Goal: Transaction & Acquisition: Purchase product/service

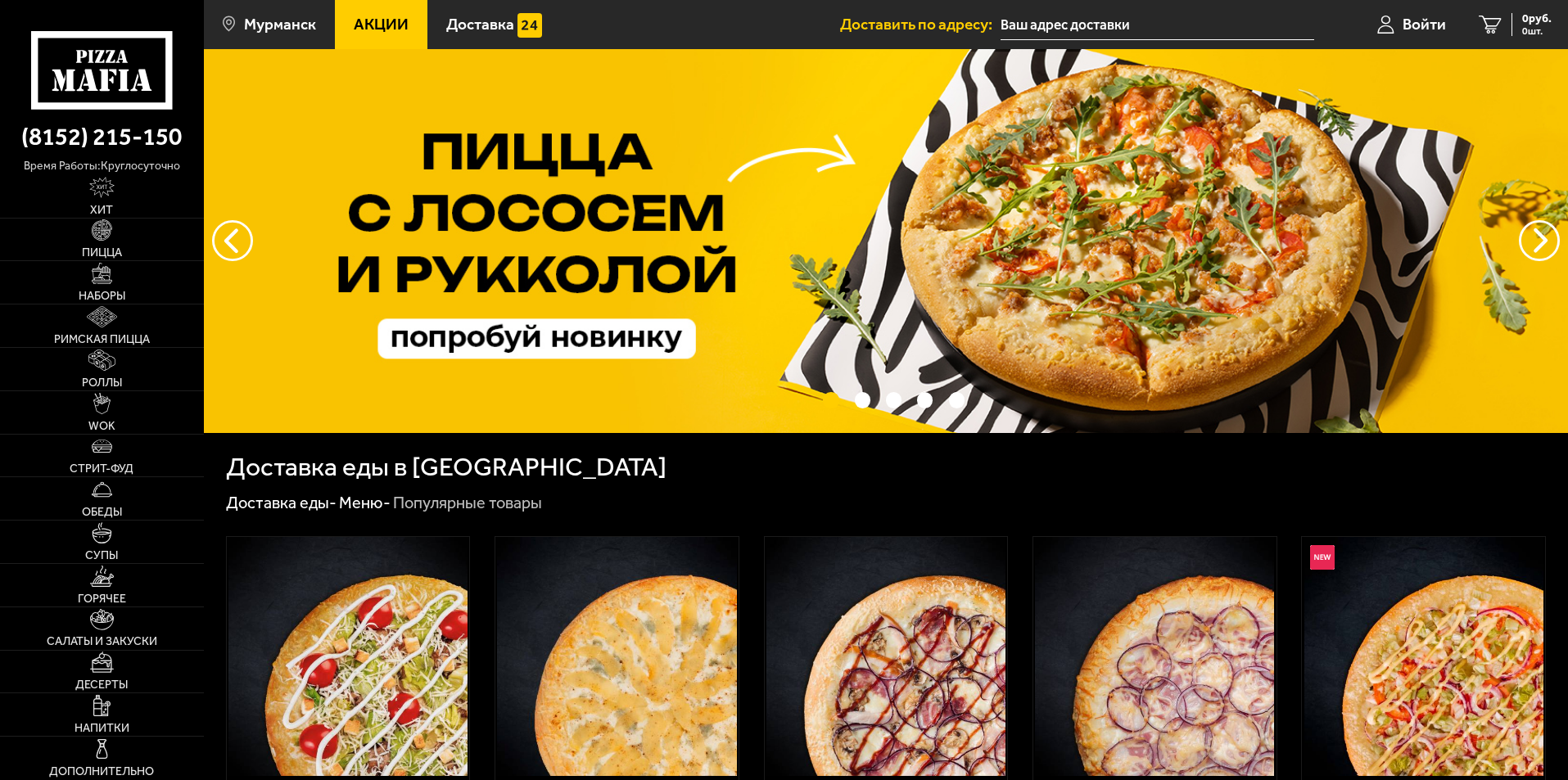
type input "[STREET_ADDRESS][PERSON_NAME]"
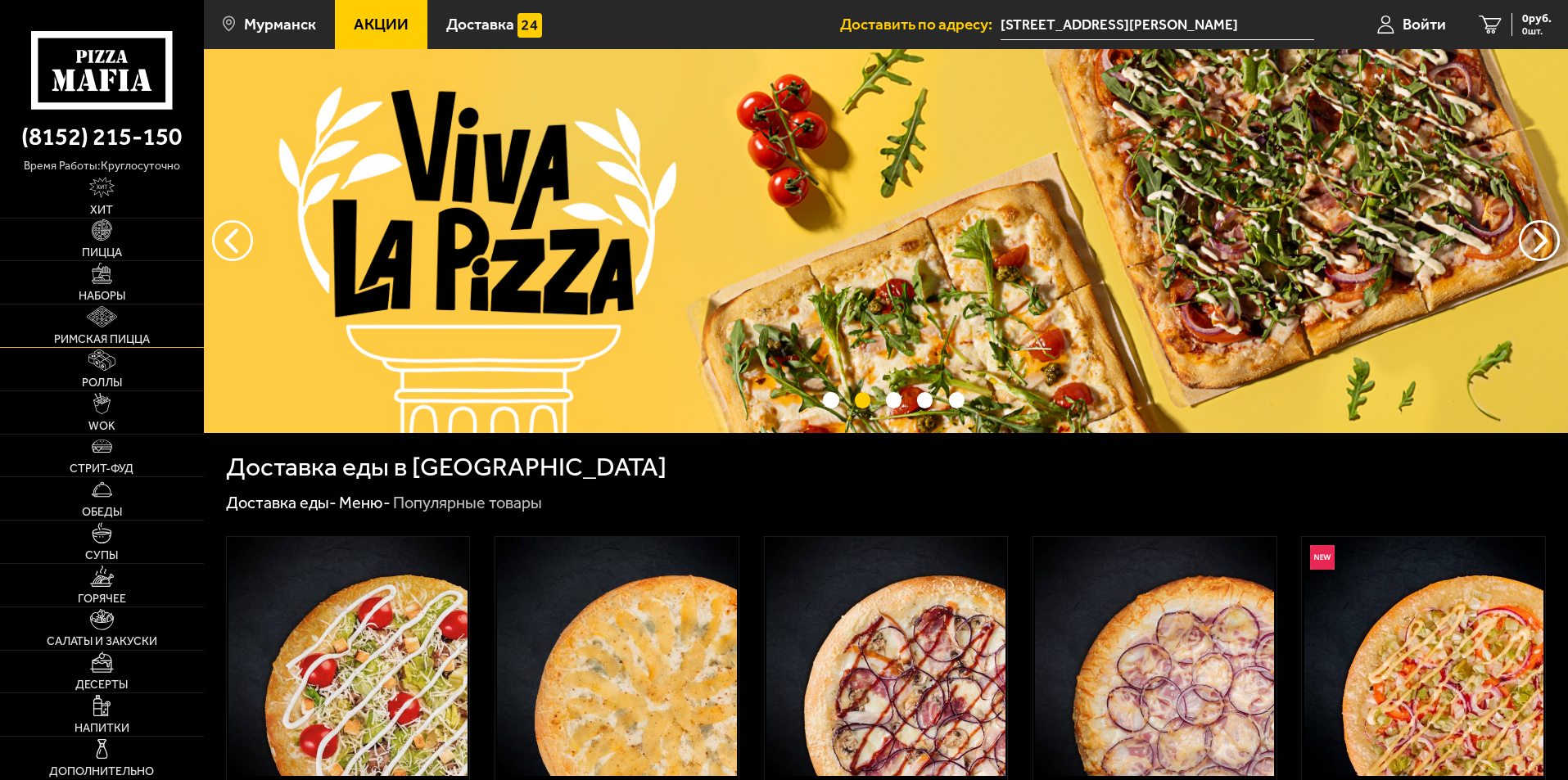
click at [120, 328] on link "Римская пицца" at bounding box center [102, 325] width 204 height 43
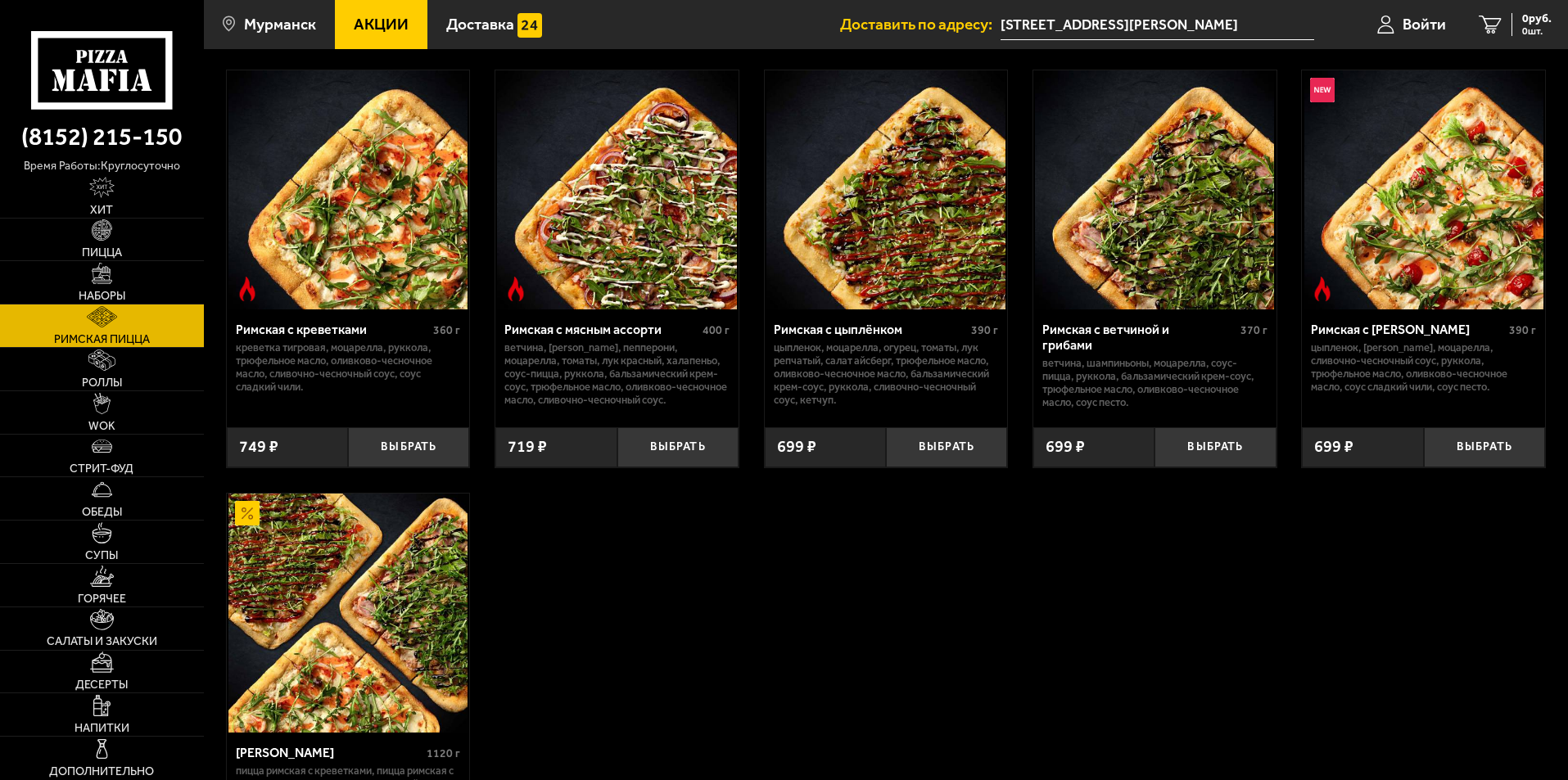
scroll to position [82, 0]
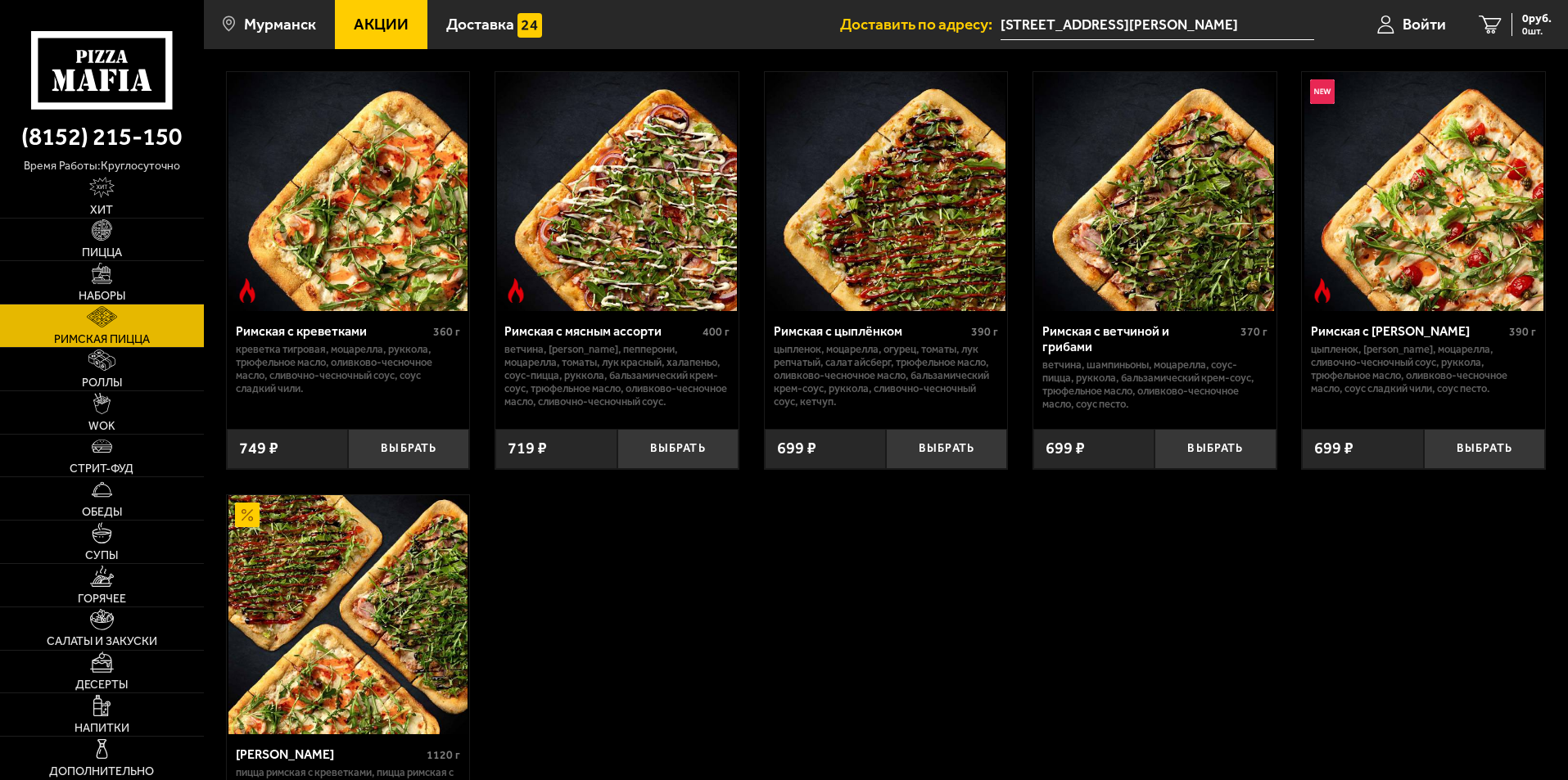
click at [382, 257] on img at bounding box center [348, 191] width 239 height 239
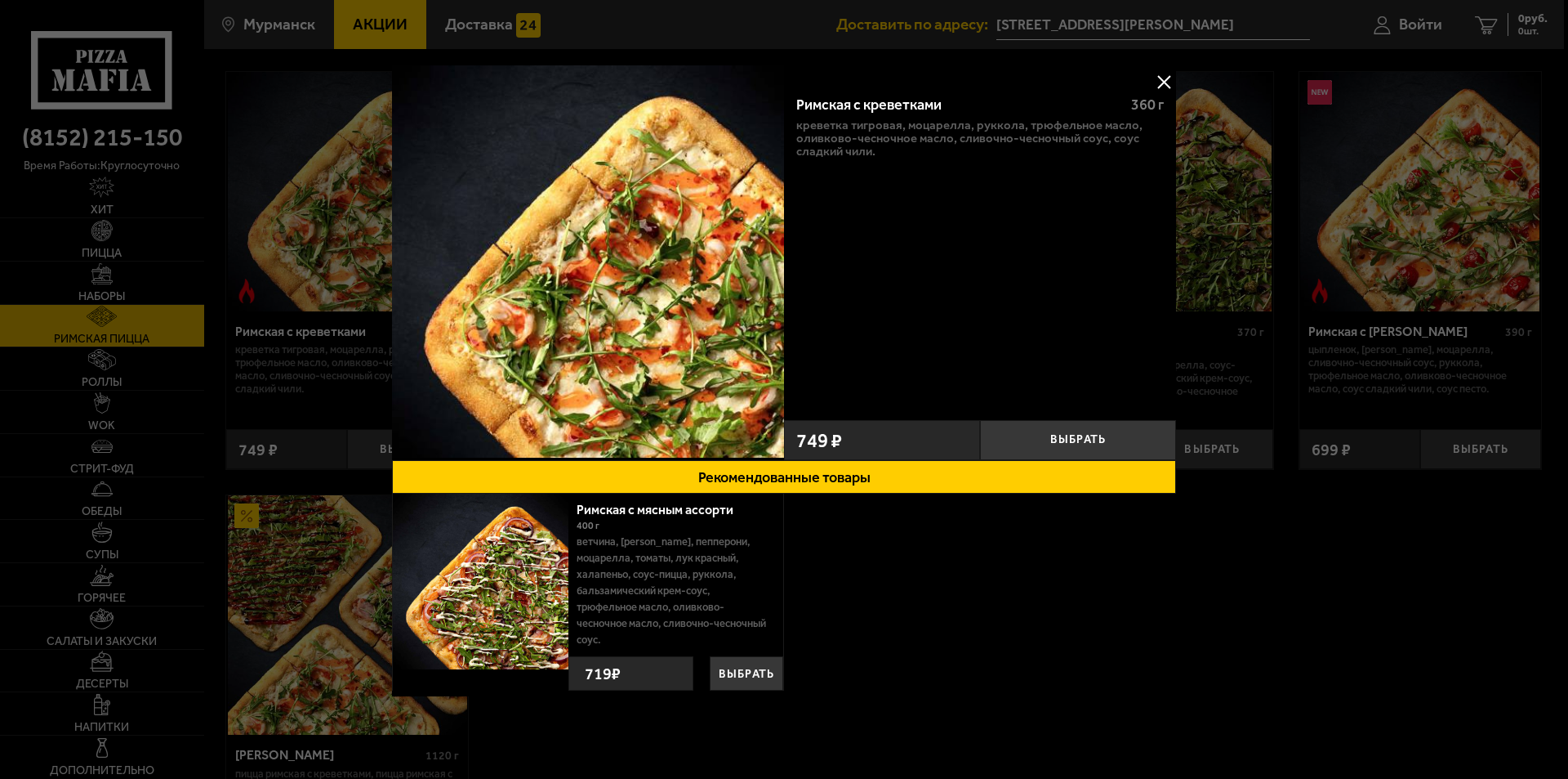
click at [1151, 83] on button at bounding box center [1163, 81] width 24 height 24
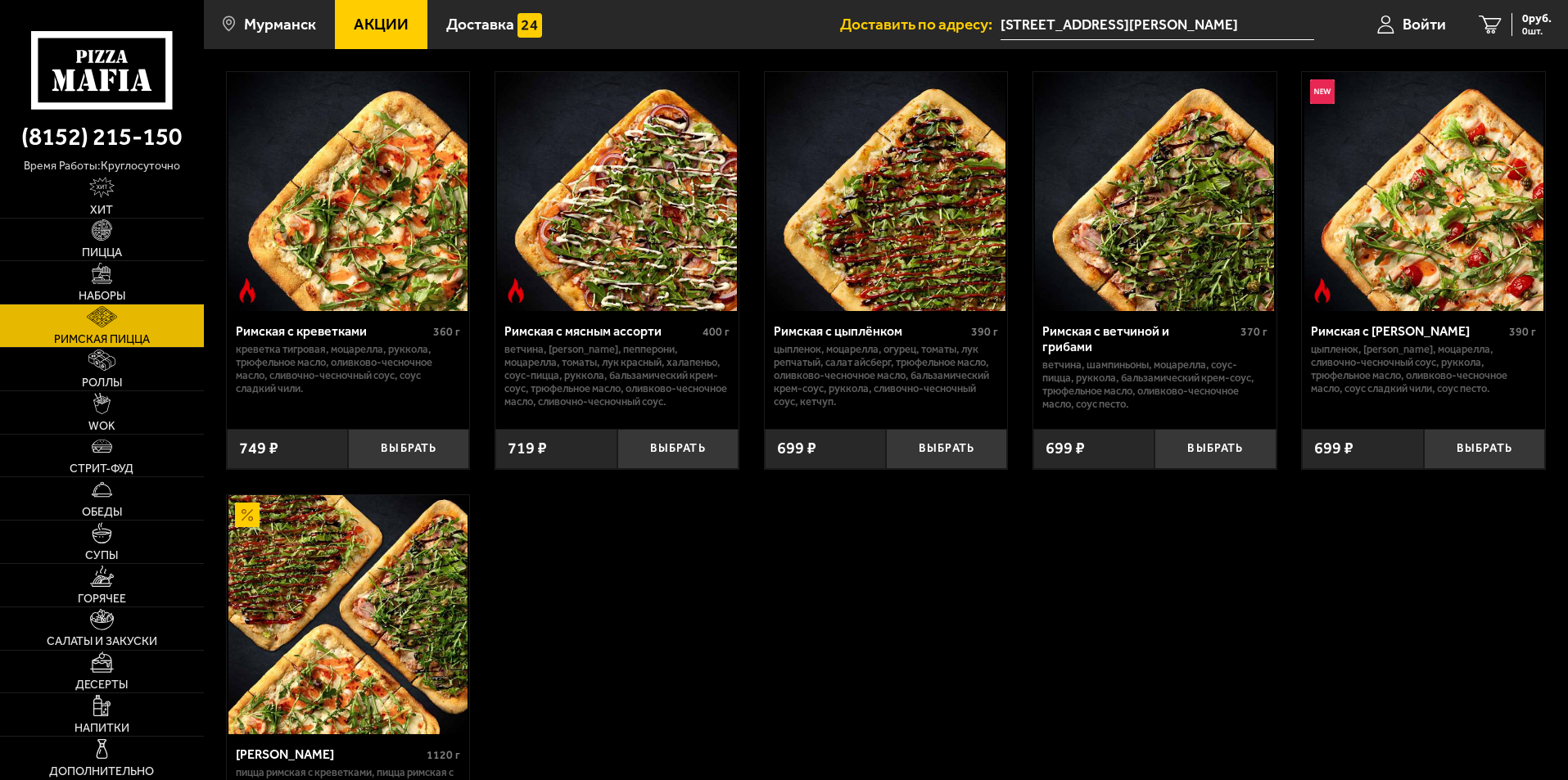
click at [366, 192] on img at bounding box center [348, 191] width 239 height 239
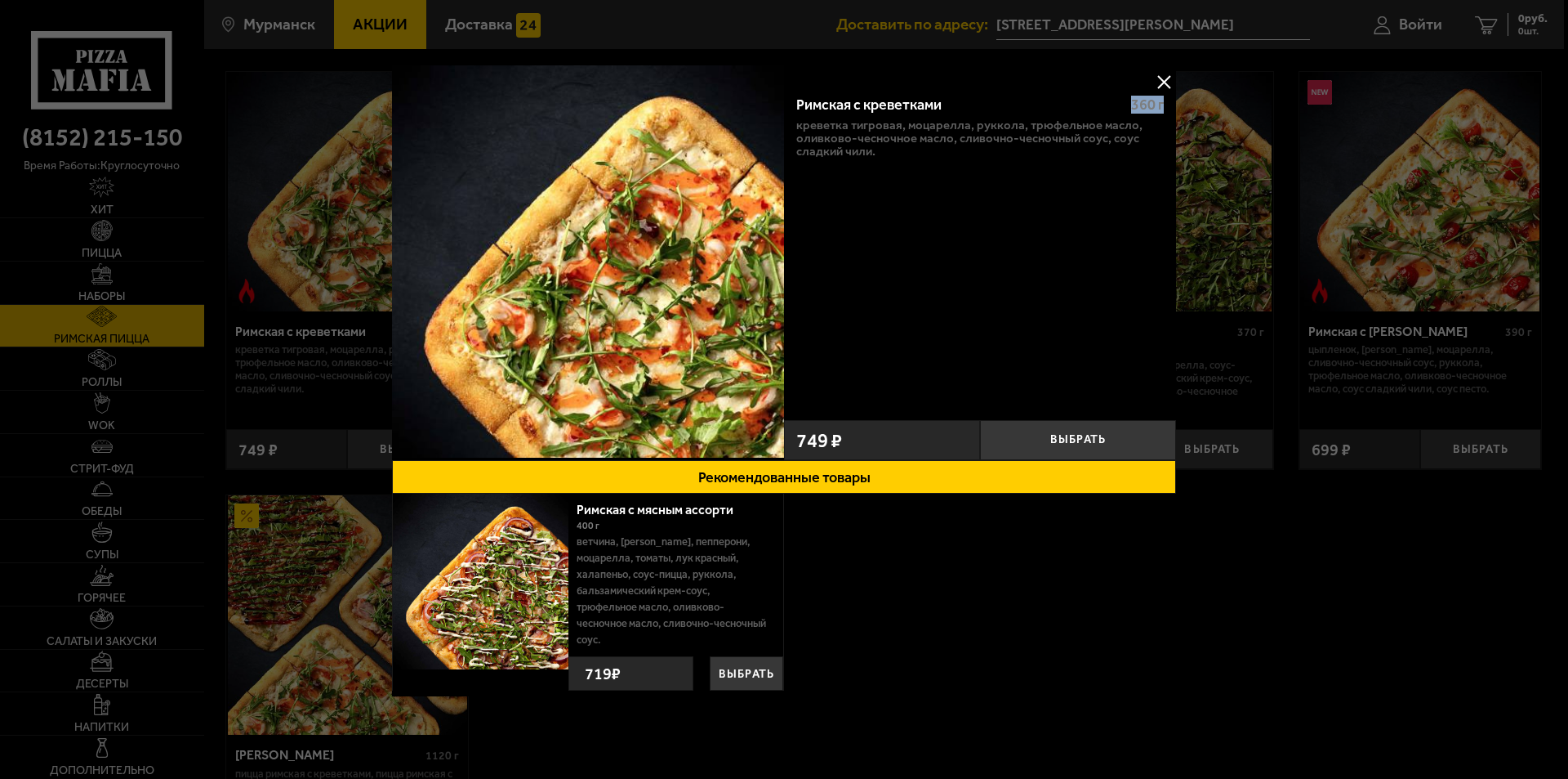
drag, startPoint x: 1129, startPoint y: 100, endPoint x: 1179, endPoint y: 109, distance: 50.8
click at [1174, 108] on div "Римская с креветками 360 г креветка тигровая, моцарелла, руккола, трюфельное ма…" at bounding box center [980, 246] width 392 height 330
click at [874, 218] on div "Римская с креветками 360 г креветка тигровая, моцарелла, руккола, трюфельное ма…" at bounding box center [980, 246] width 392 height 330
click at [1163, 93] on button at bounding box center [1163, 81] width 24 height 24
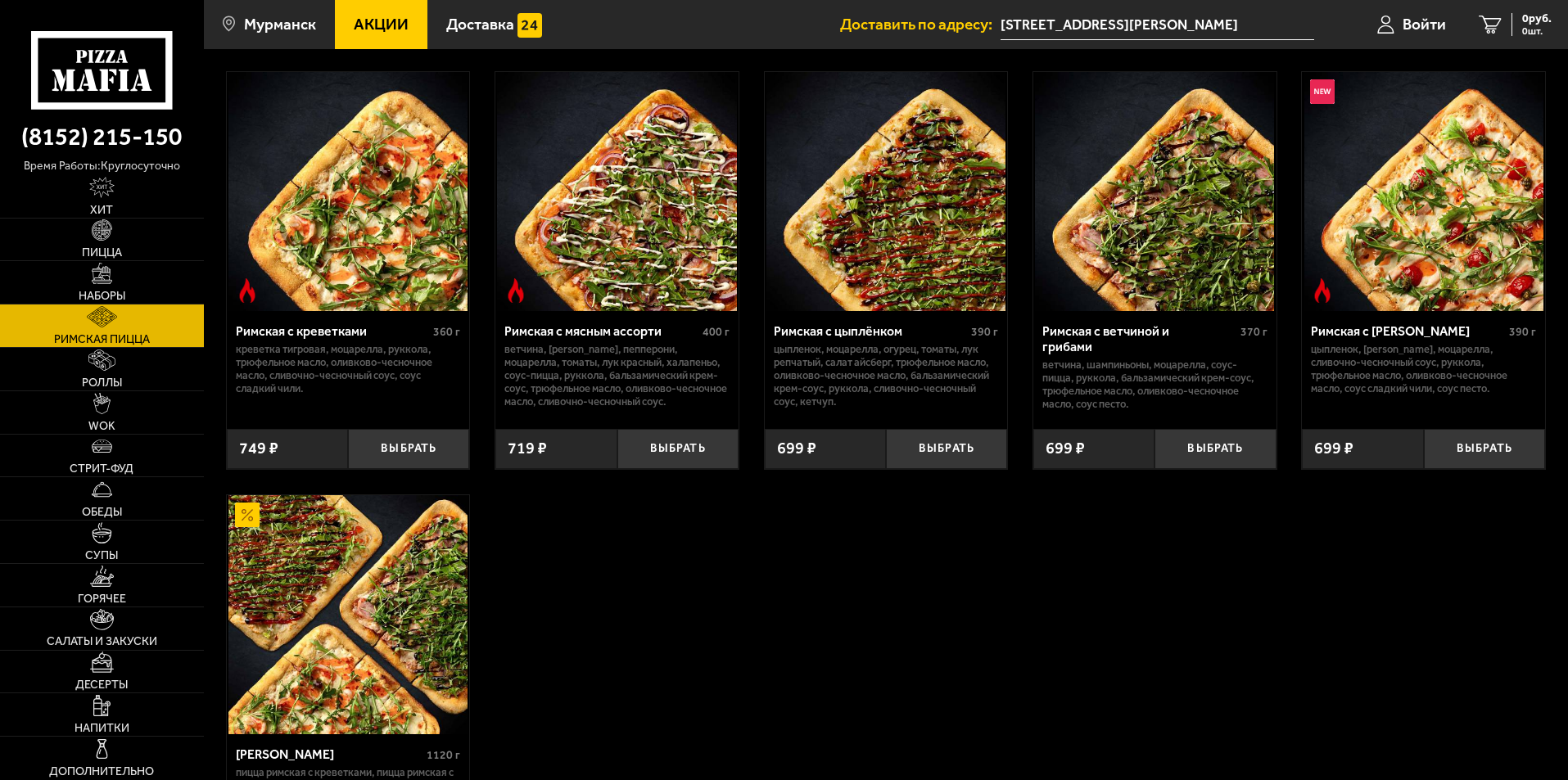
click at [627, 205] on img at bounding box center [616, 191] width 239 height 239
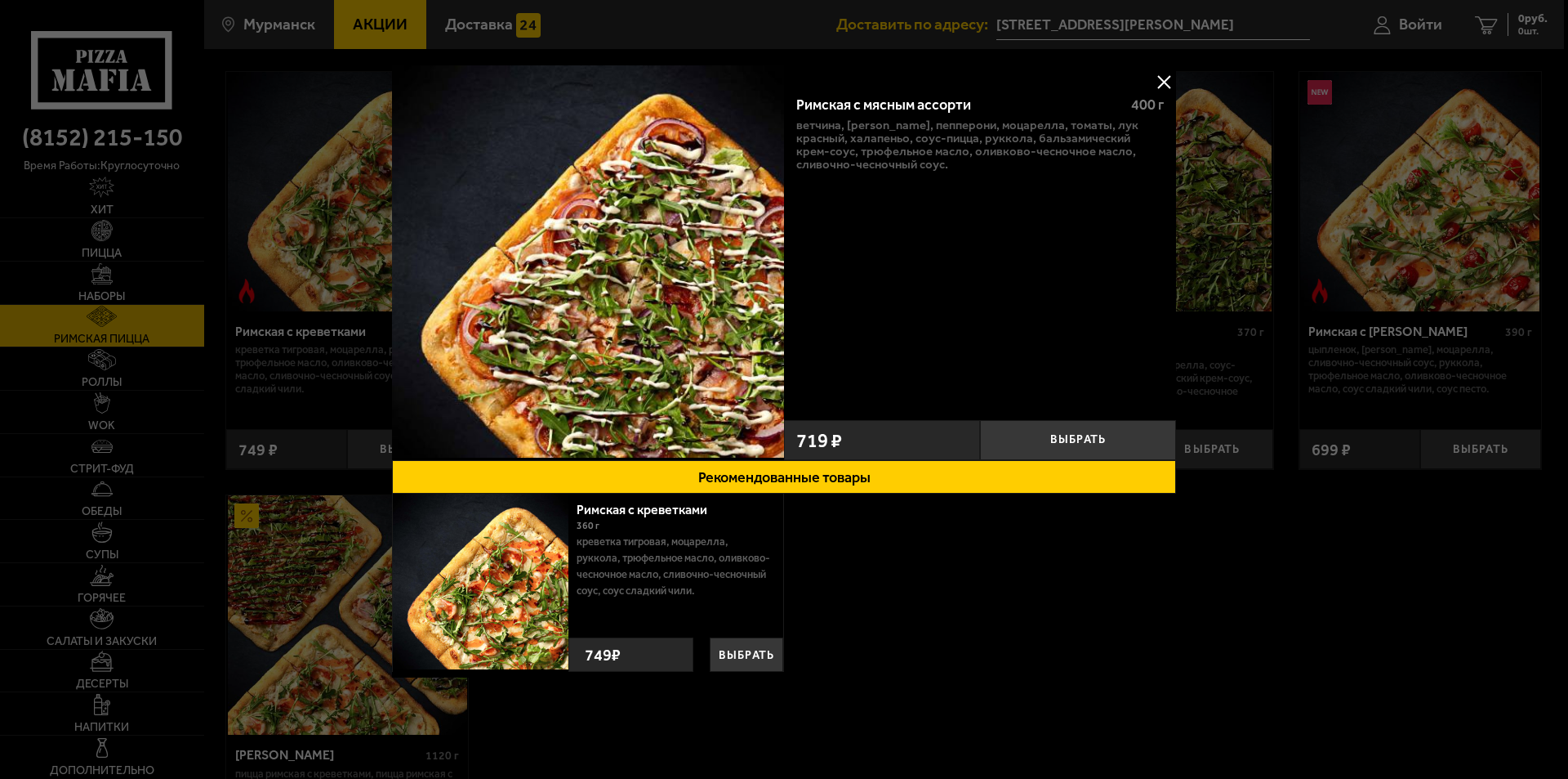
click at [1163, 81] on button at bounding box center [1163, 81] width 24 height 24
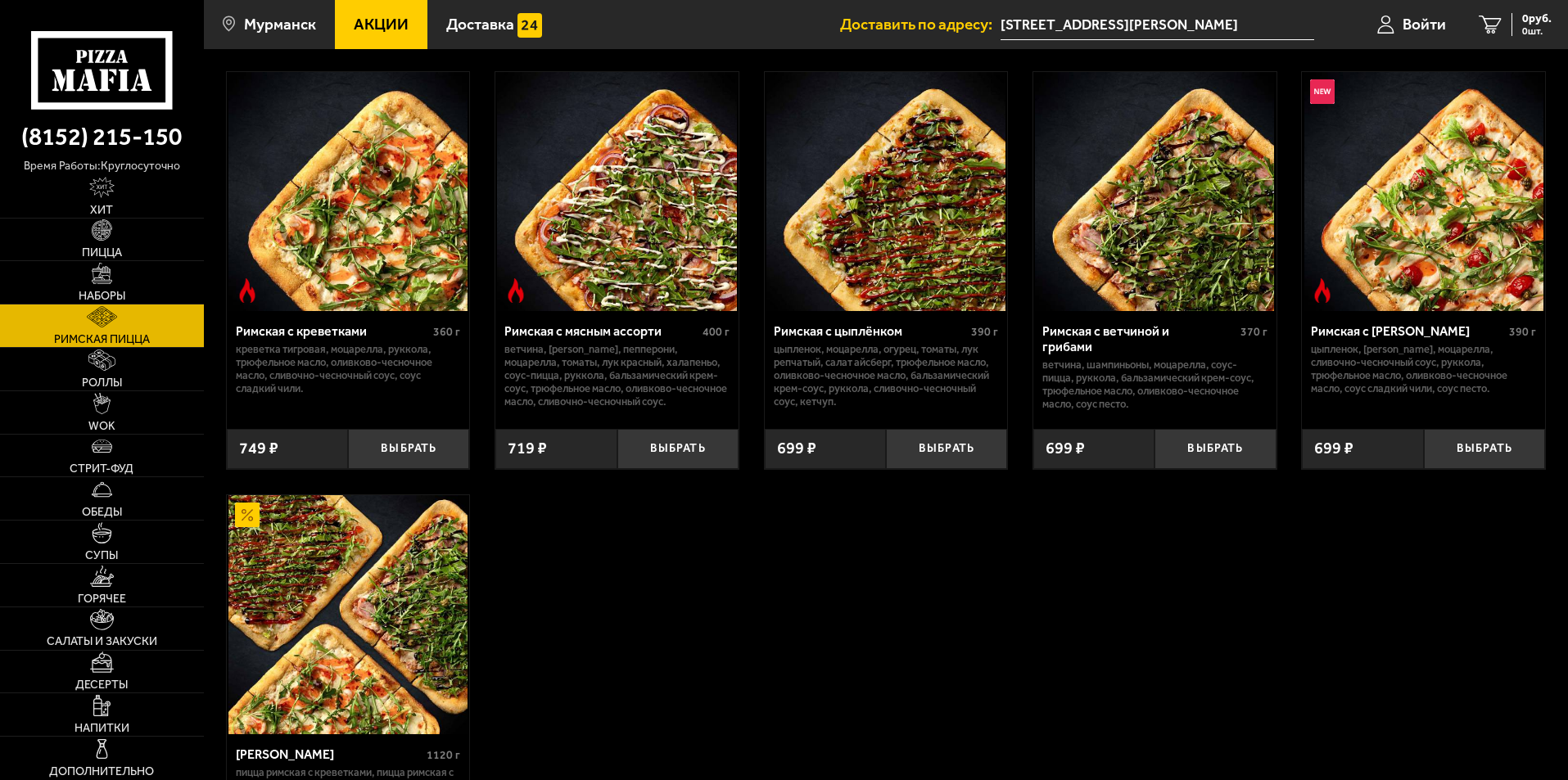
click at [302, 154] on img at bounding box center [348, 191] width 239 height 239
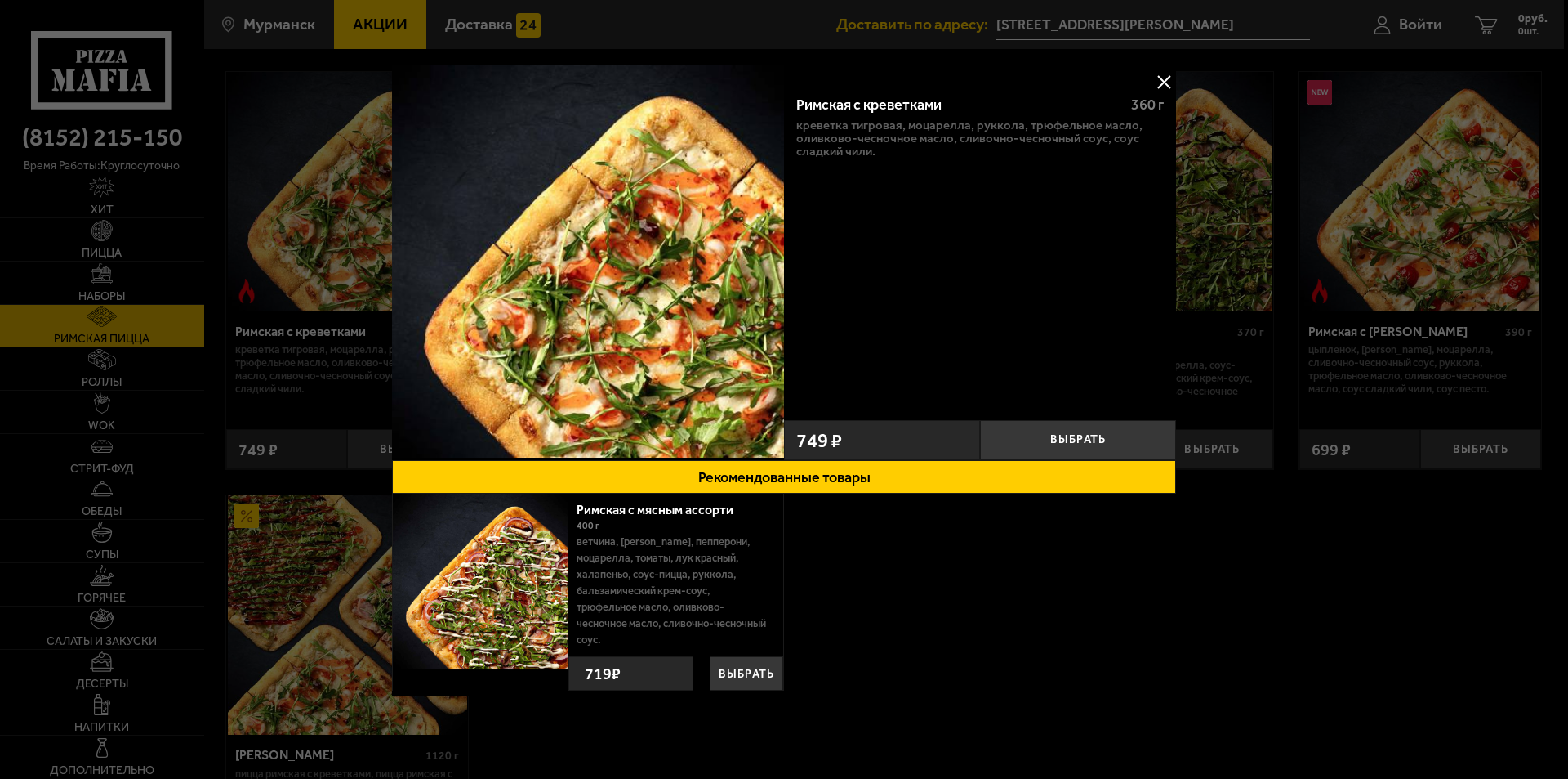
click at [1158, 83] on button at bounding box center [1163, 81] width 24 height 24
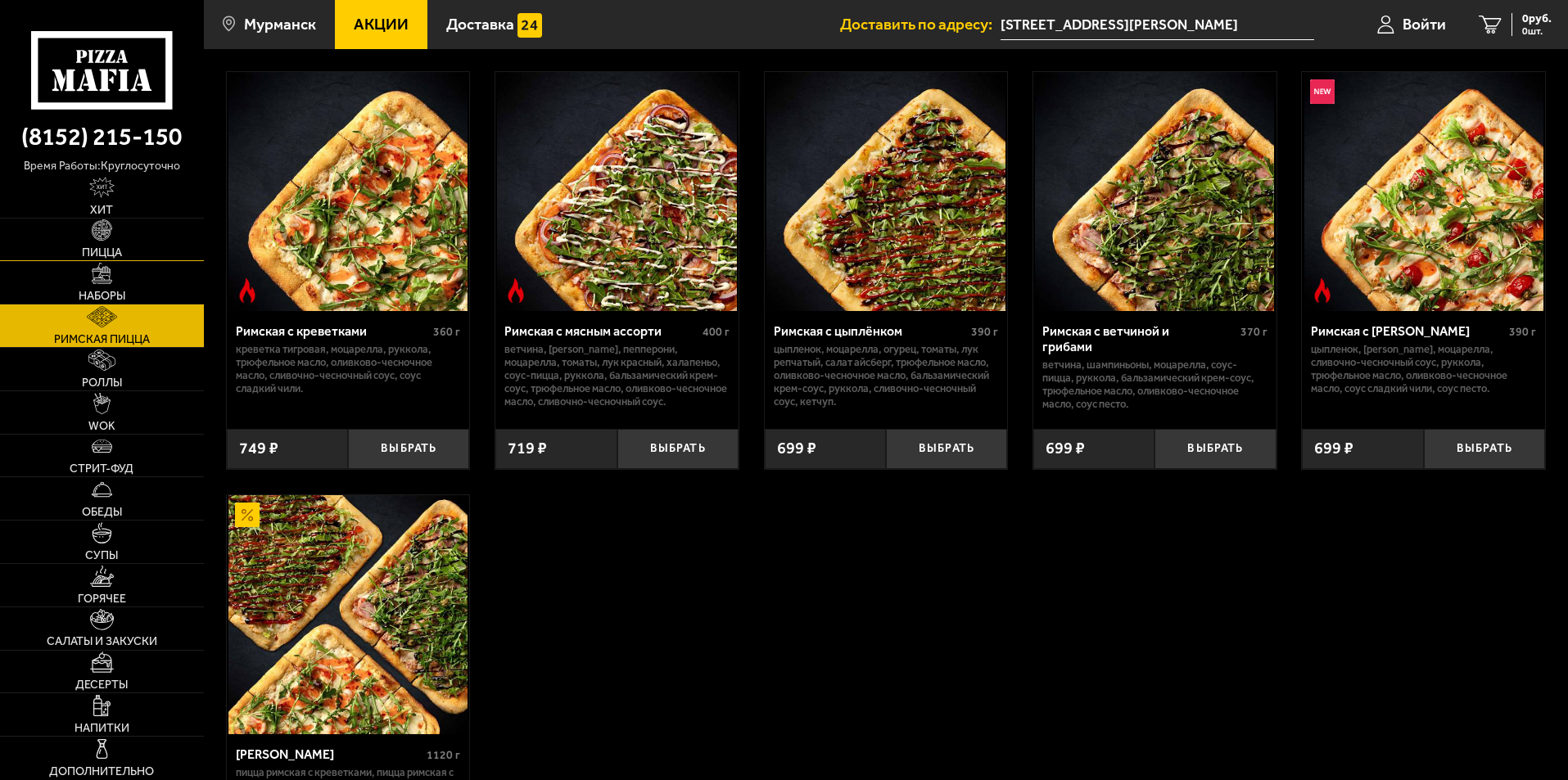
click at [150, 247] on link "Пицца" at bounding box center [102, 239] width 204 height 43
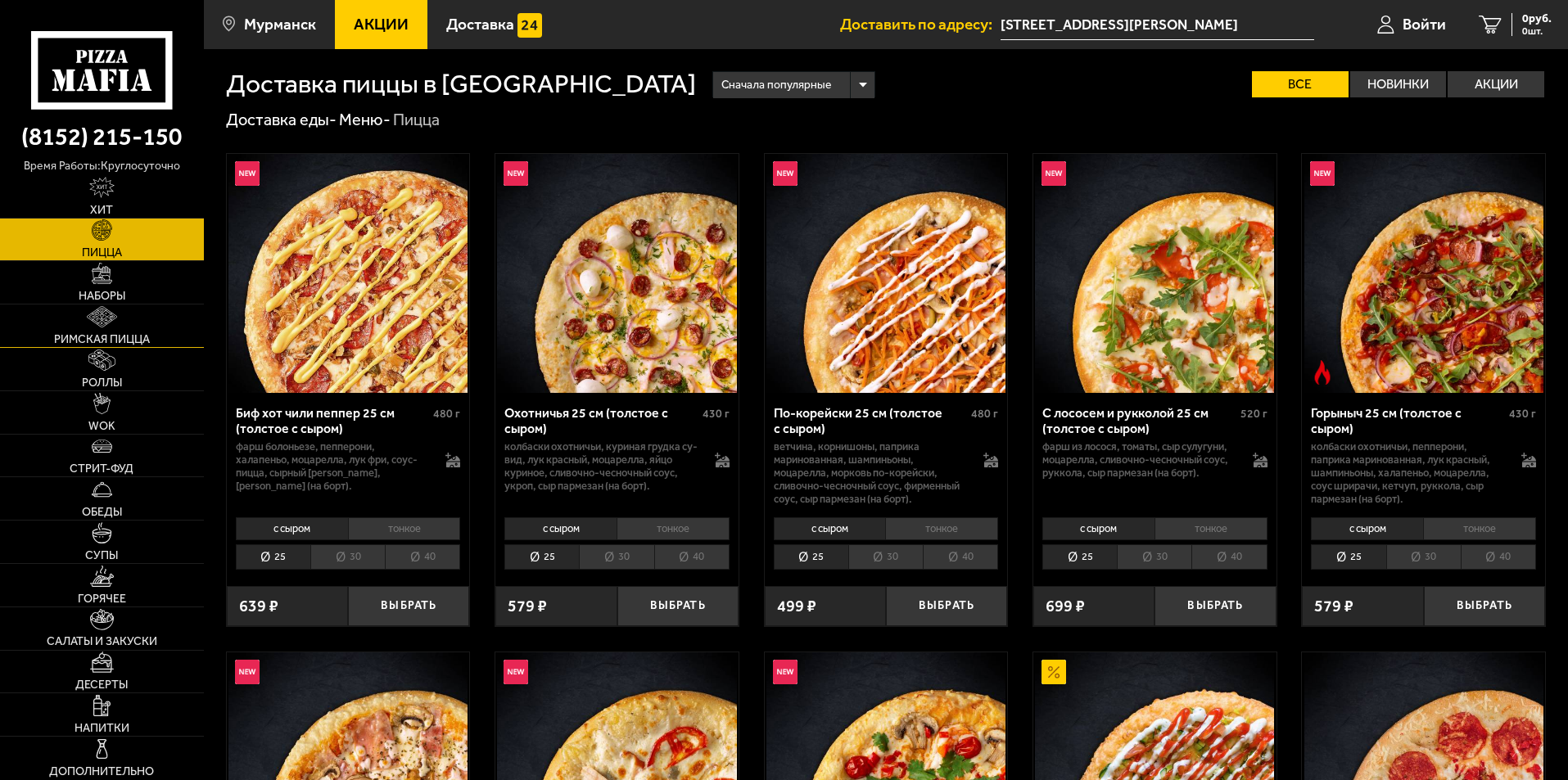
click at [150, 333] on span "Римская пицца" at bounding box center [102, 339] width 96 height 12
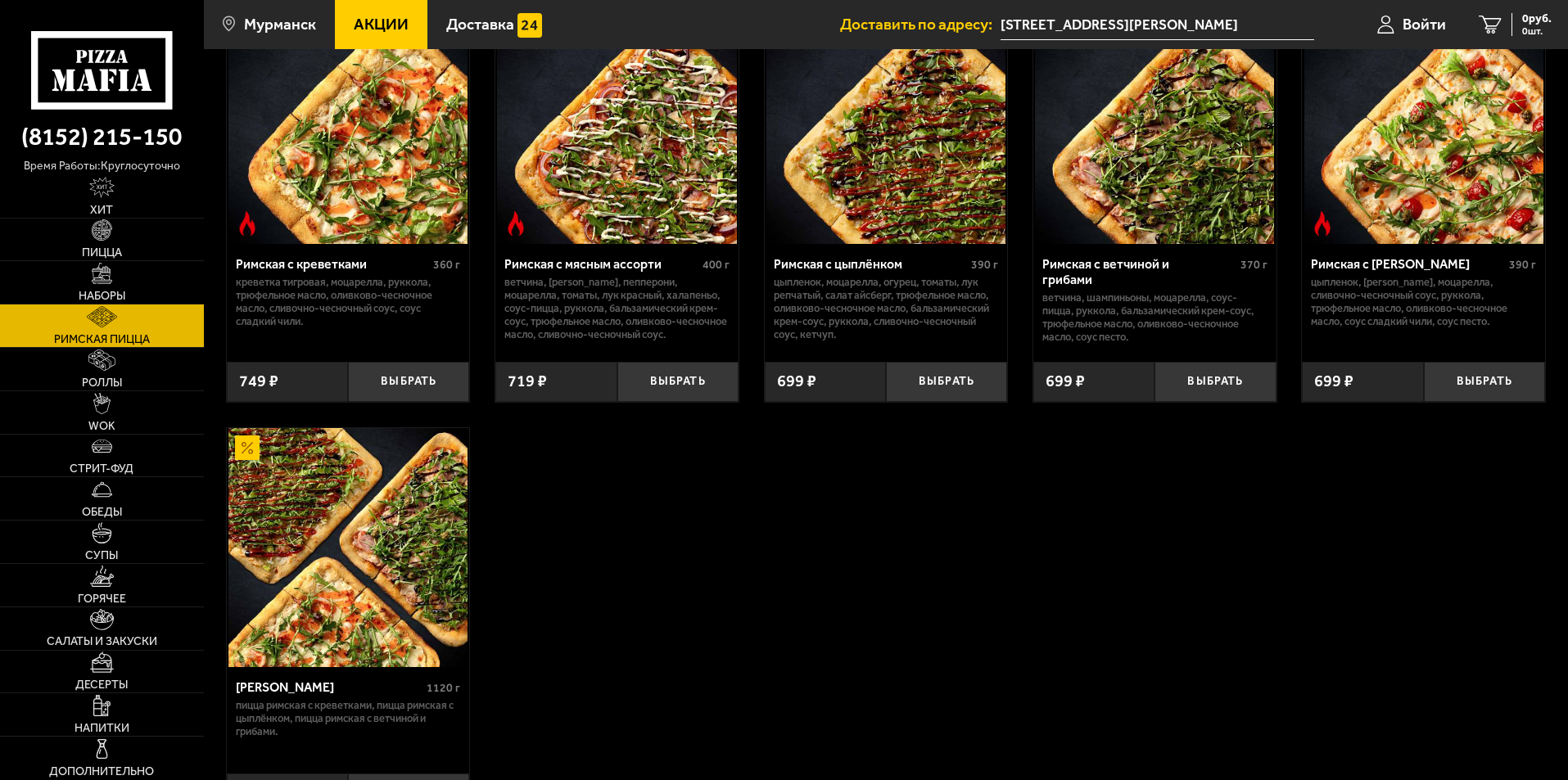
scroll to position [164, 0]
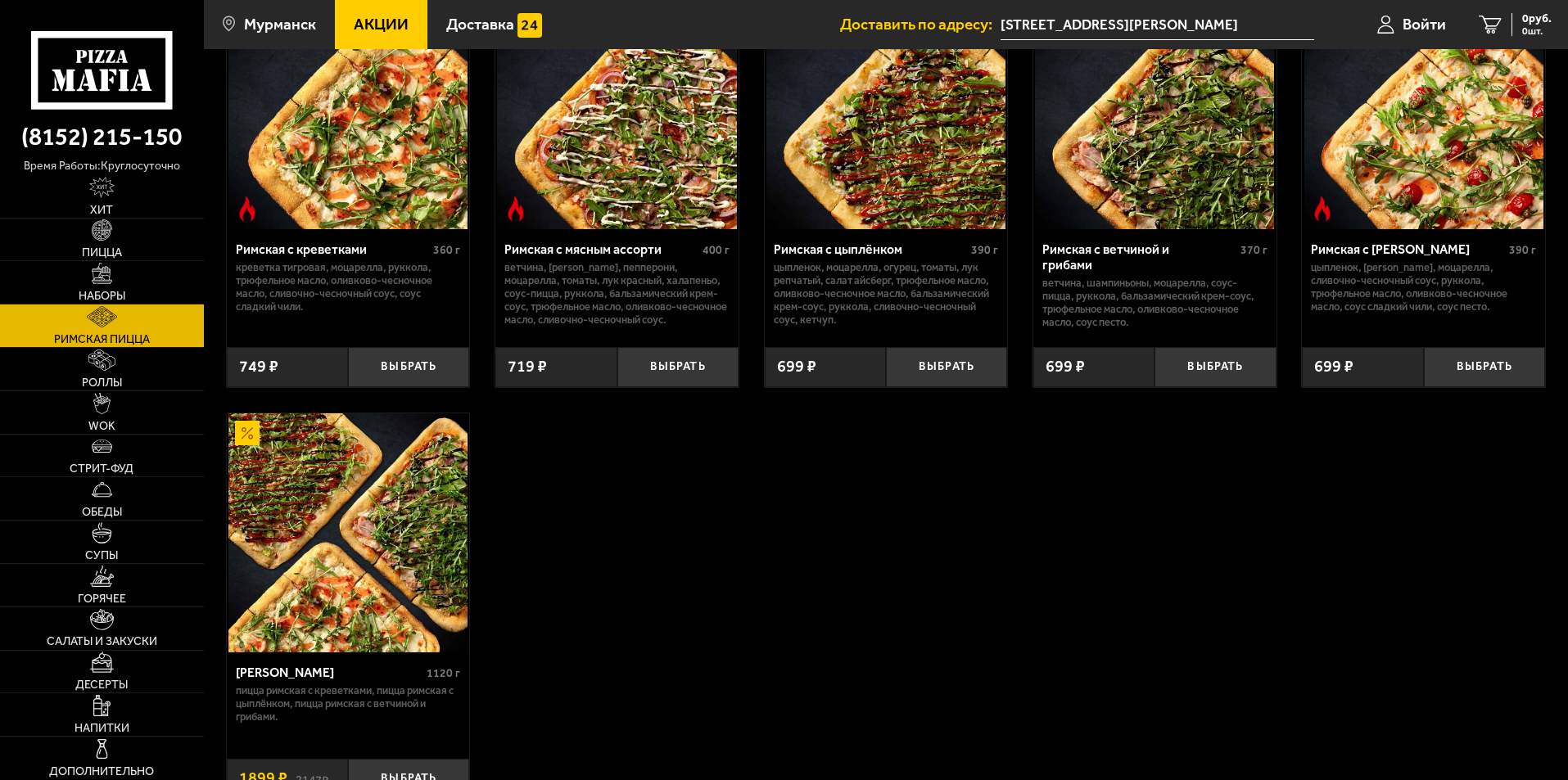
click at [413, 527] on img at bounding box center [348, 533] width 239 height 239
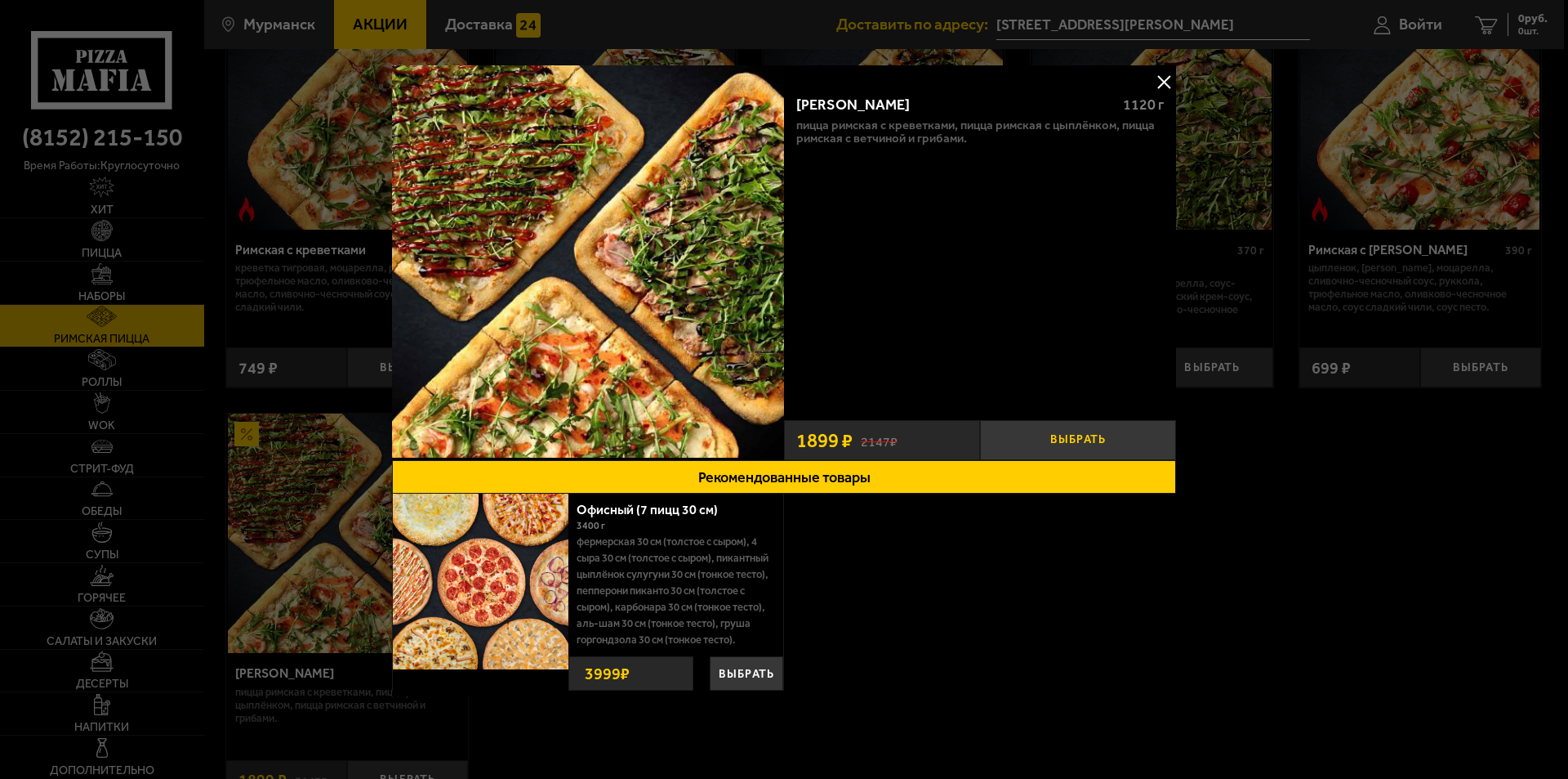
click at [1096, 436] on button "Выбрать" at bounding box center [1078, 440] width 196 height 40
click at [1157, 81] on button at bounding box center [1163, 81] width 24 height 24
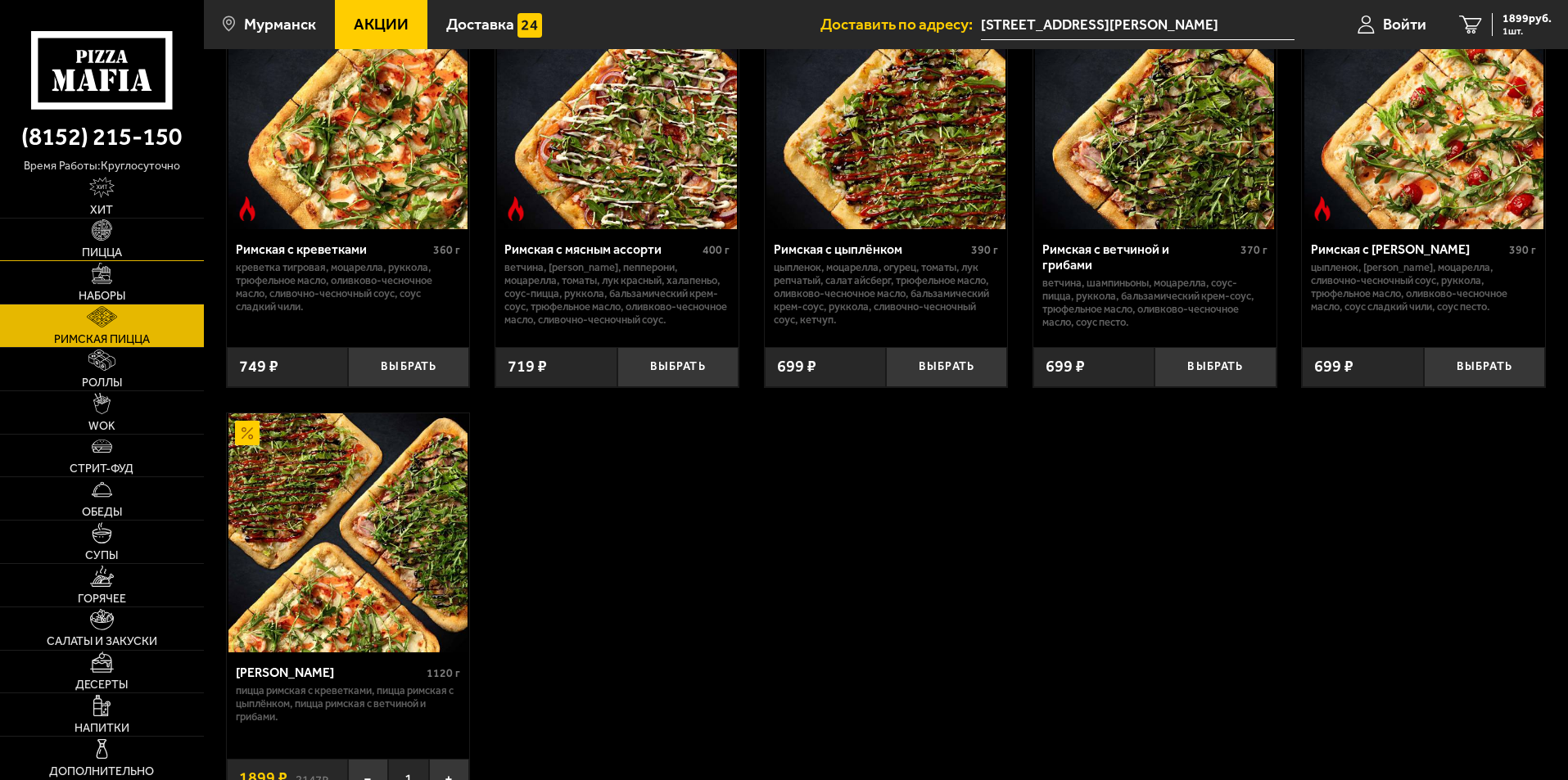
click at [111, 247] on span "Пицца" at bounding box center [102, 253] width 40 height 12
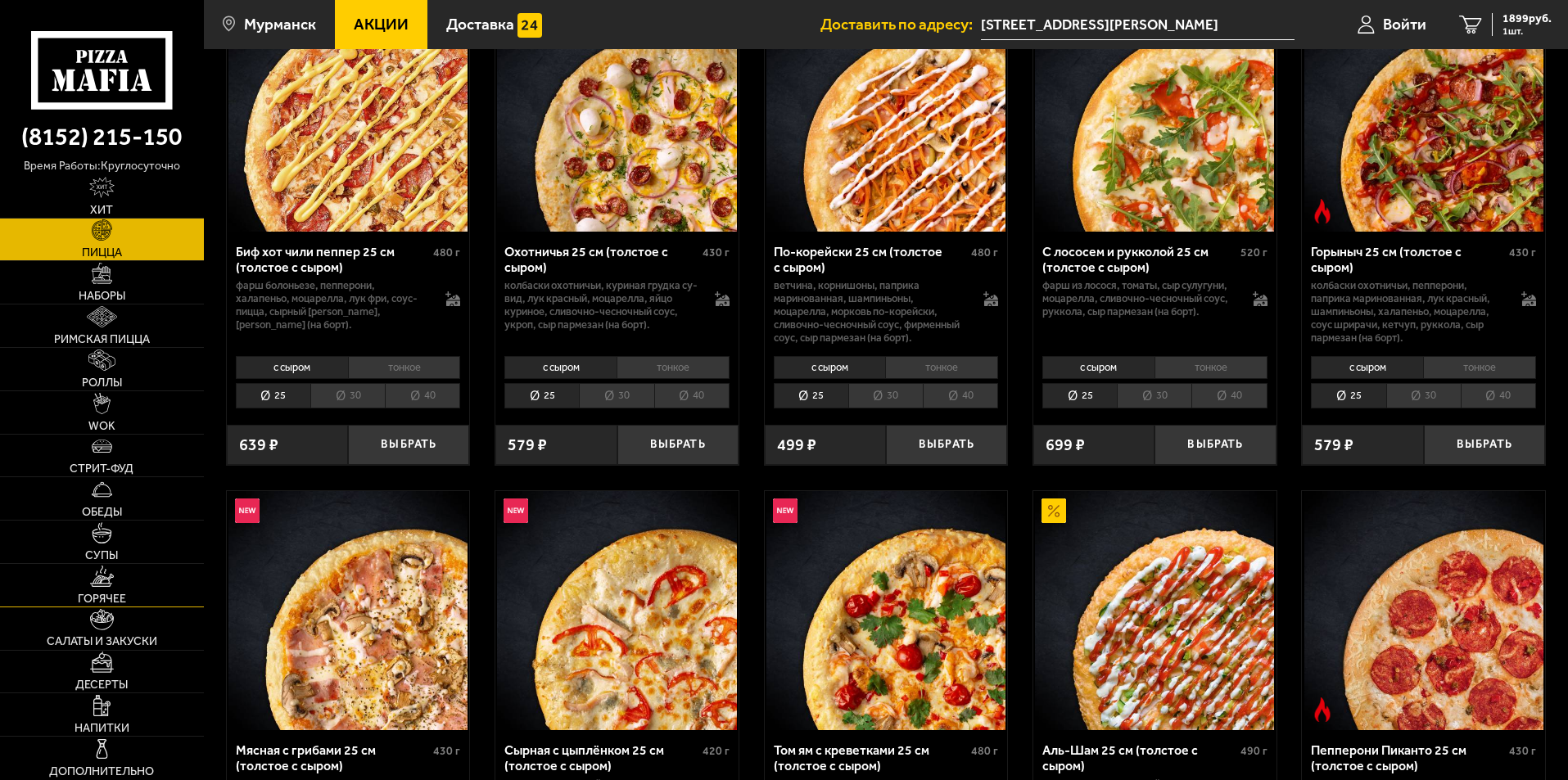
scroll to position [164, 0]
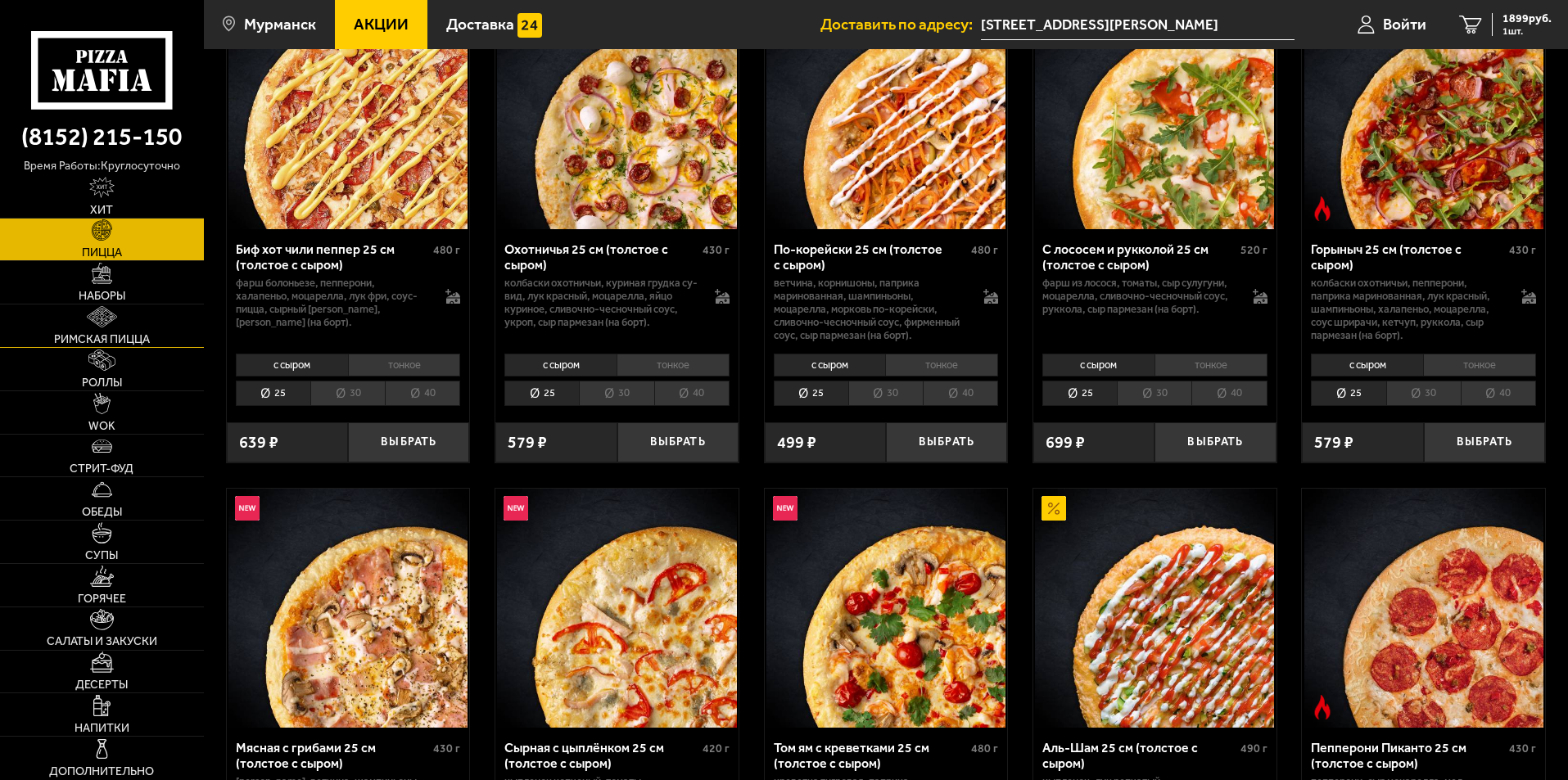
click at [146, 333] on span "Римская пицца" at bounding box center [102, 339] width 96 height 12
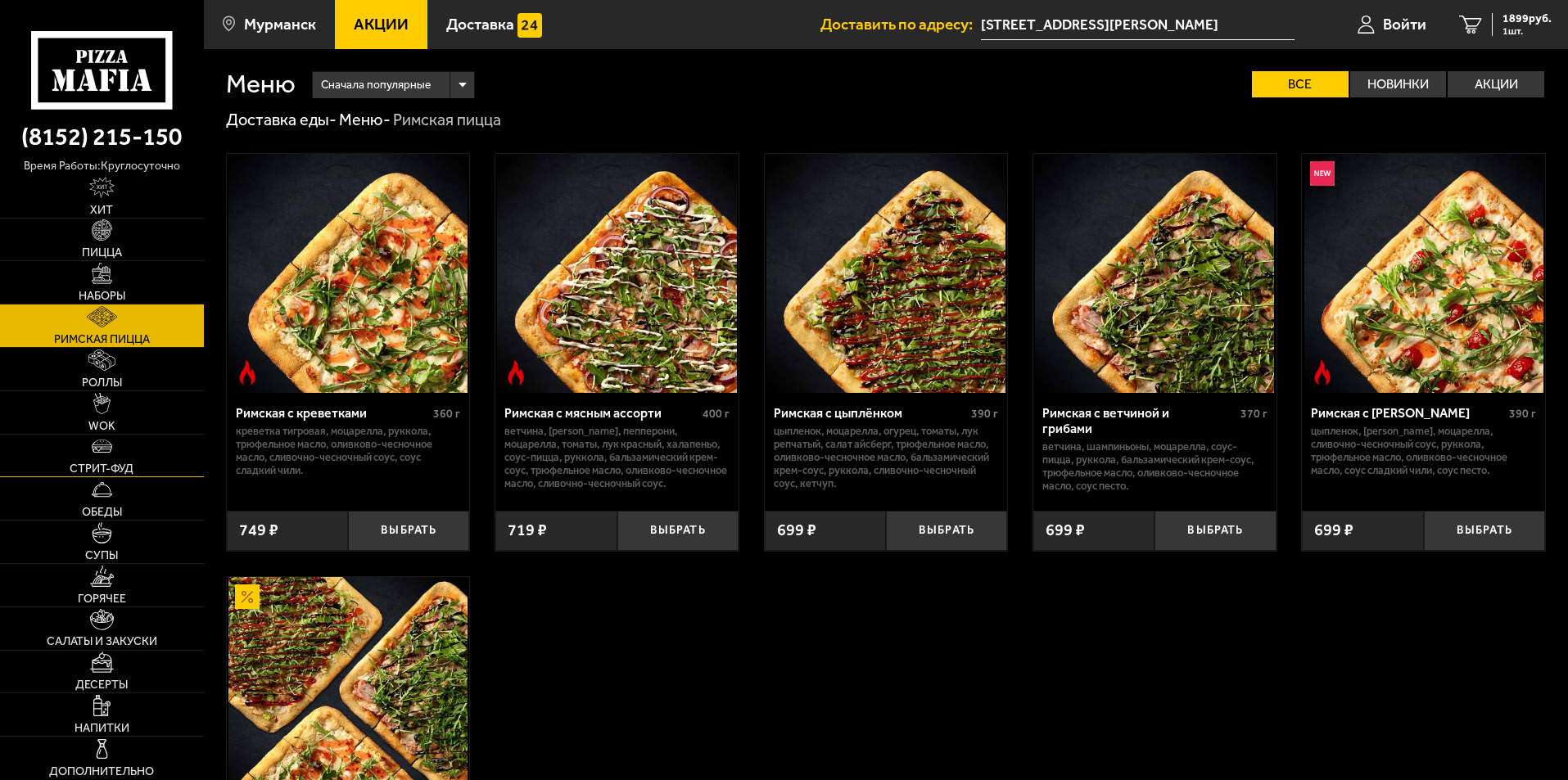
click at [133, 473] on span "Стрит-фуд" at bounding box center [102, 468] width 63 height 12
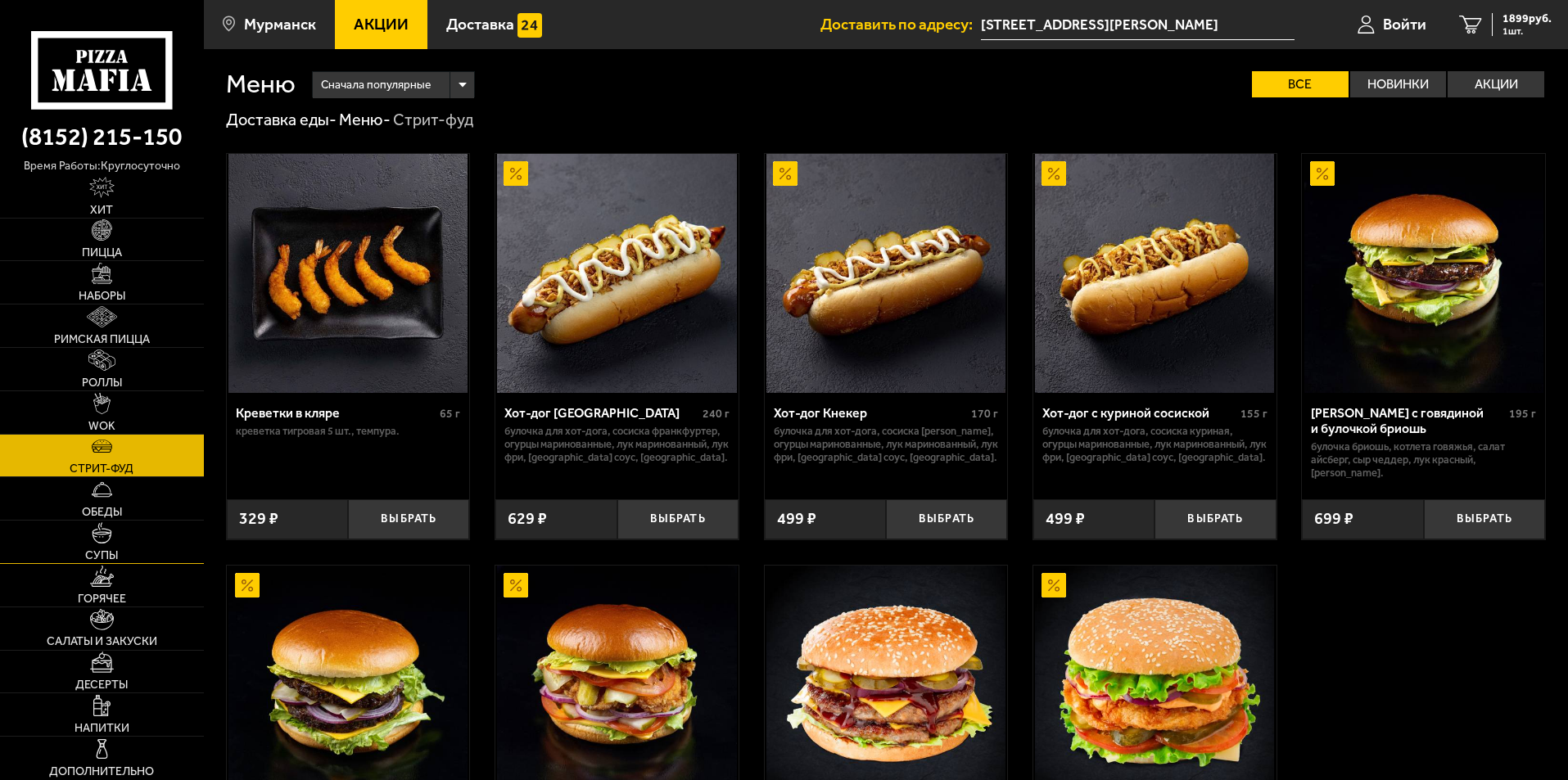
click at [133, 553] on link "Супы" at bounding box center [102, 541] width 204 height 43
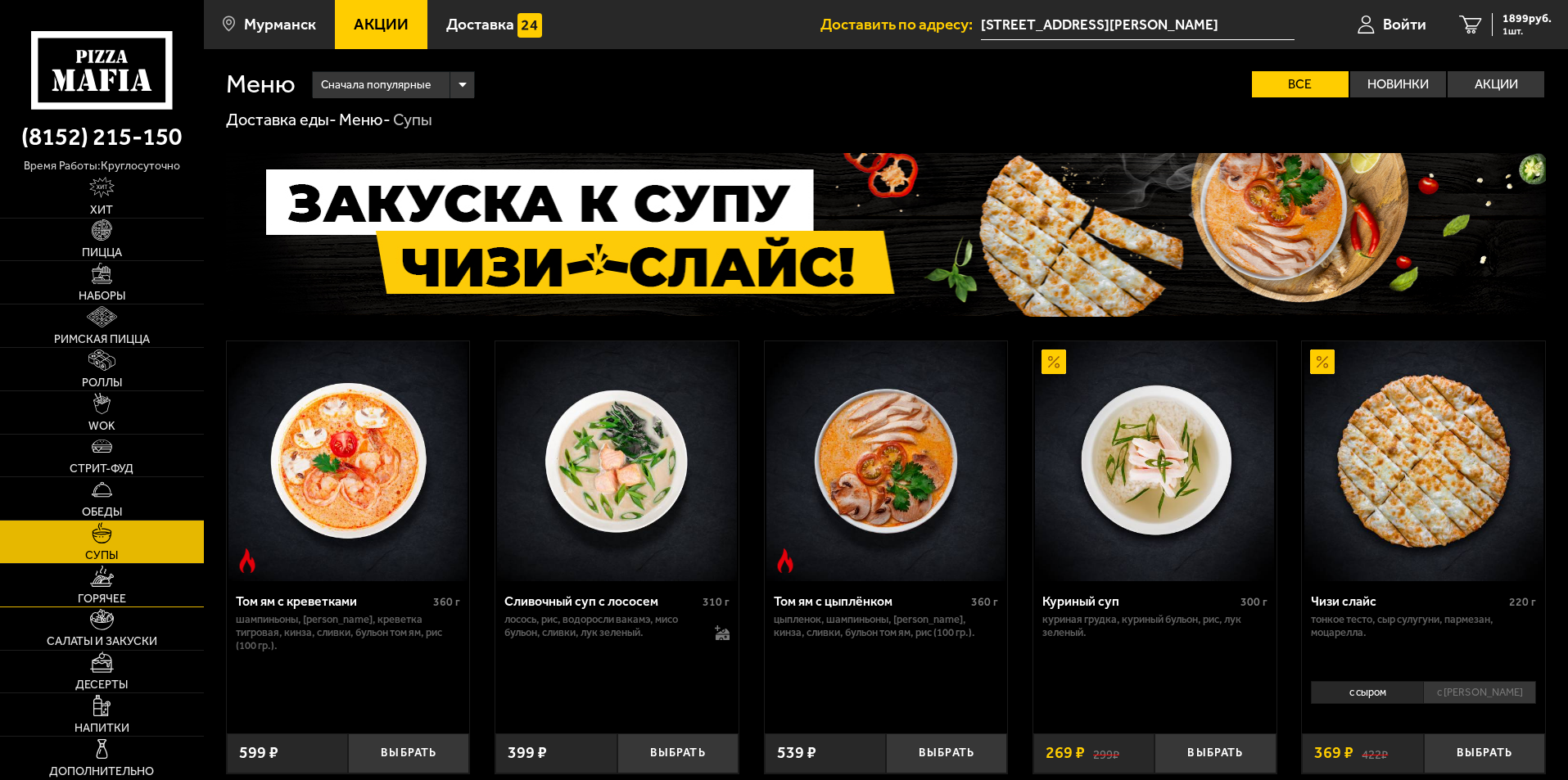
click at [133, 588] on link "Горячее" at bounding box center [102, 584] width 204 height 43
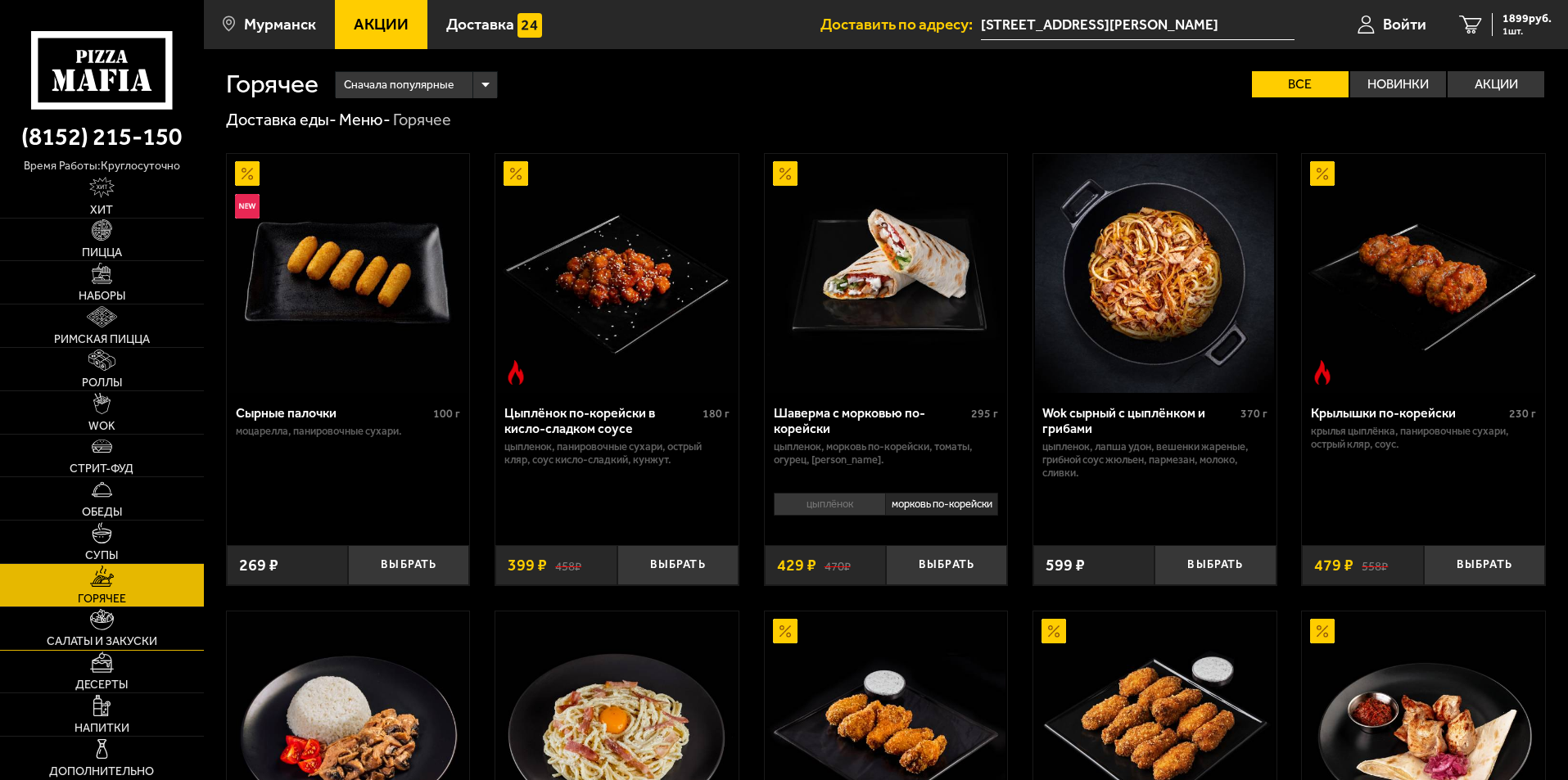
click at [134, 627] on link "Салаты и закуски" at bounding box center [102, 628] width 204 height 43
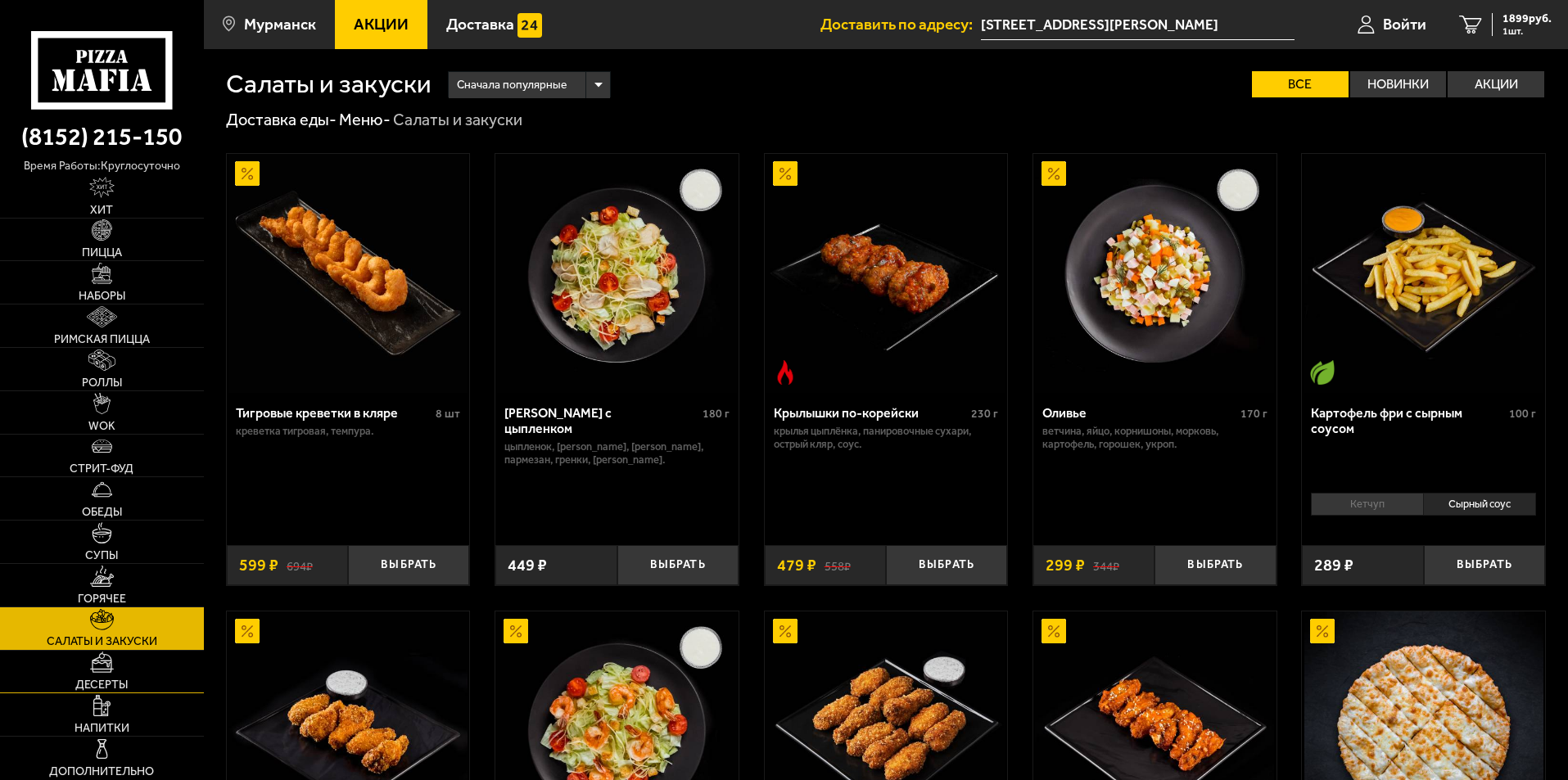
click at [129, 671] on link "Десерты" at bounding box center [102, 671] width 204 height 43
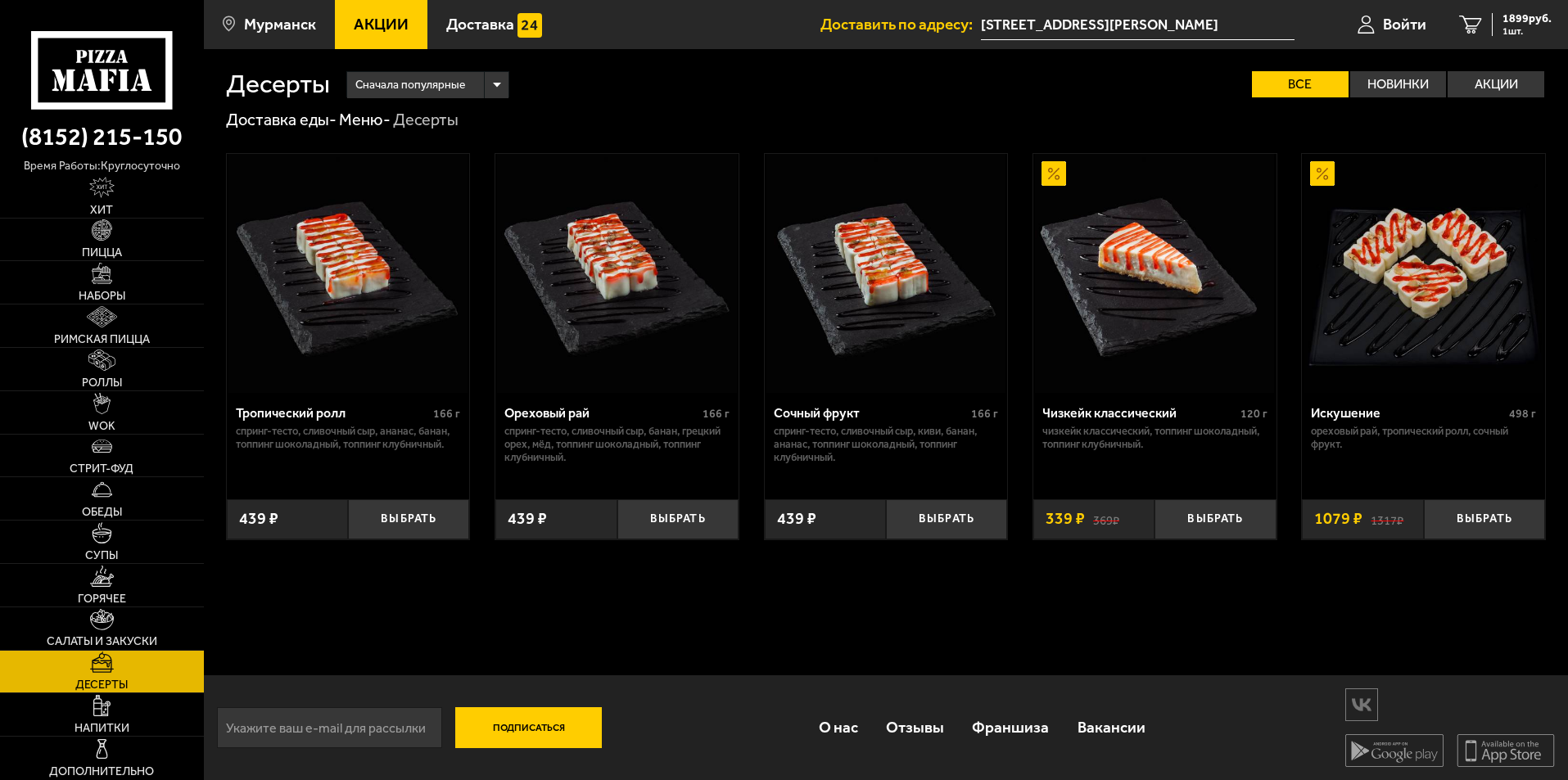
scroll to position [1, 0]
click at [161, 335] on link "Римская пицца" at bounding box center [102, 325] width 204 height 43
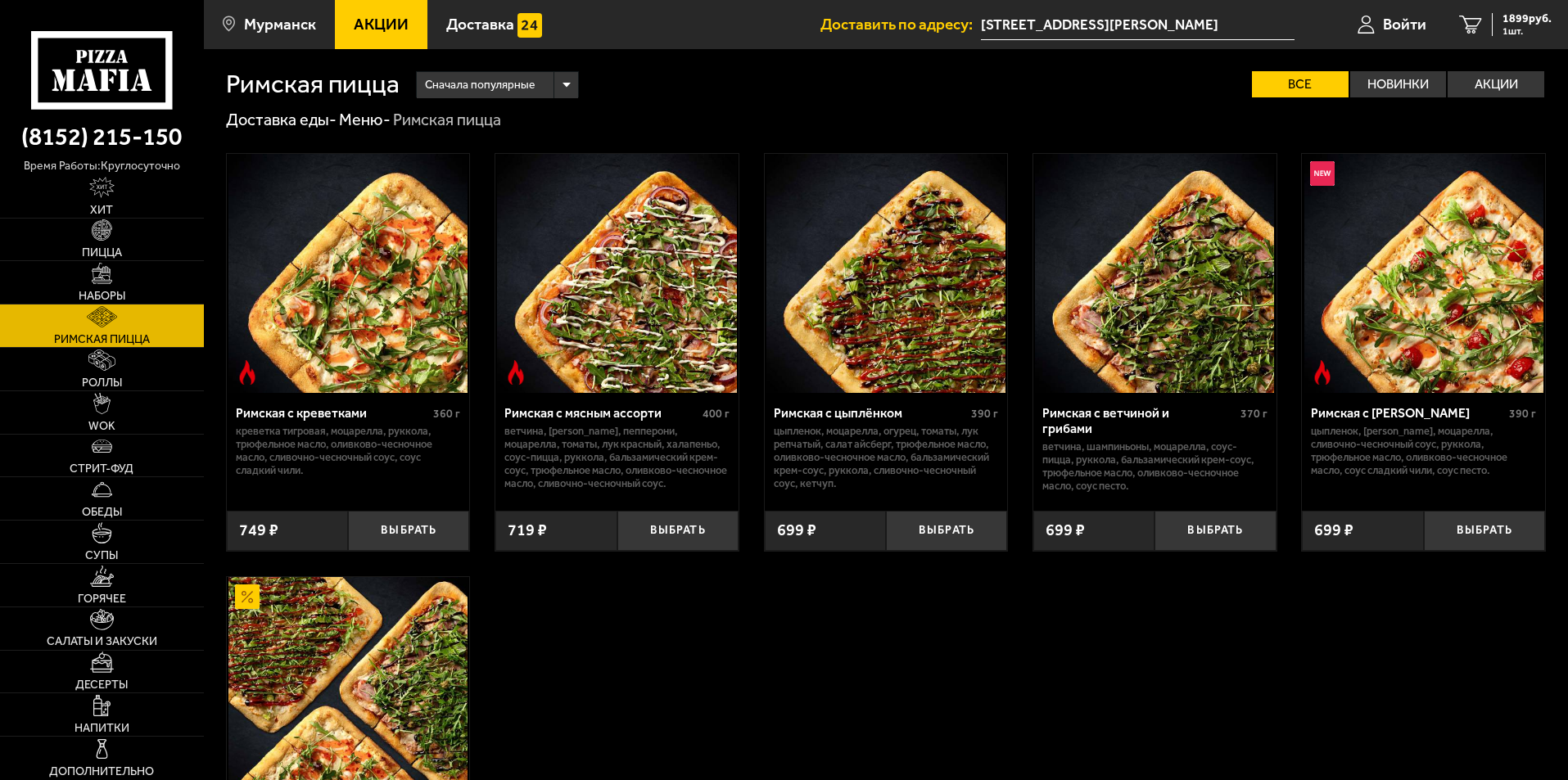
click at [139, 308] on link "Римская пицца" at bounding box center [102, 325] width 204 height 43
click at [131, 294] on link "Наборы" at bounding box center [102, 282] width 204 height 43
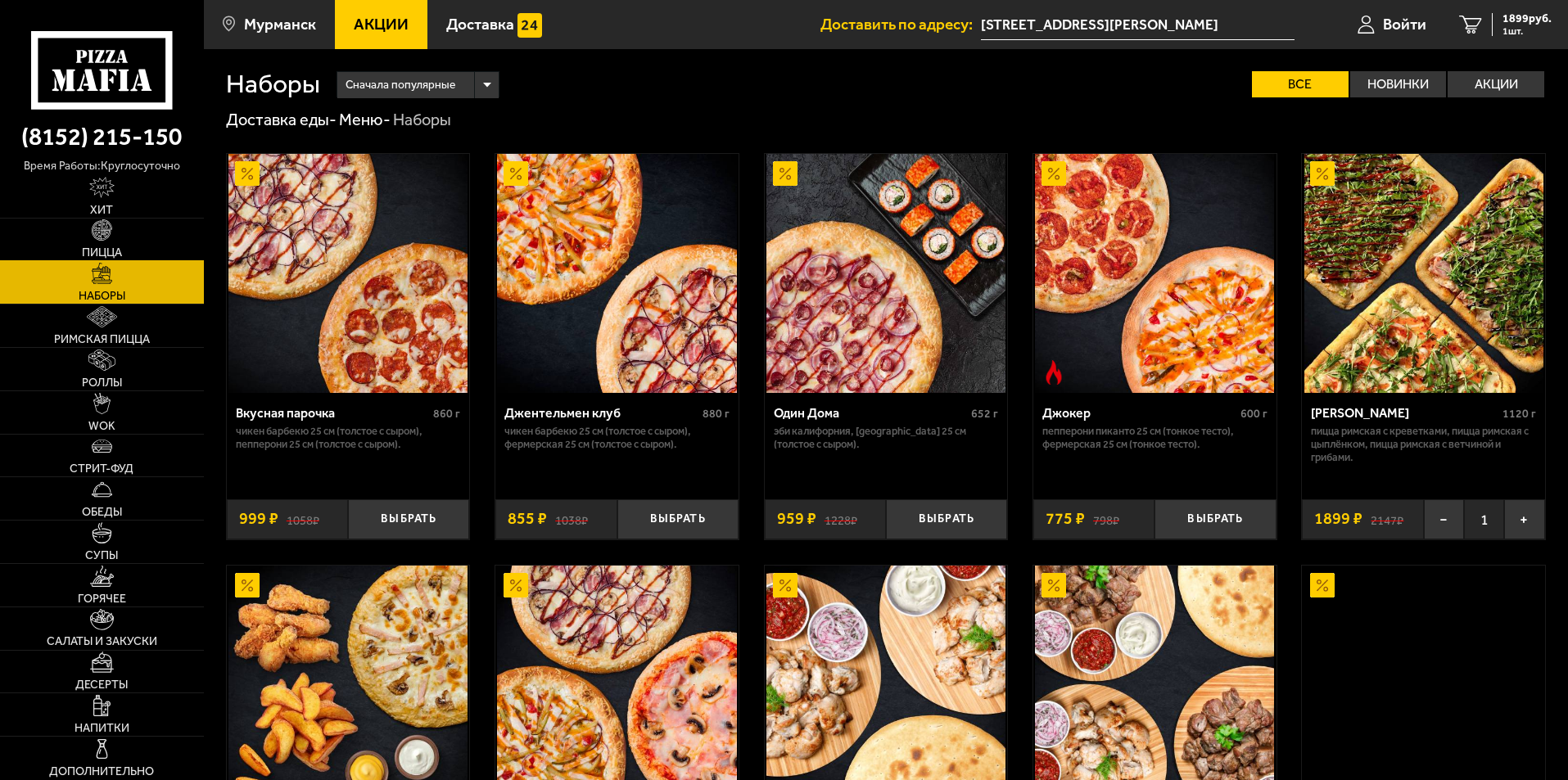
click at [113, 247] on span "Пицца" at bounding box center [102, 253] width 40 height 12
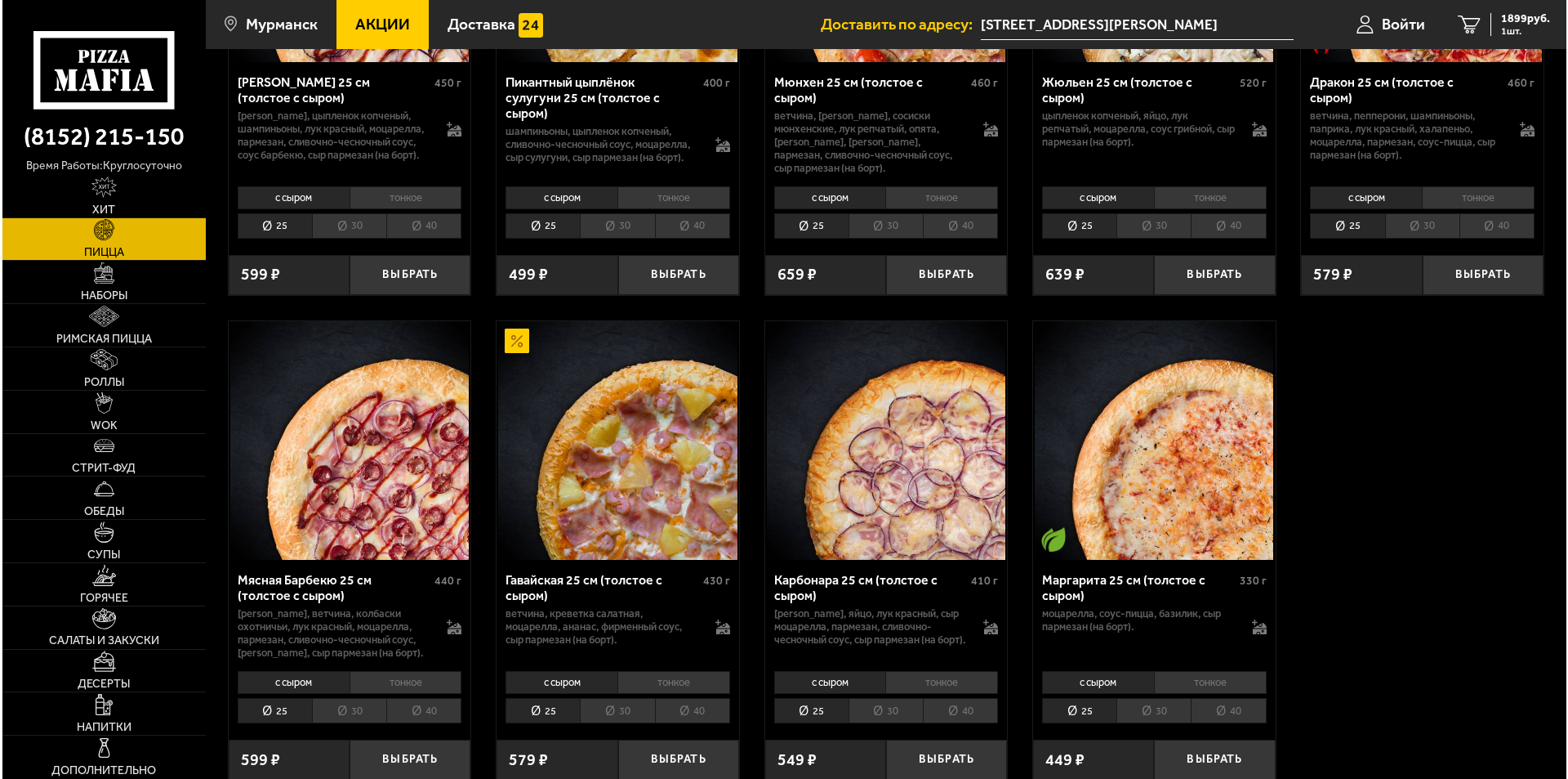
scroll to position [2991, 0]
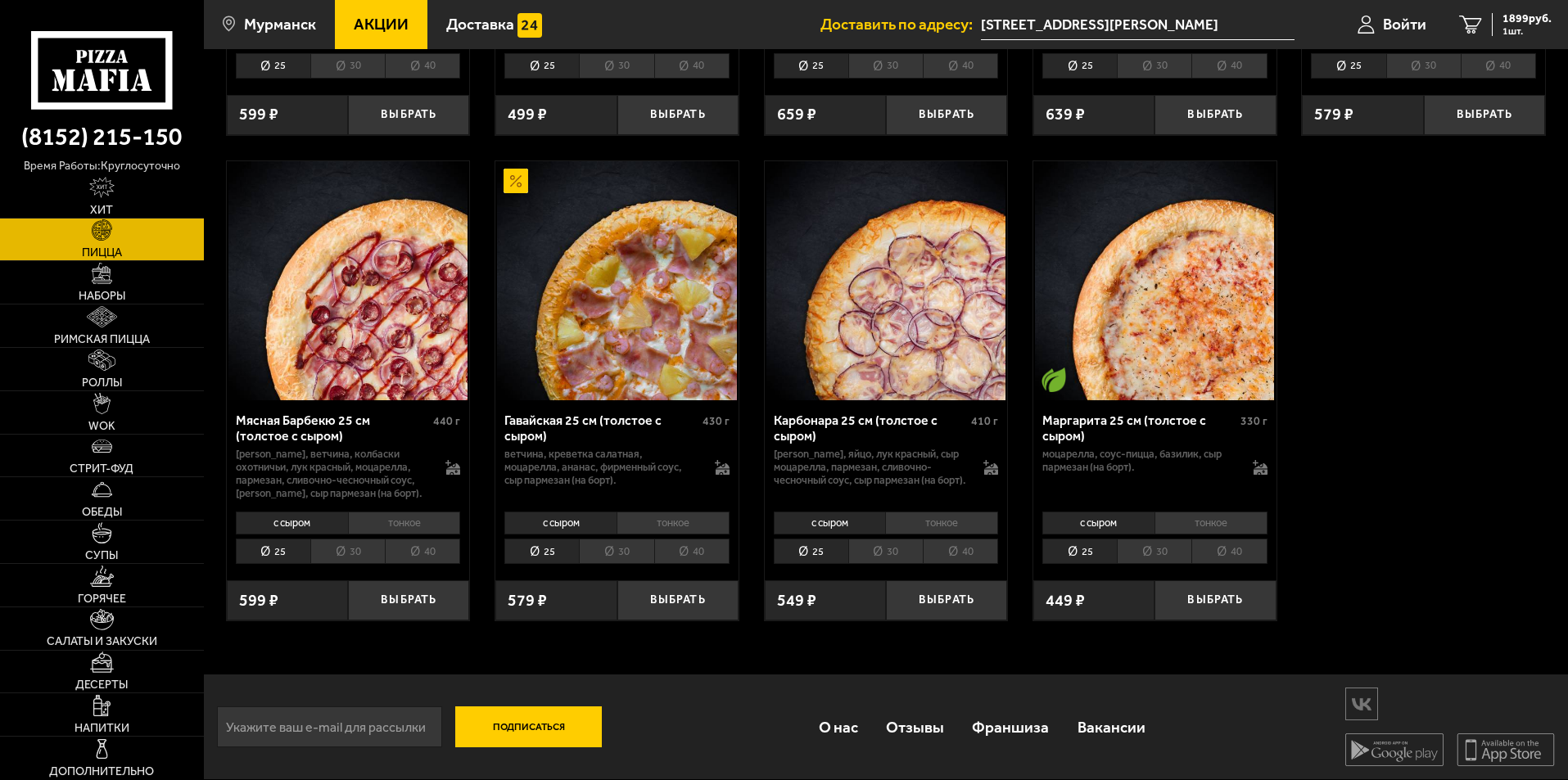
click at [645, 525] on li "тонкое" at bounding box center [673, 522] width 113 height 23
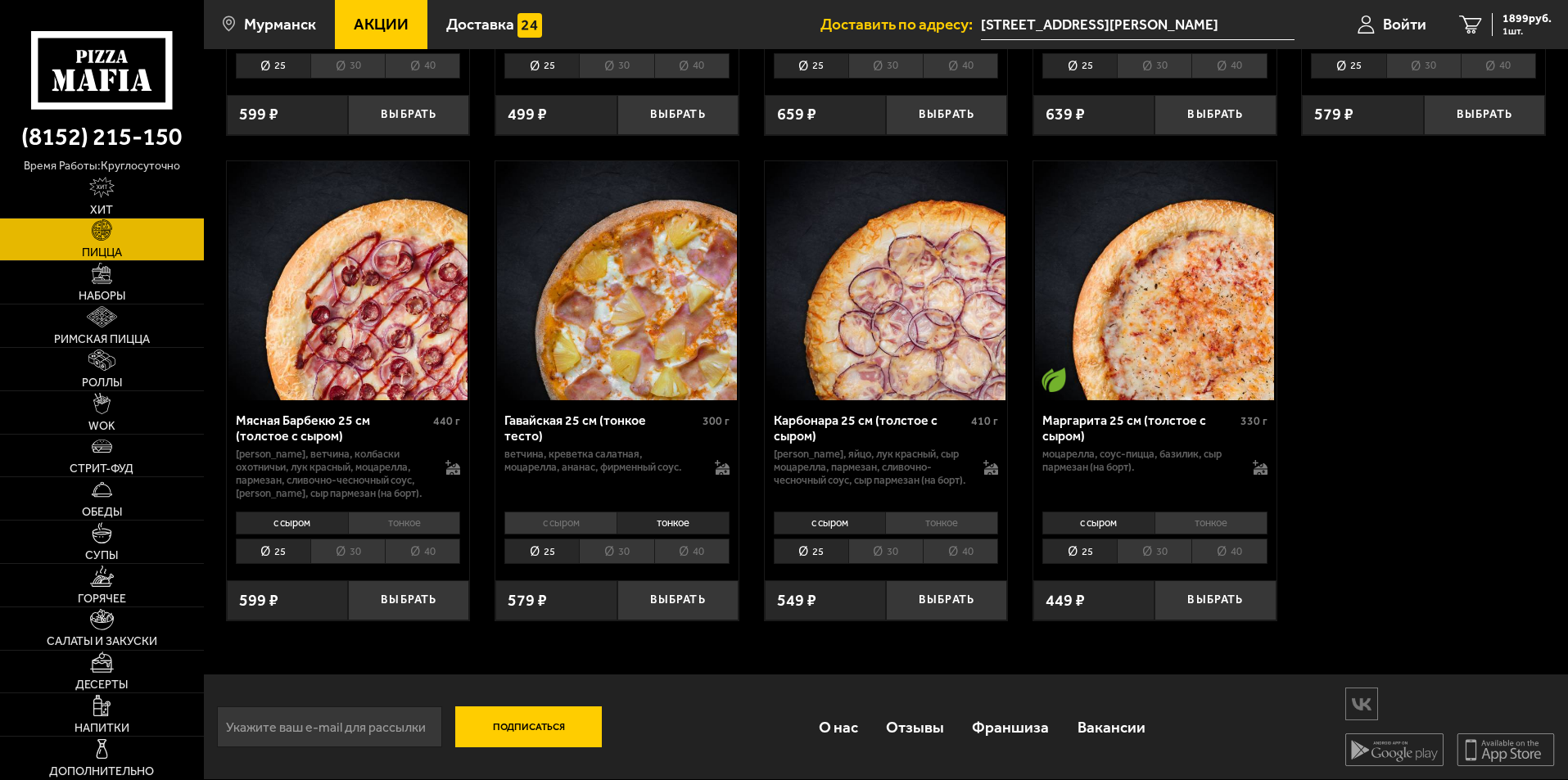
click at [605, 522] on li "с сыром" at bounding box center [560, 522] width 112 height 23
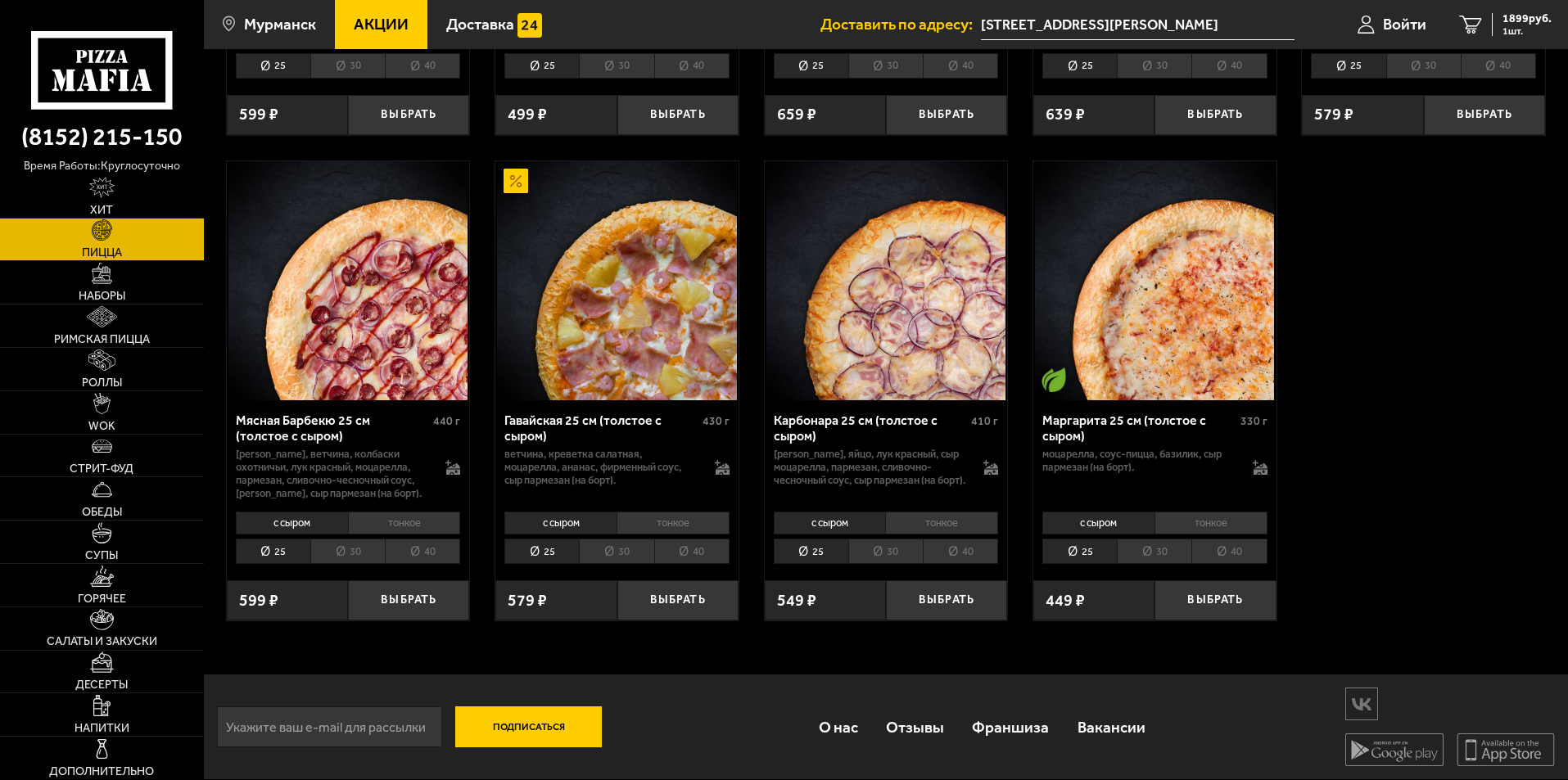
click at [665, 520] on li "тонкое" at bounding box center [673, 522] width 113 height 23
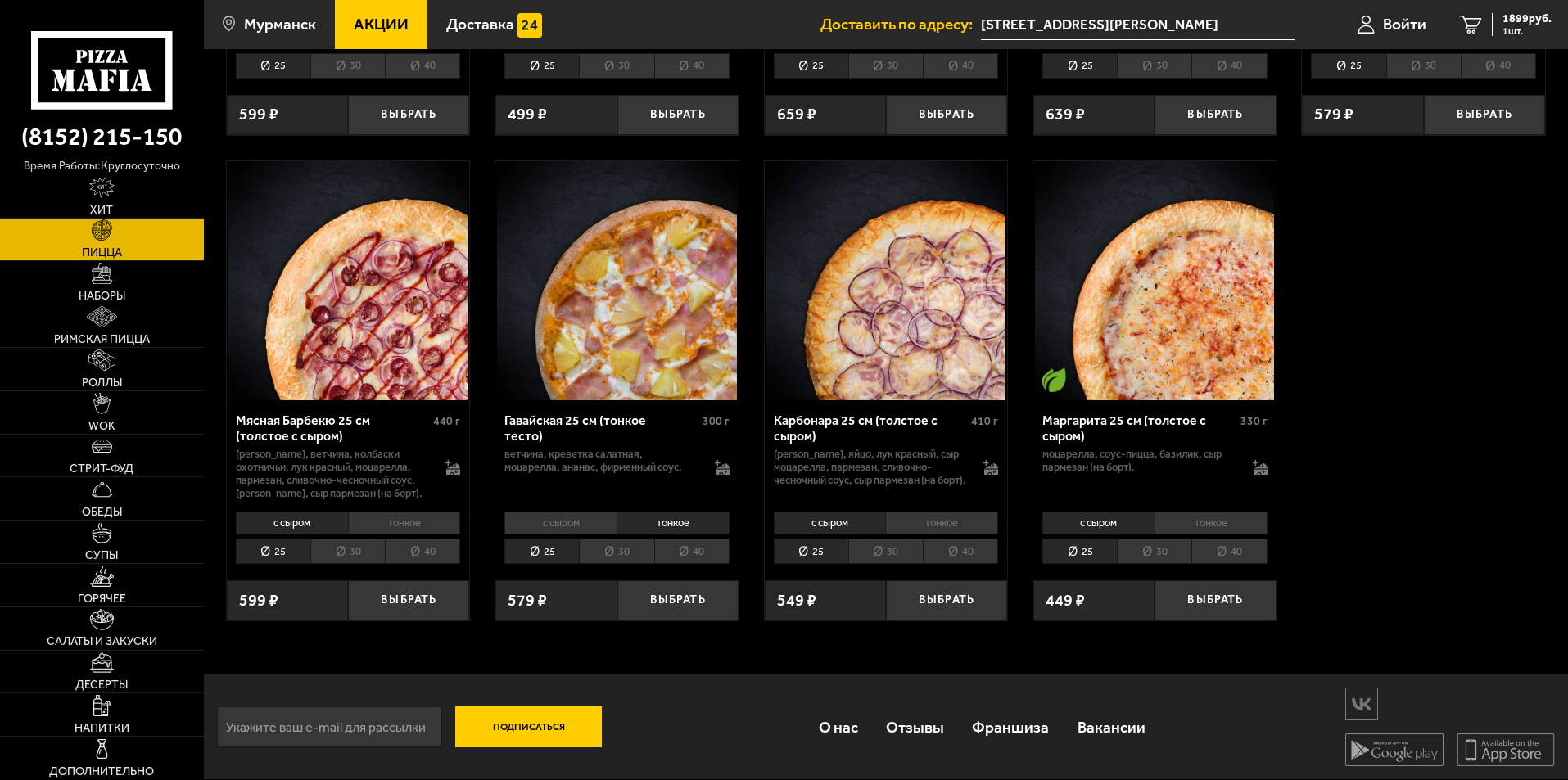
click at [608, 517] on li "с сыром" at bounding box center [560, 522] width 112 height 23
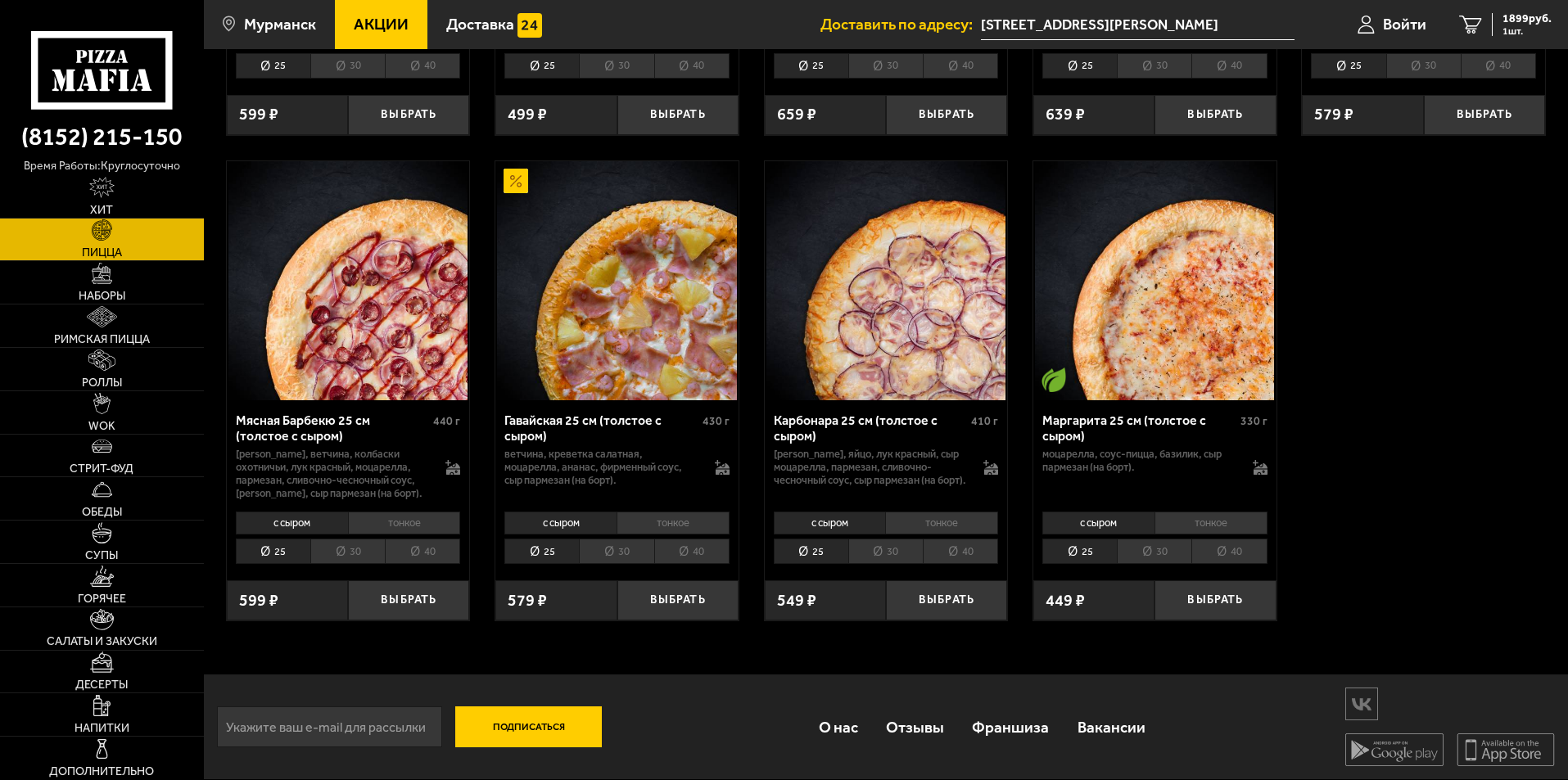
click at [648, 513] on li "тонкое" at bounding box center [673, 522] width 113 height 23
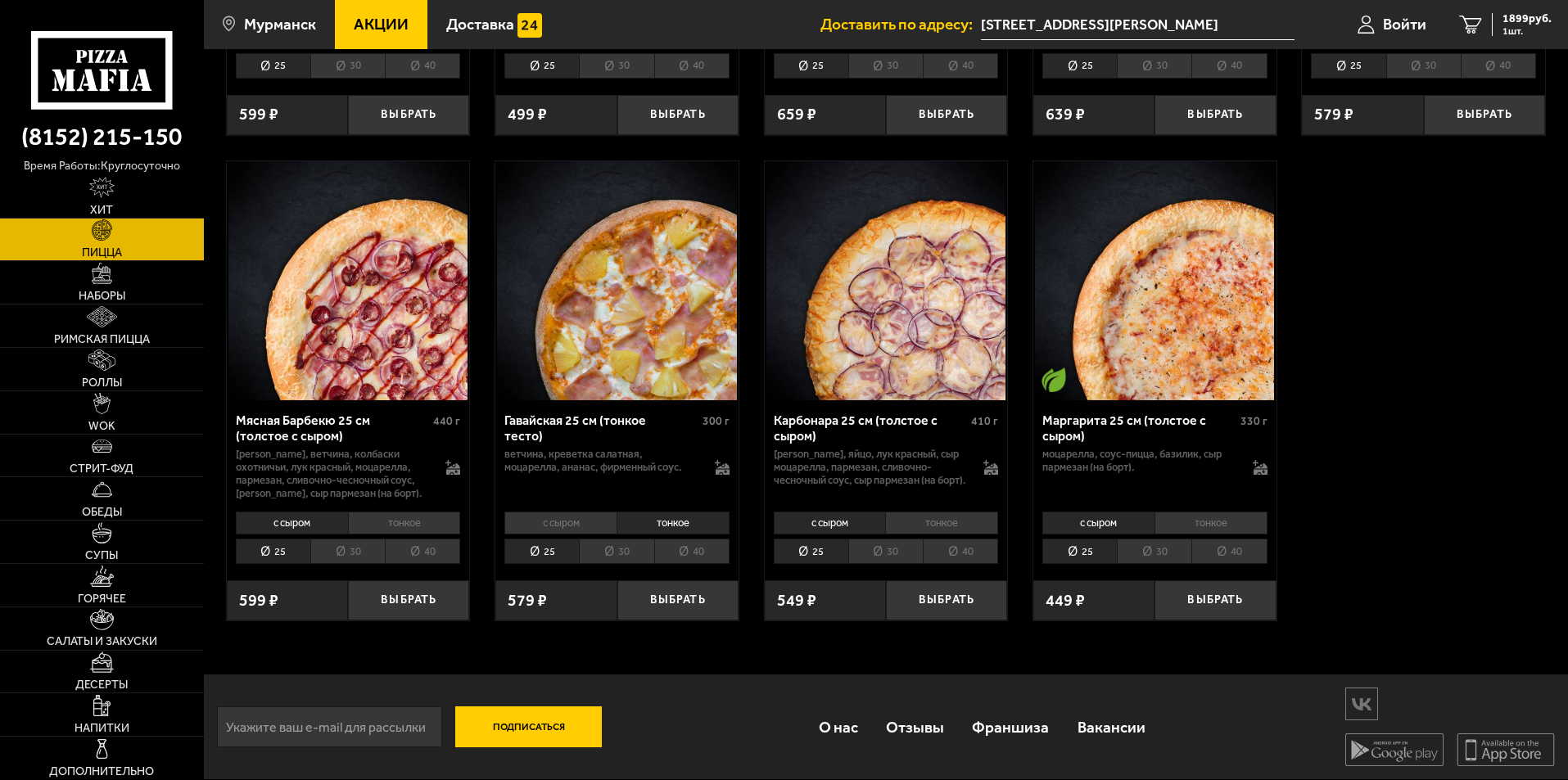
drag, startPoint x: 576, startPoint y: 510, endPoint x: 617, endPoint y: 507, distance: 41.1
click at [578, 510] on div "с сыром тонкое 25 30 40 Топпинги" at bounding box center [616, 536] width 243 height 63
click at [642, 507] on div "с сыром тонкое 25 30 40 Топпинги" at bounding box center [616, 536] width 243 height 63
click at [648, 513] on li "тонкое" at bounding box center [673, 522] width 113 height 23
click at [586, 514] on li "с сыром" at bounding box center [560, 522] width 112 height 23
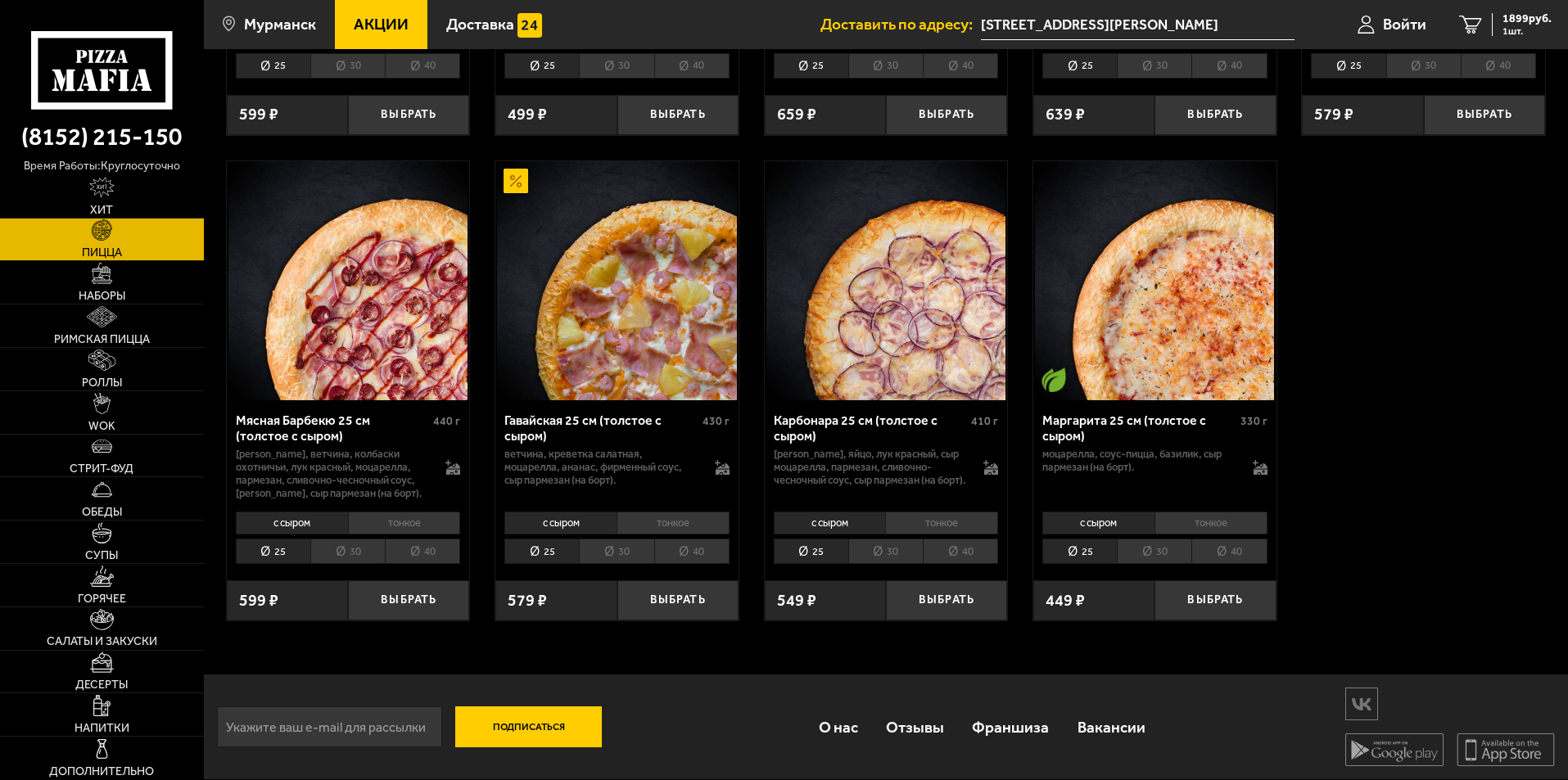
click at [638, 517] on li "тонкое" at bounding box center [673, 522] width 113 height 23
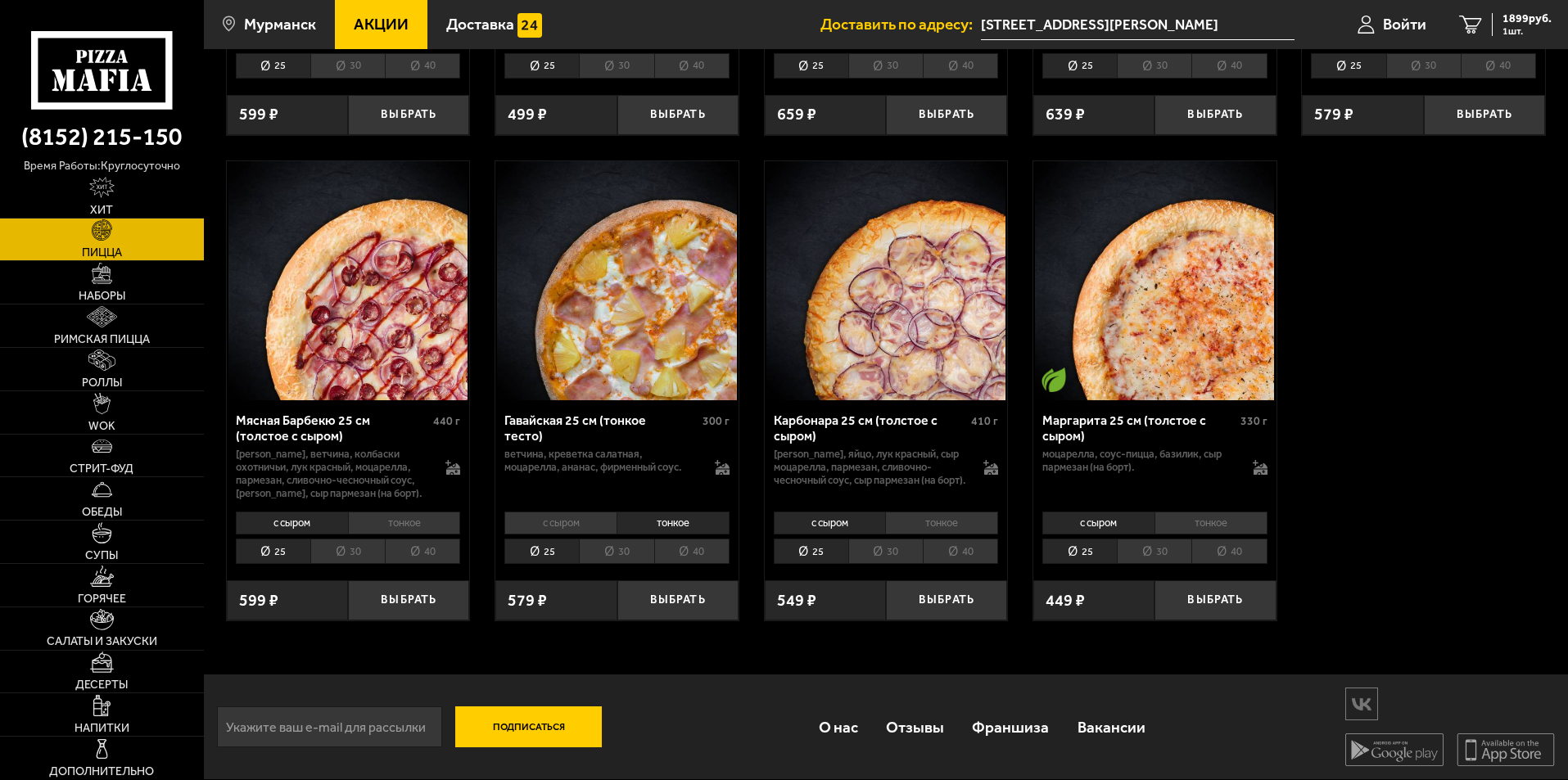
click at [586, 519] on li "с сыром" at bounding box center [560, 522] width 112 height 23
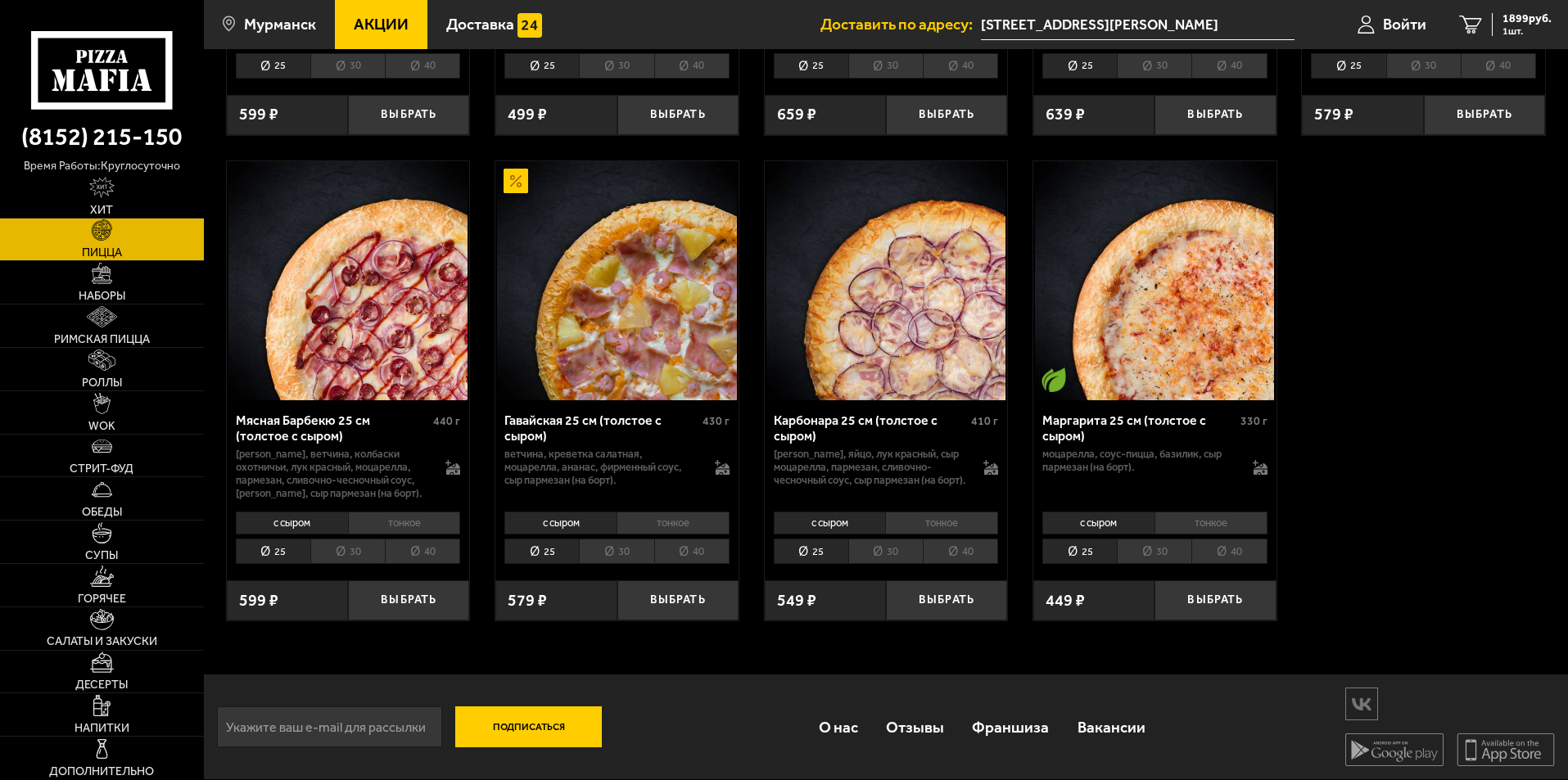
click at [649, 519] on li "тонкое" at bounding box center [673, 522] width 113 height 23
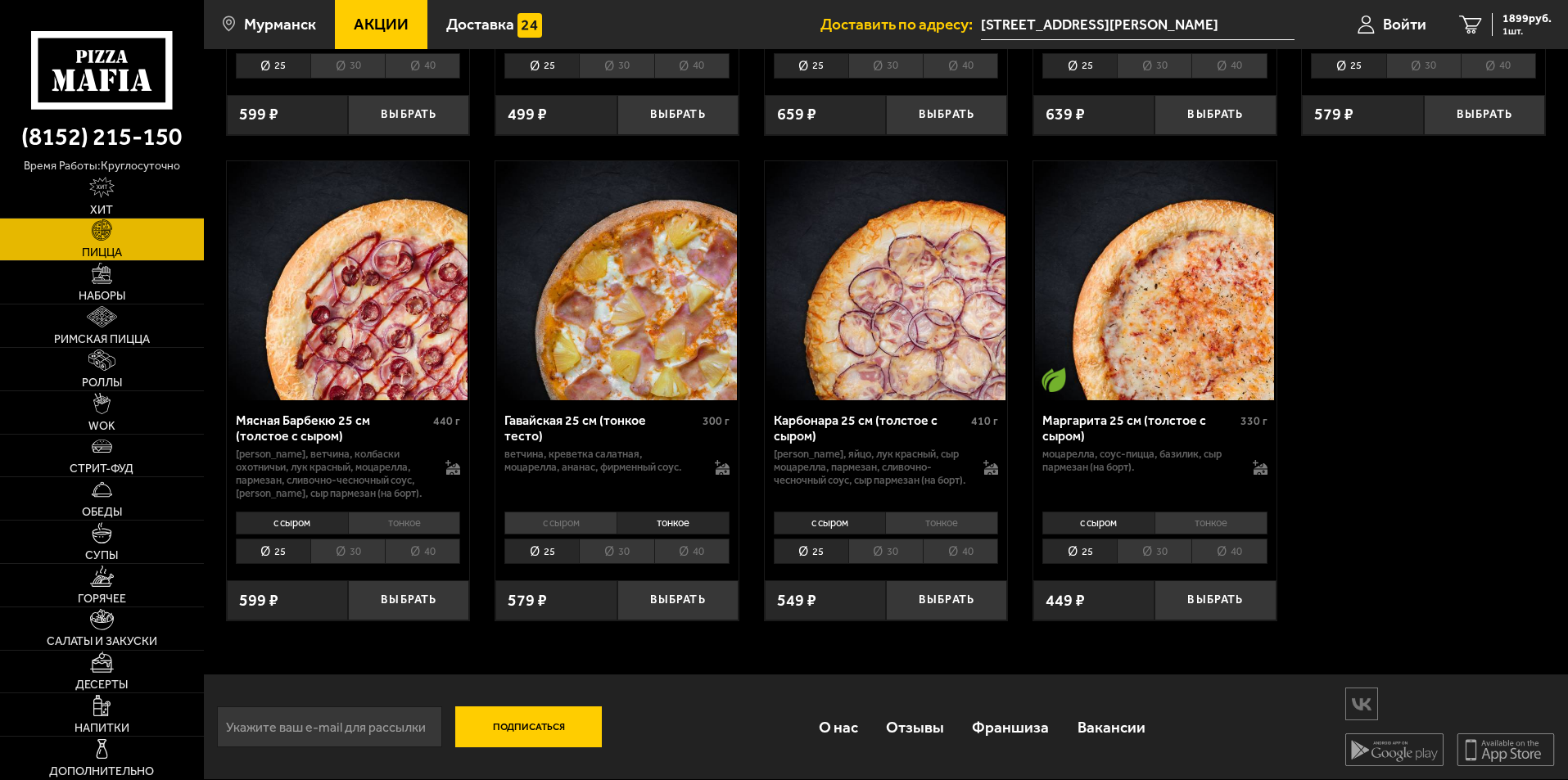
click at [570, 518] on li "с сыром" at bounding box center [560, 522] width 112 height 23
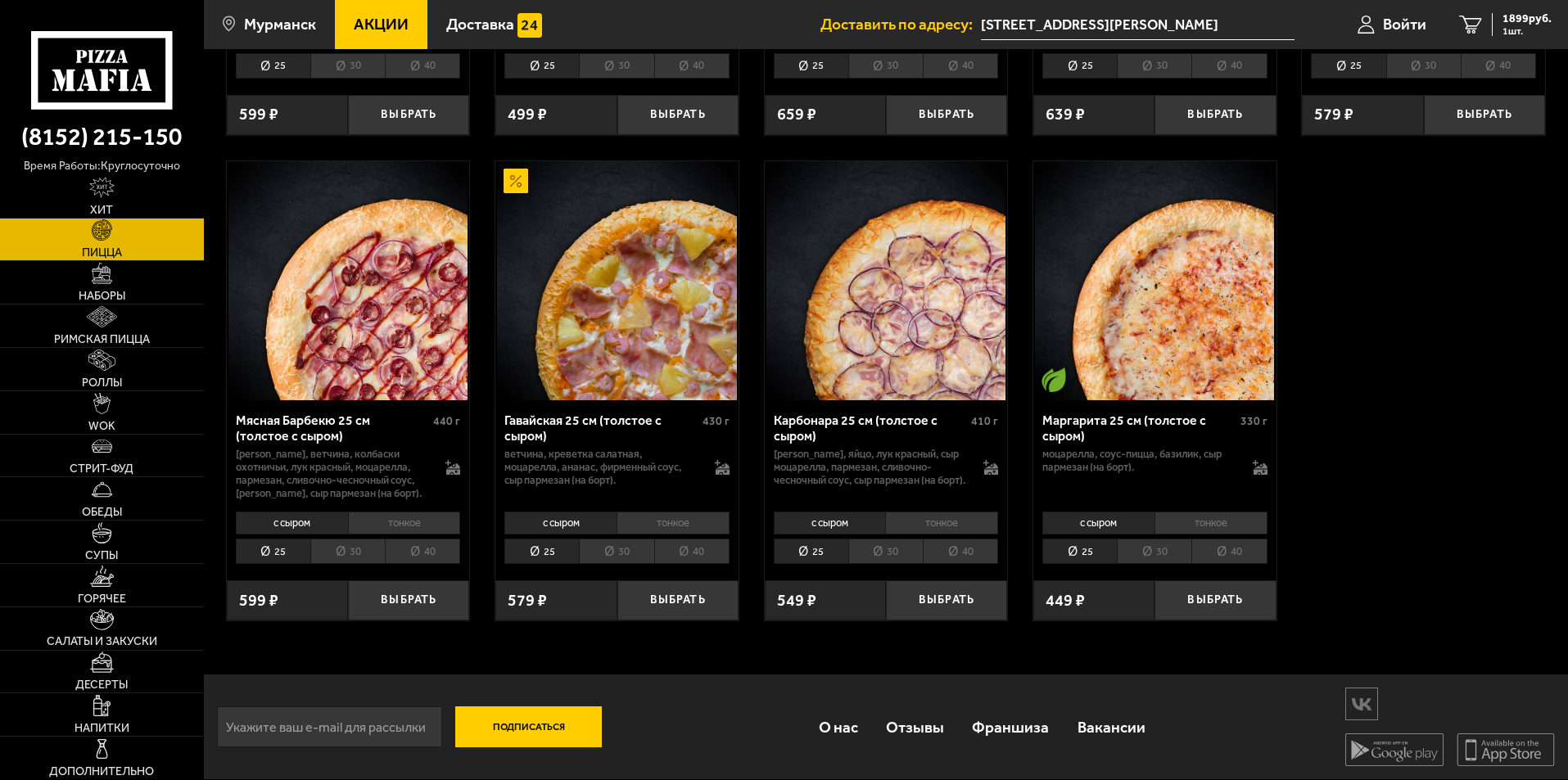
click at [646, 519] on li "тонкое" at bounding box center [673, 522] width 113 height 23
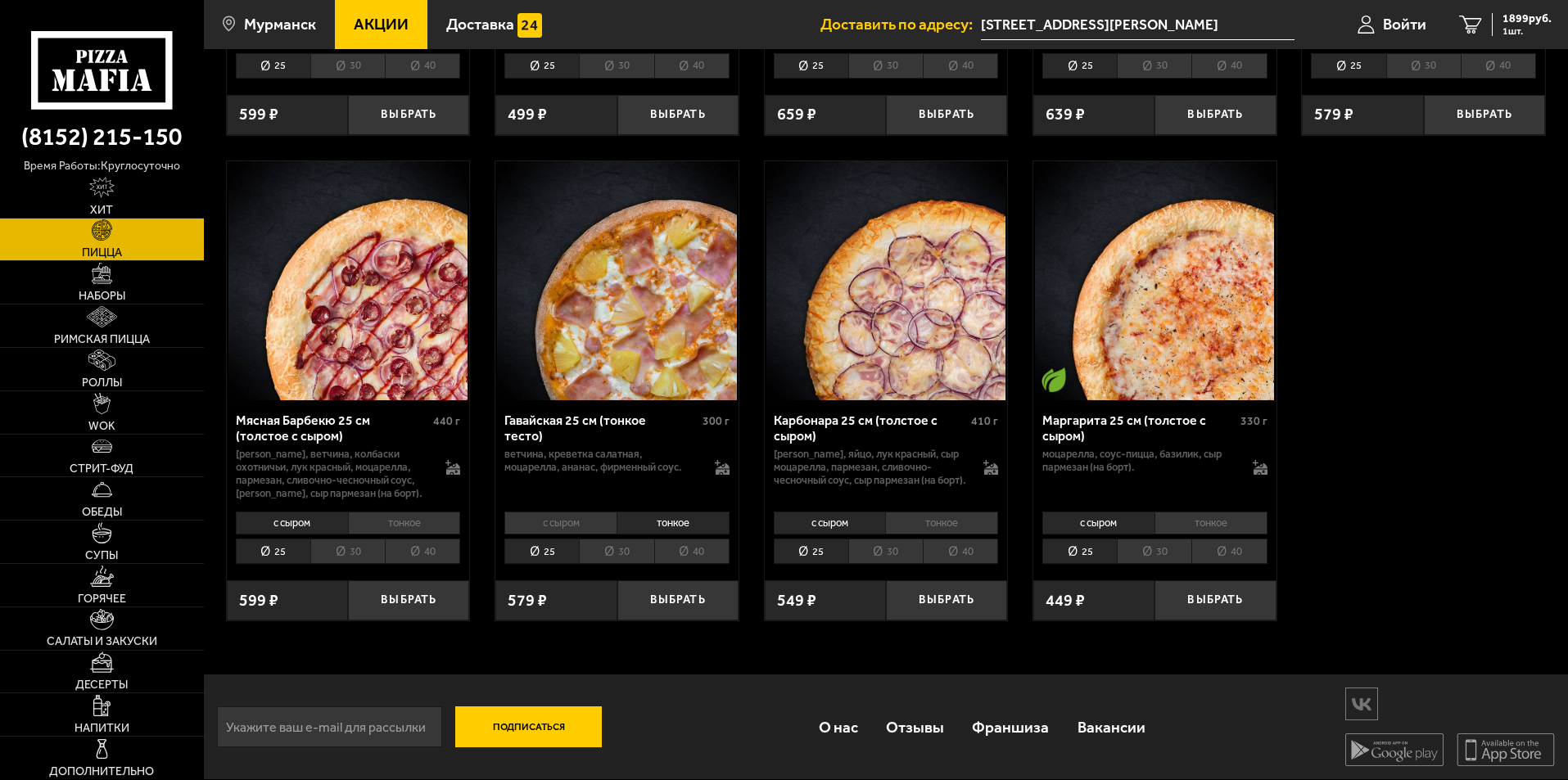
click at [580, 519] on li "с сыром" at bounding box center [560, 522] width 112 height 23
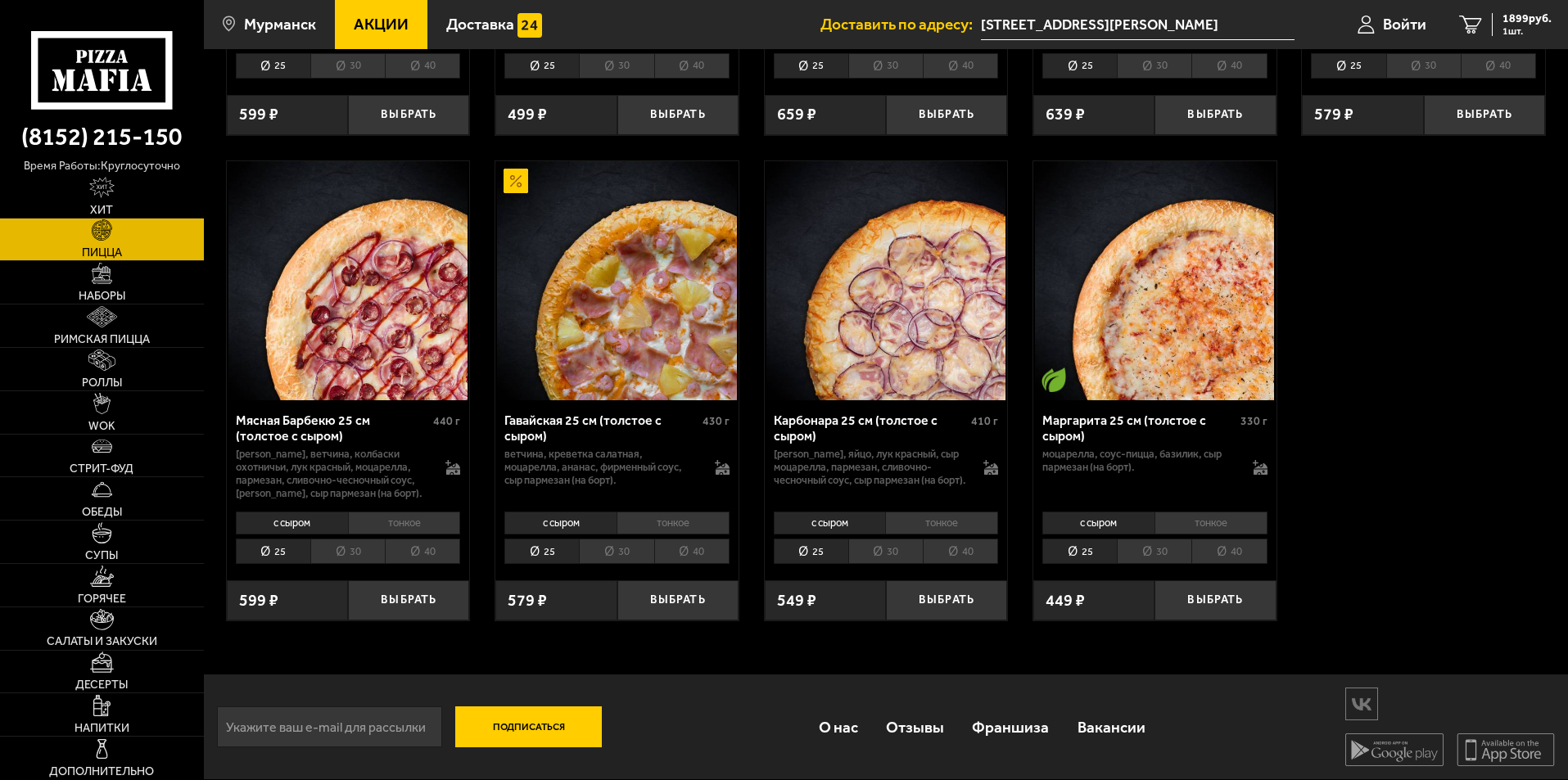
click at [642, 519] on li "тонкое" at bounding box center [673, 522] width 113 height 23
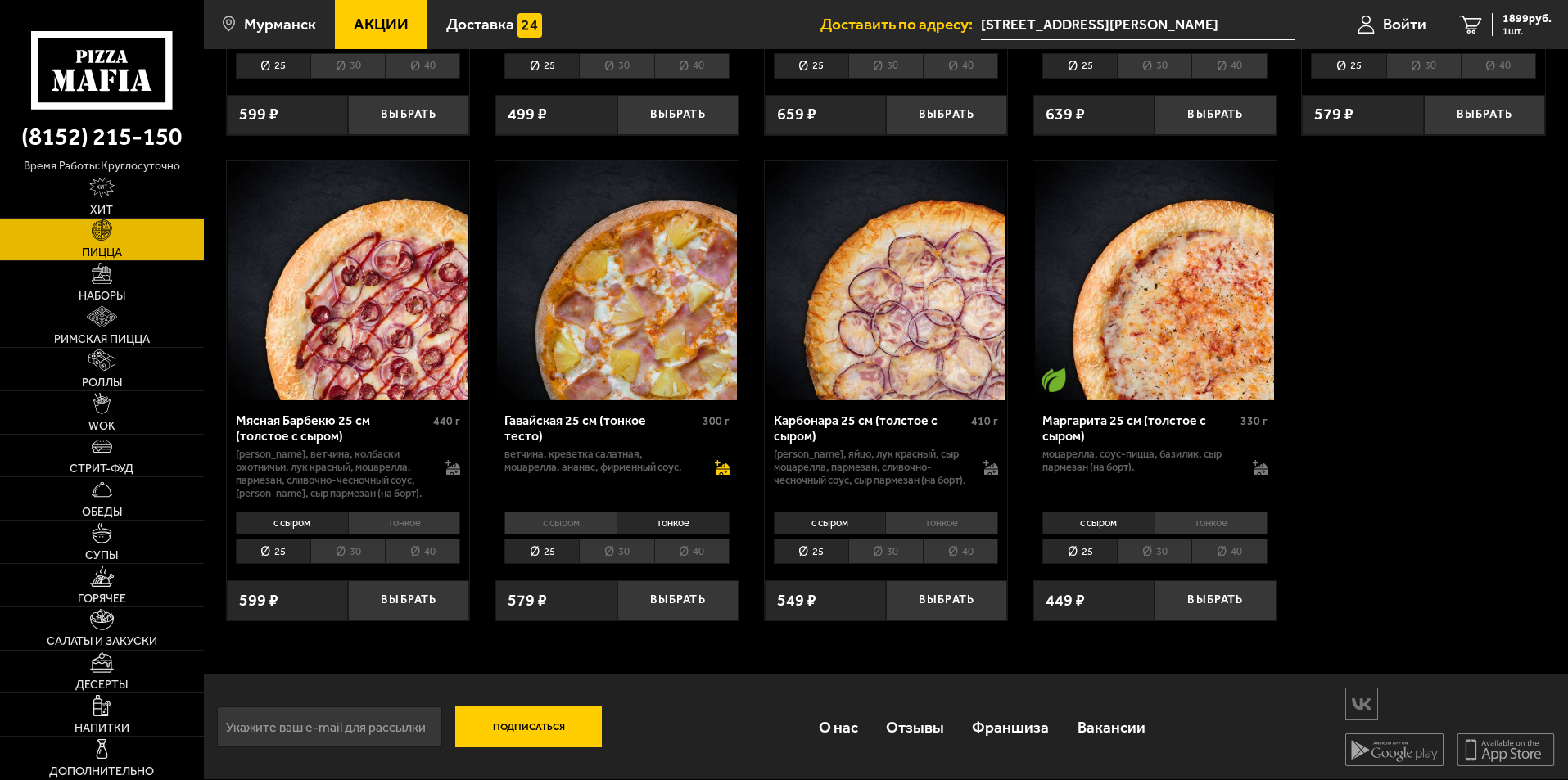
click at [728, 472] on icon at bounding box center [721, 472] width 14 height 5
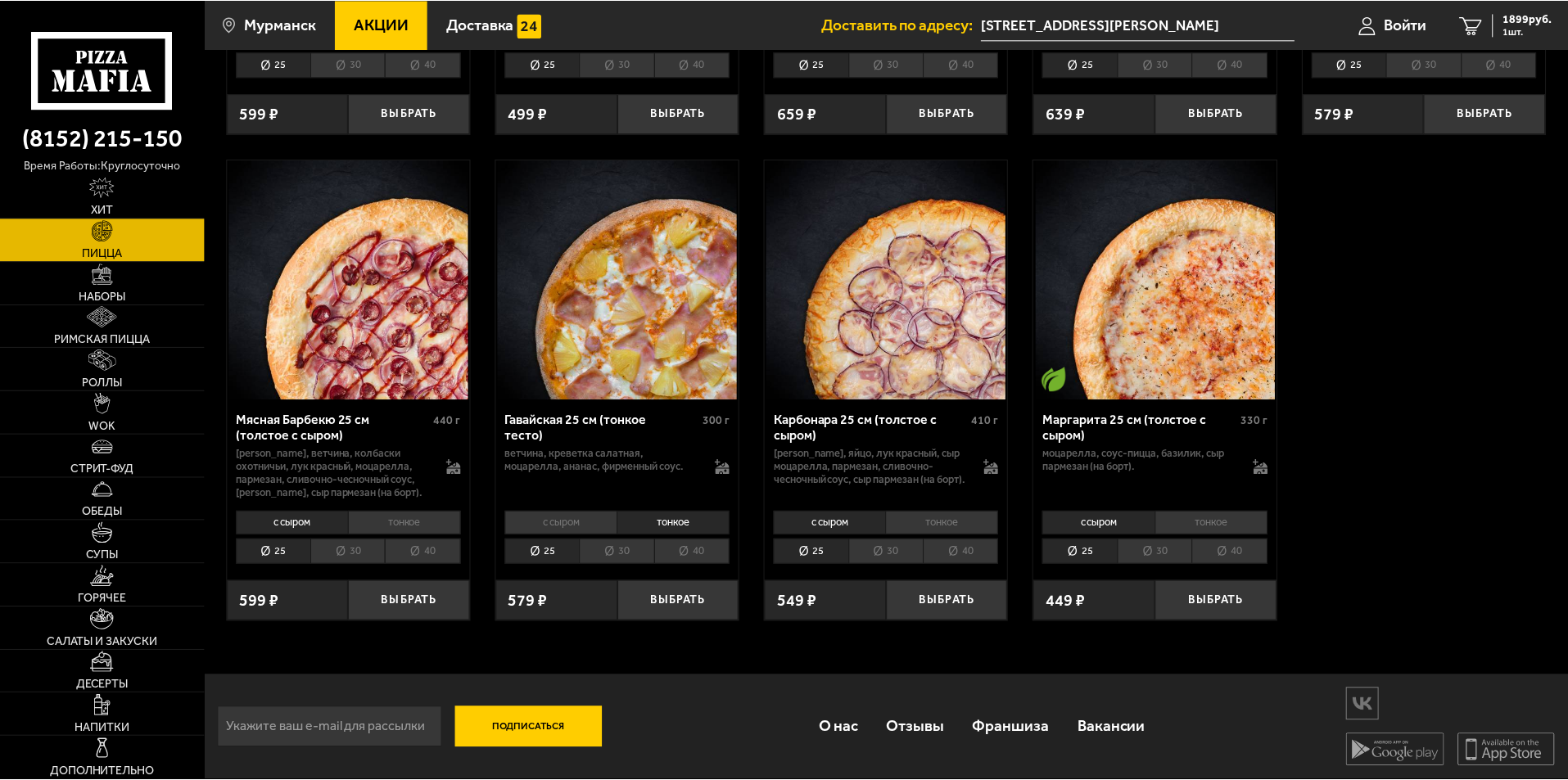
scroll to position [2982, 0]
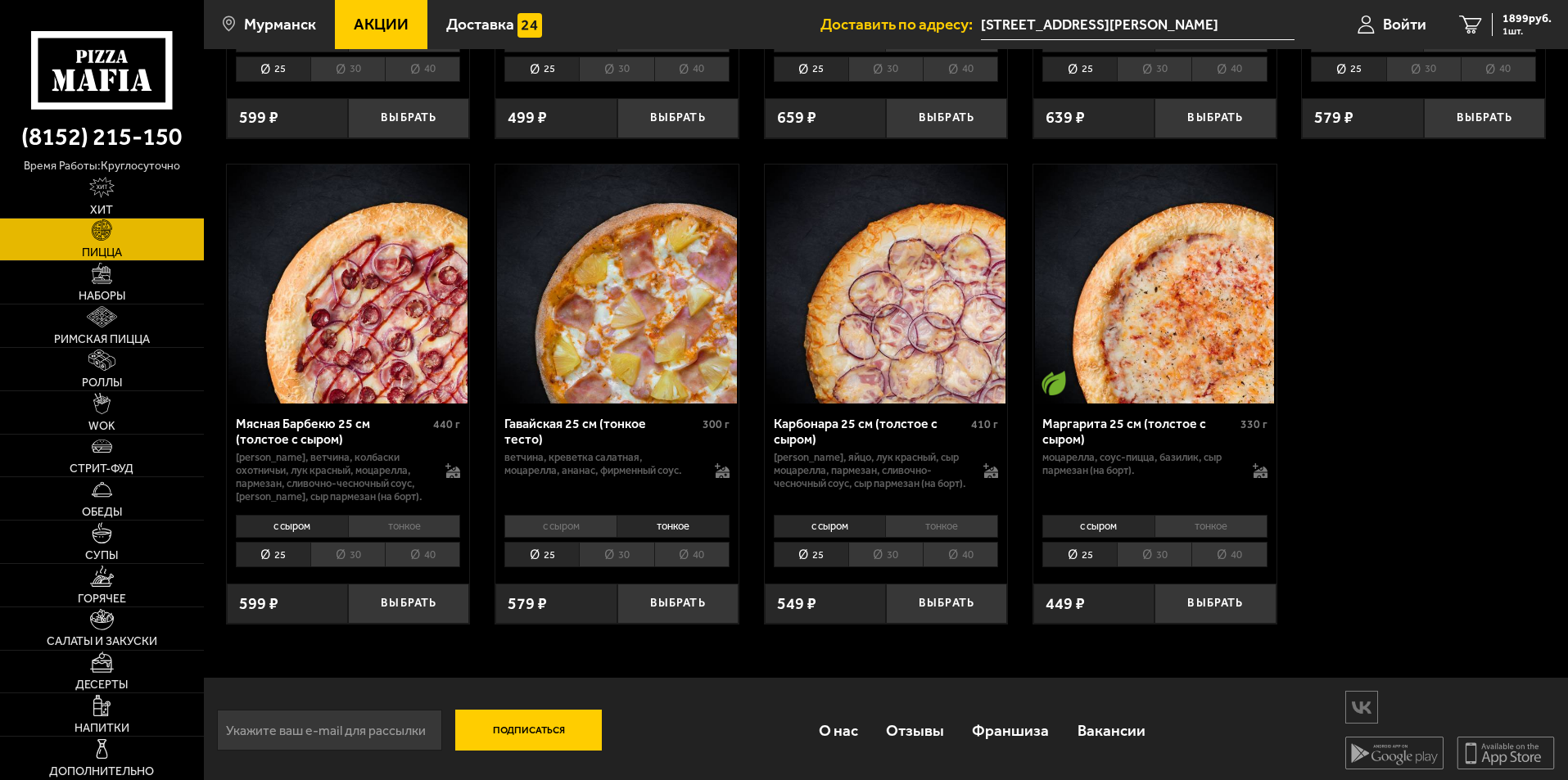
click at [600, 528] on li "с сыром" at bounding box center [560, 525] width 112 height 23
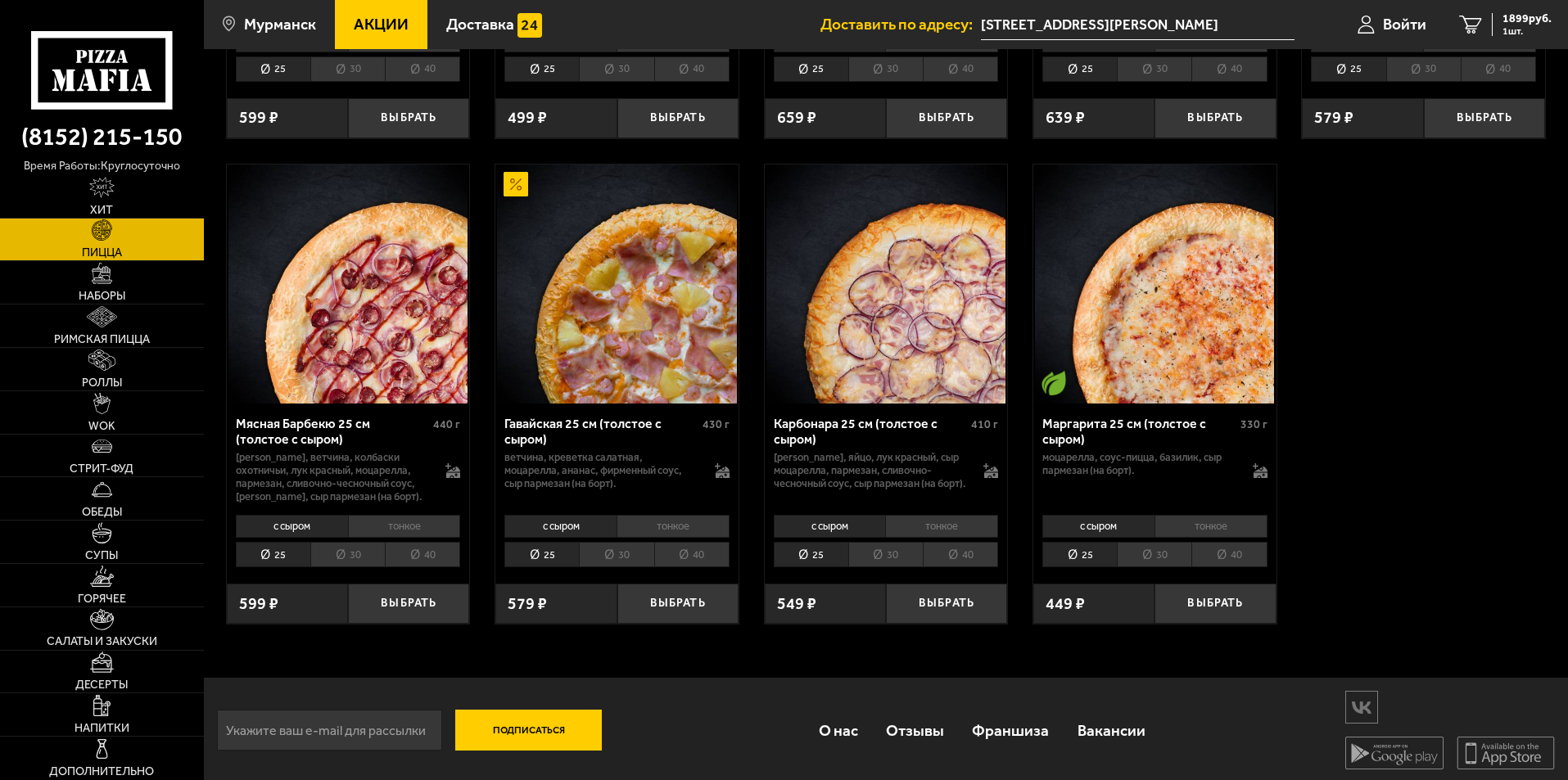
click at [647, 529] on li "тонкое" at bounding box center [673, 525] width 113 height 23
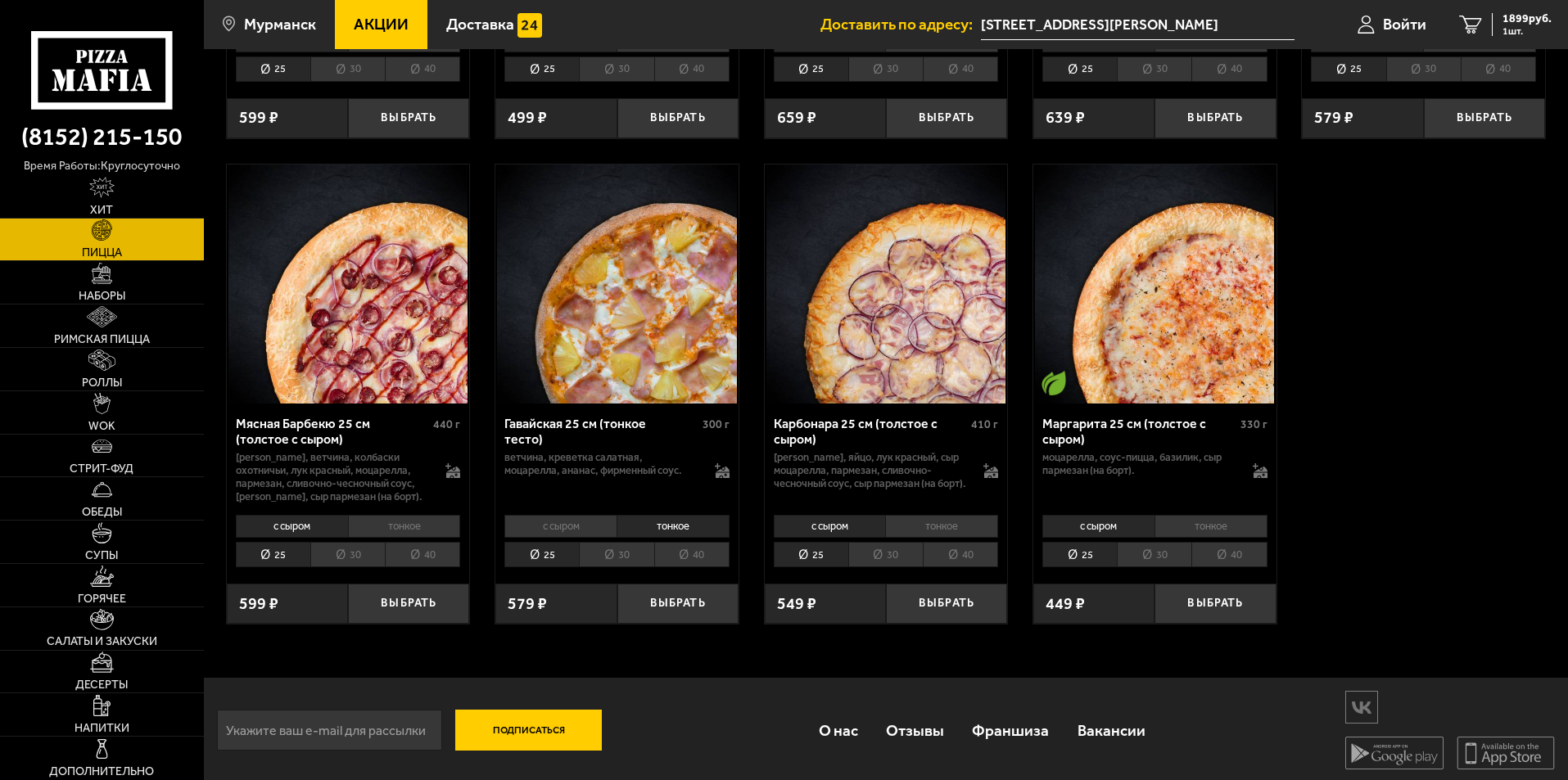
click at [608, 535] on li "с сыром" at bounding box center [560, 525] width 112 height 23
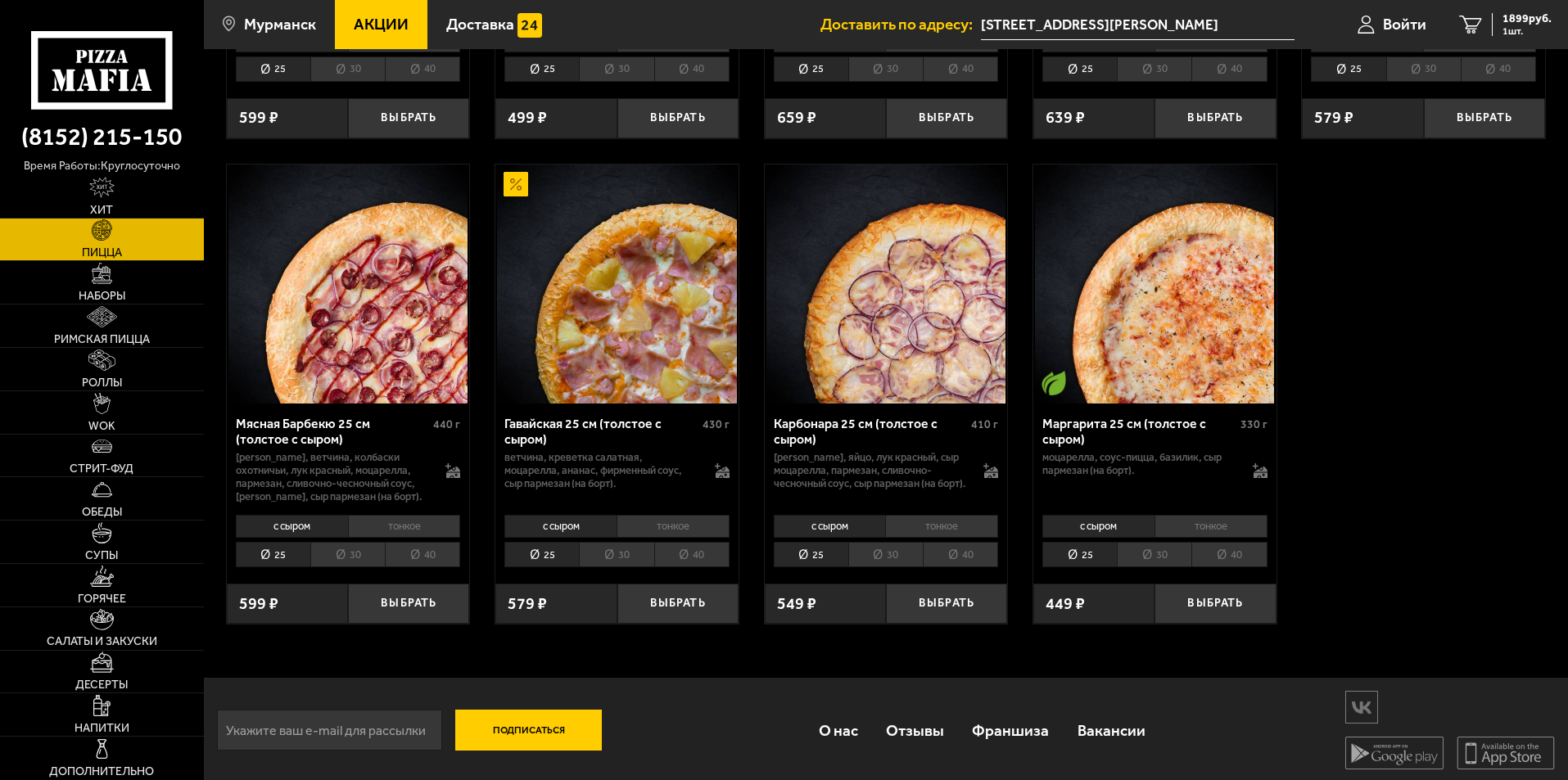
click at [649, 531] on li "тонкое" at bounding box center [673, 525] width 113 height 23
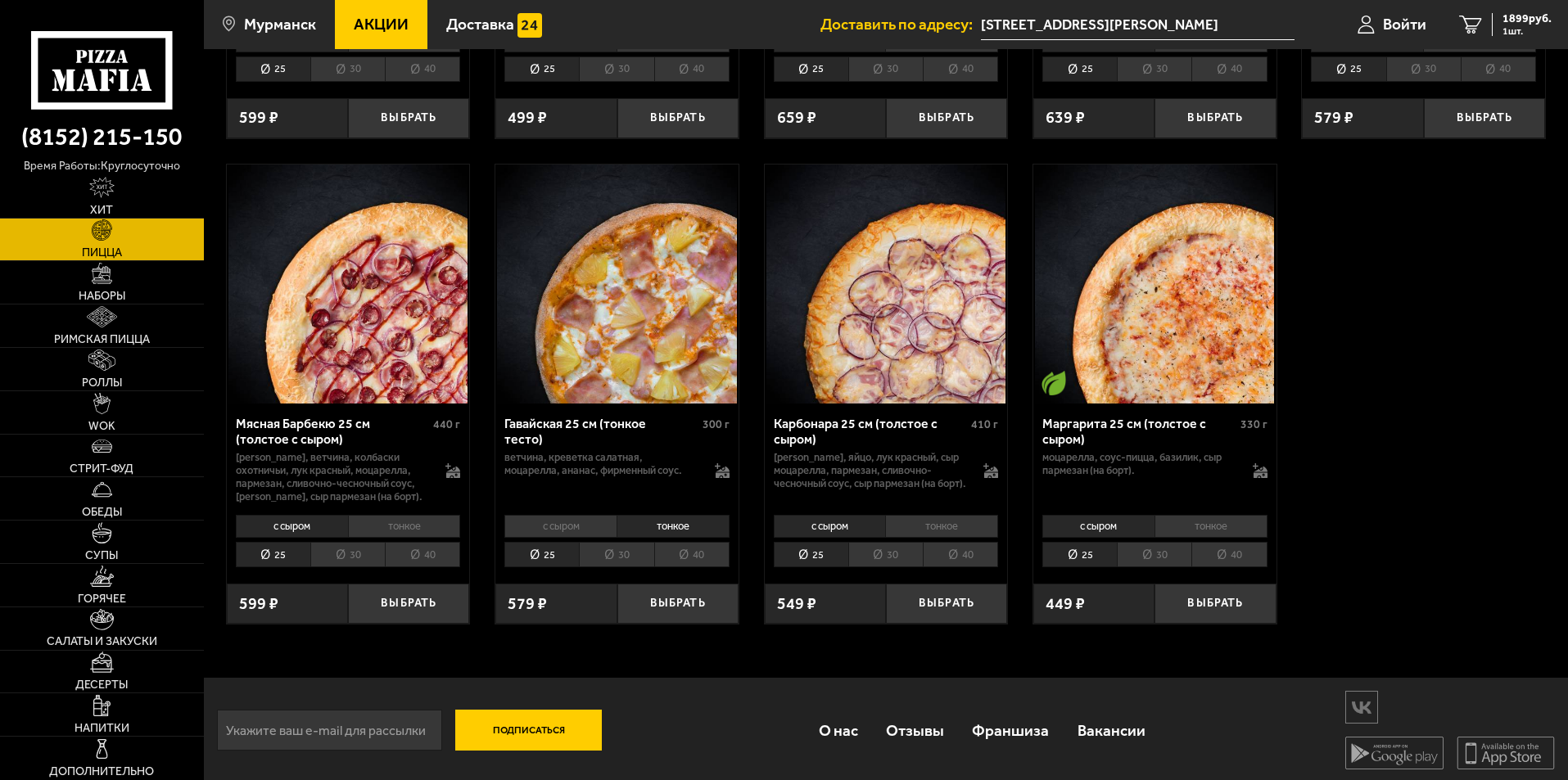
click at [601, 533] on li "с сыром" at bounding box center [560, 525] width 112 height 23
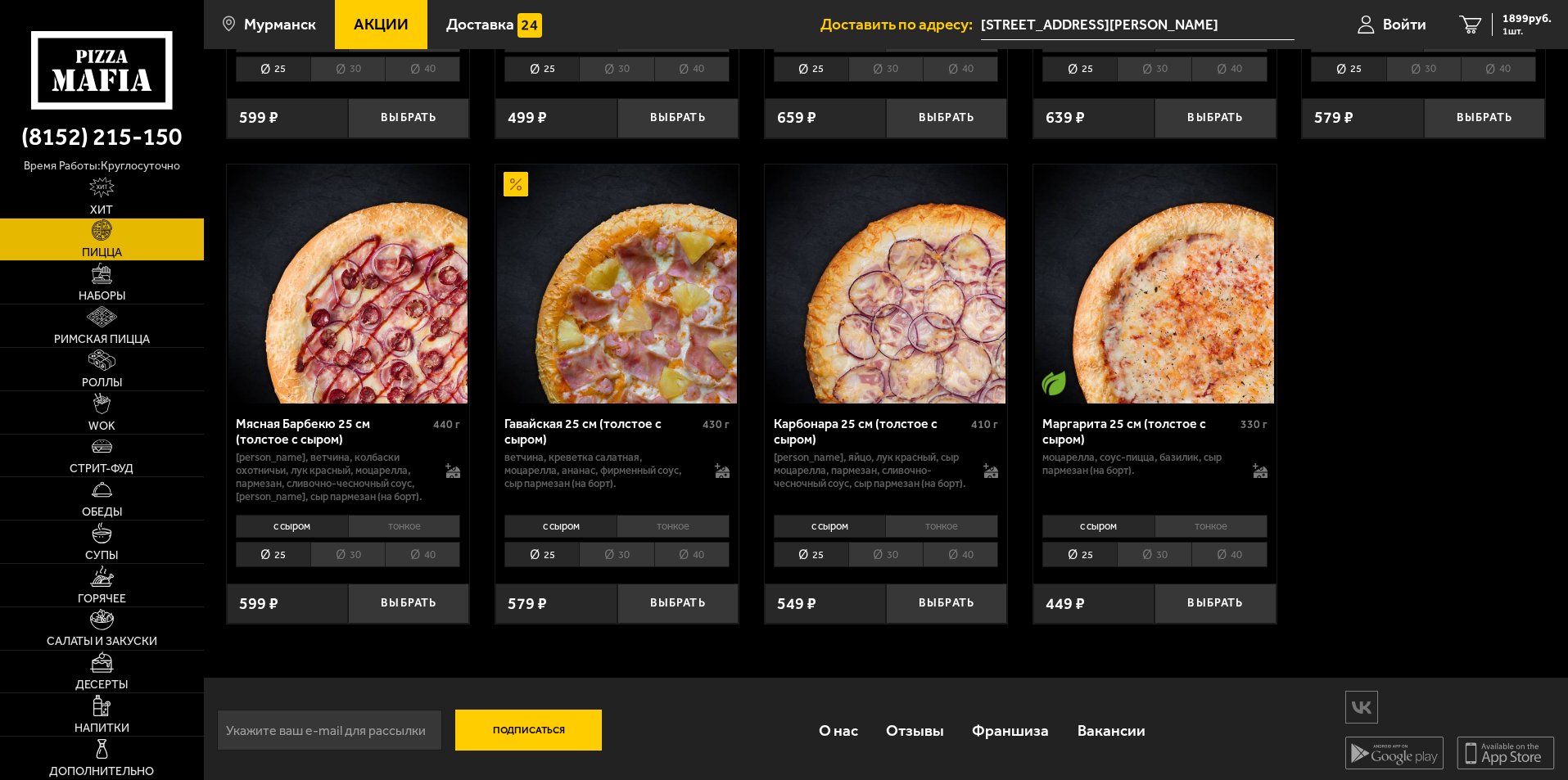
click at [655, 532] on li "тонкое" at bounding box center [673, 525] width 113 height 23
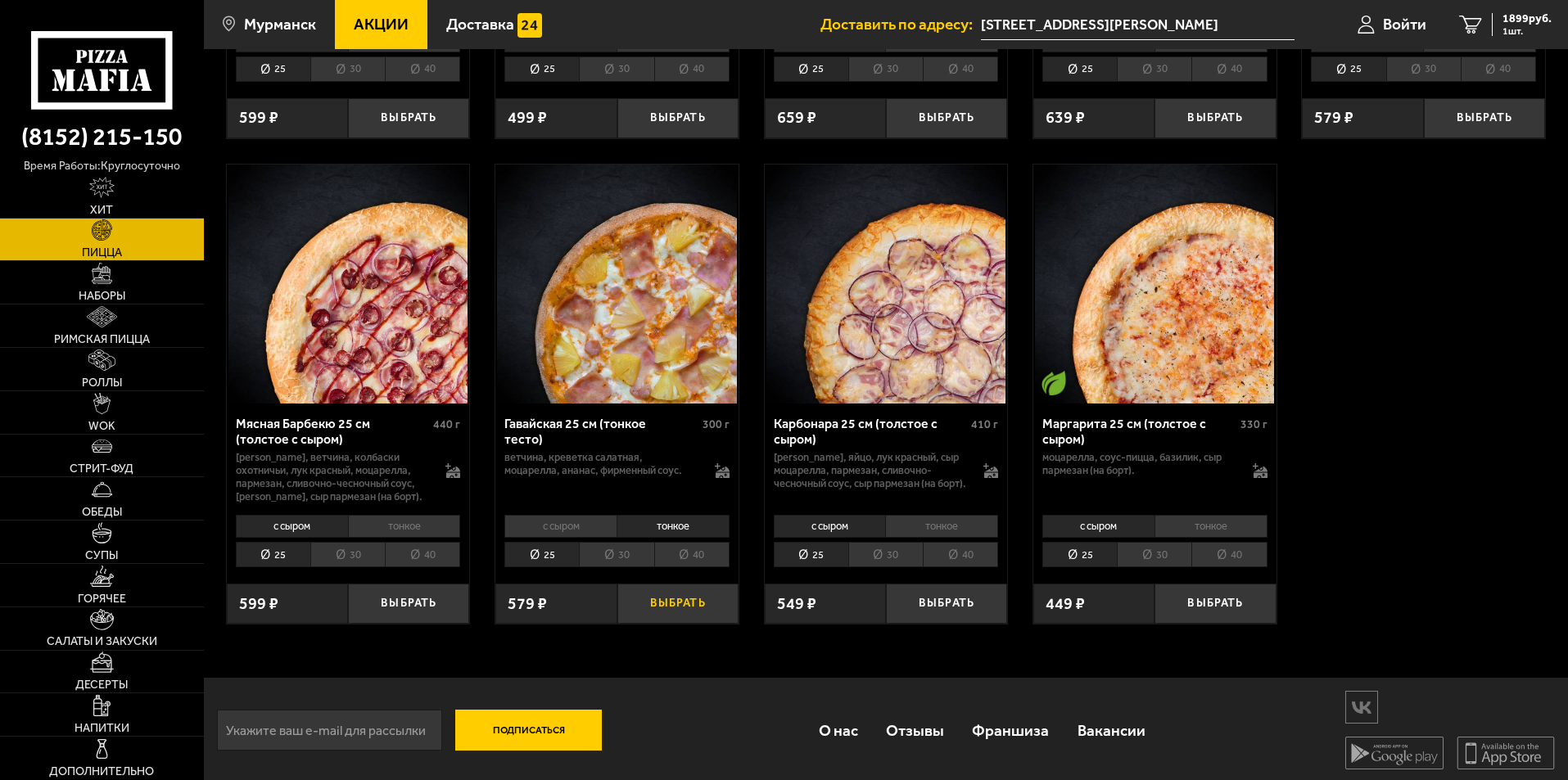
click at [663, 604] on button "Выбрать" at bounding box center [678, 603] width 121 height 40
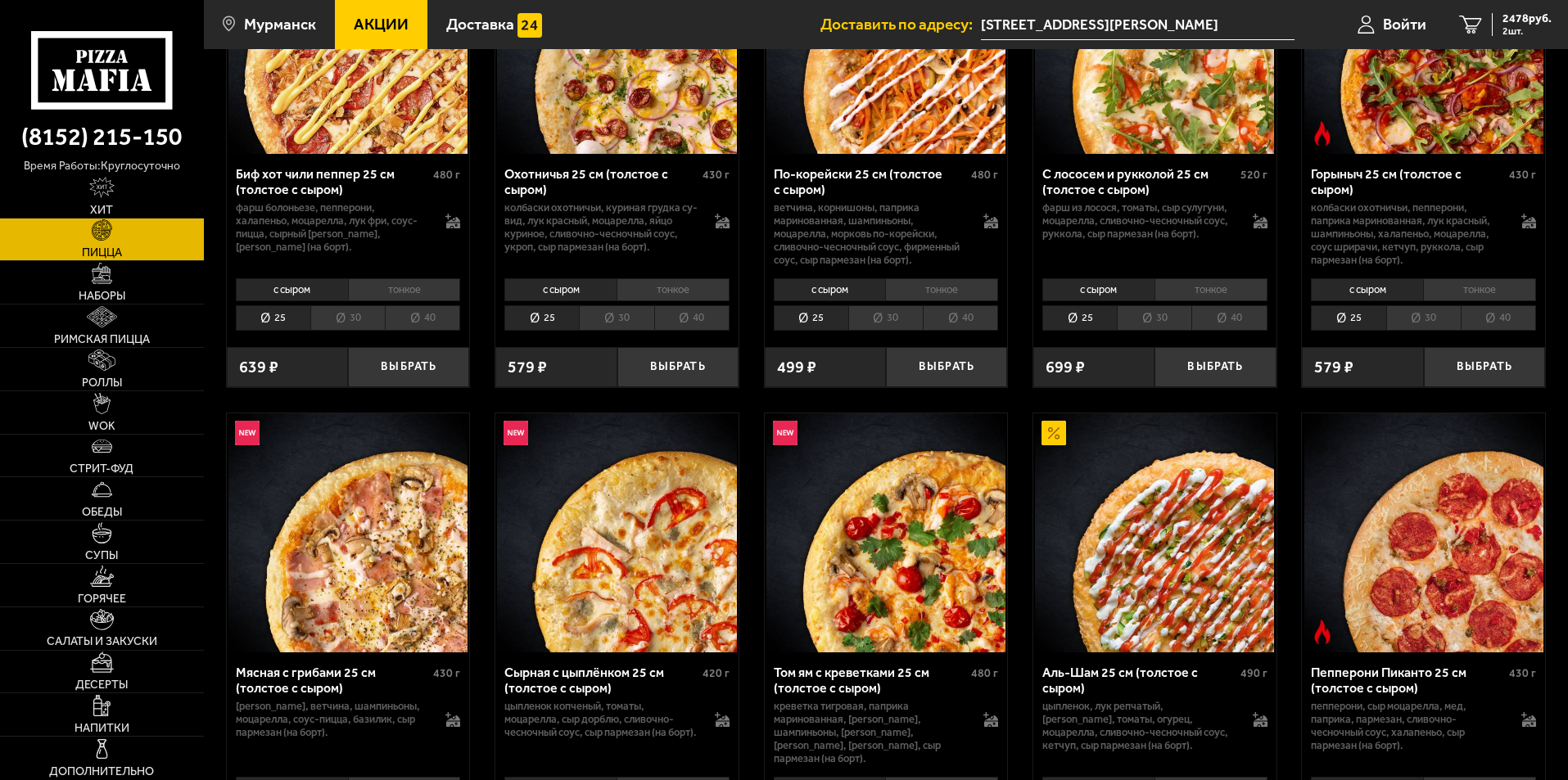
scroll to position [0, 0]
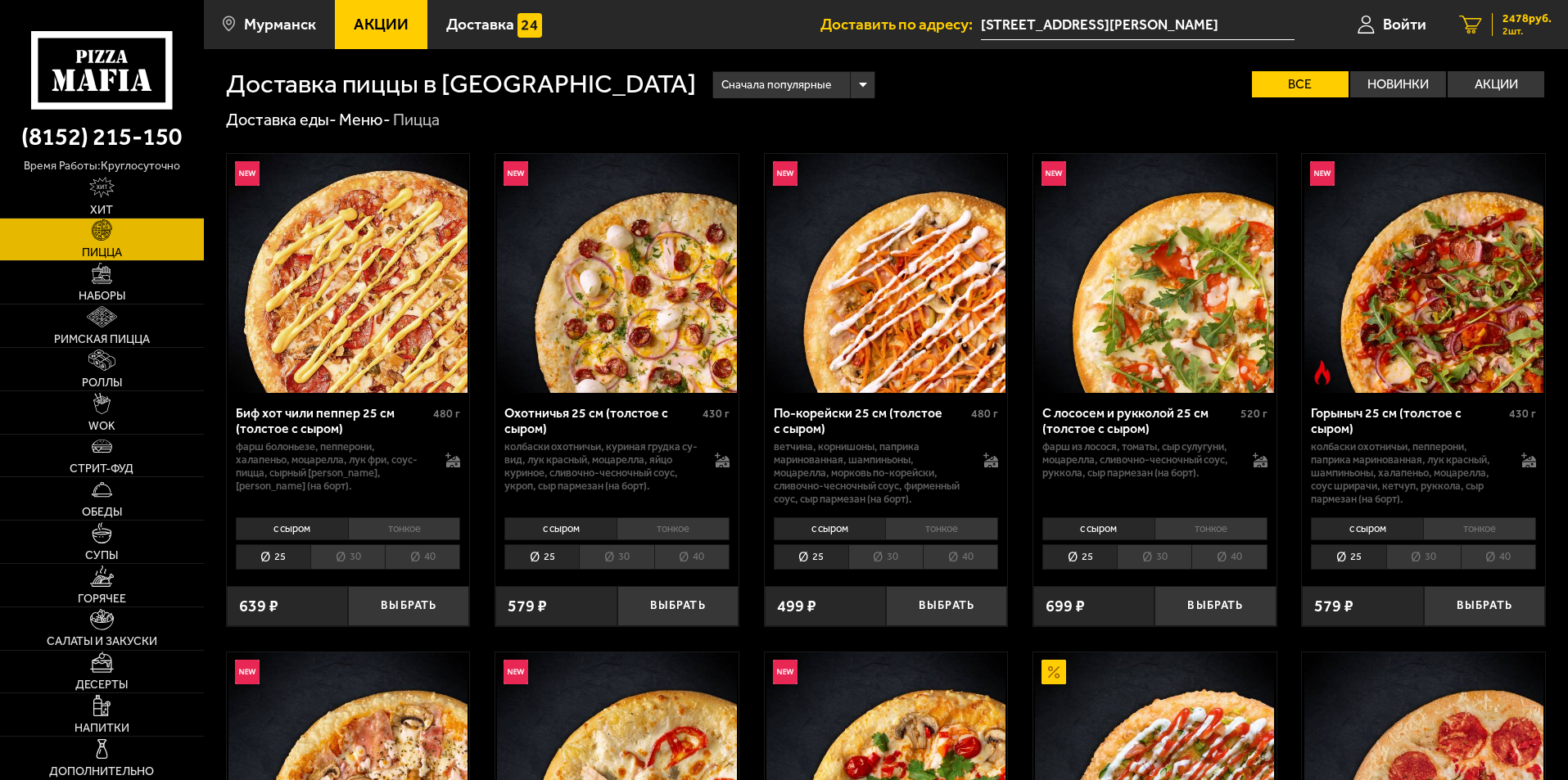
click at [1515, 38] on link "2 2478 руб. 2 шт." at bounding box center [1505, 24] width 125 height 49
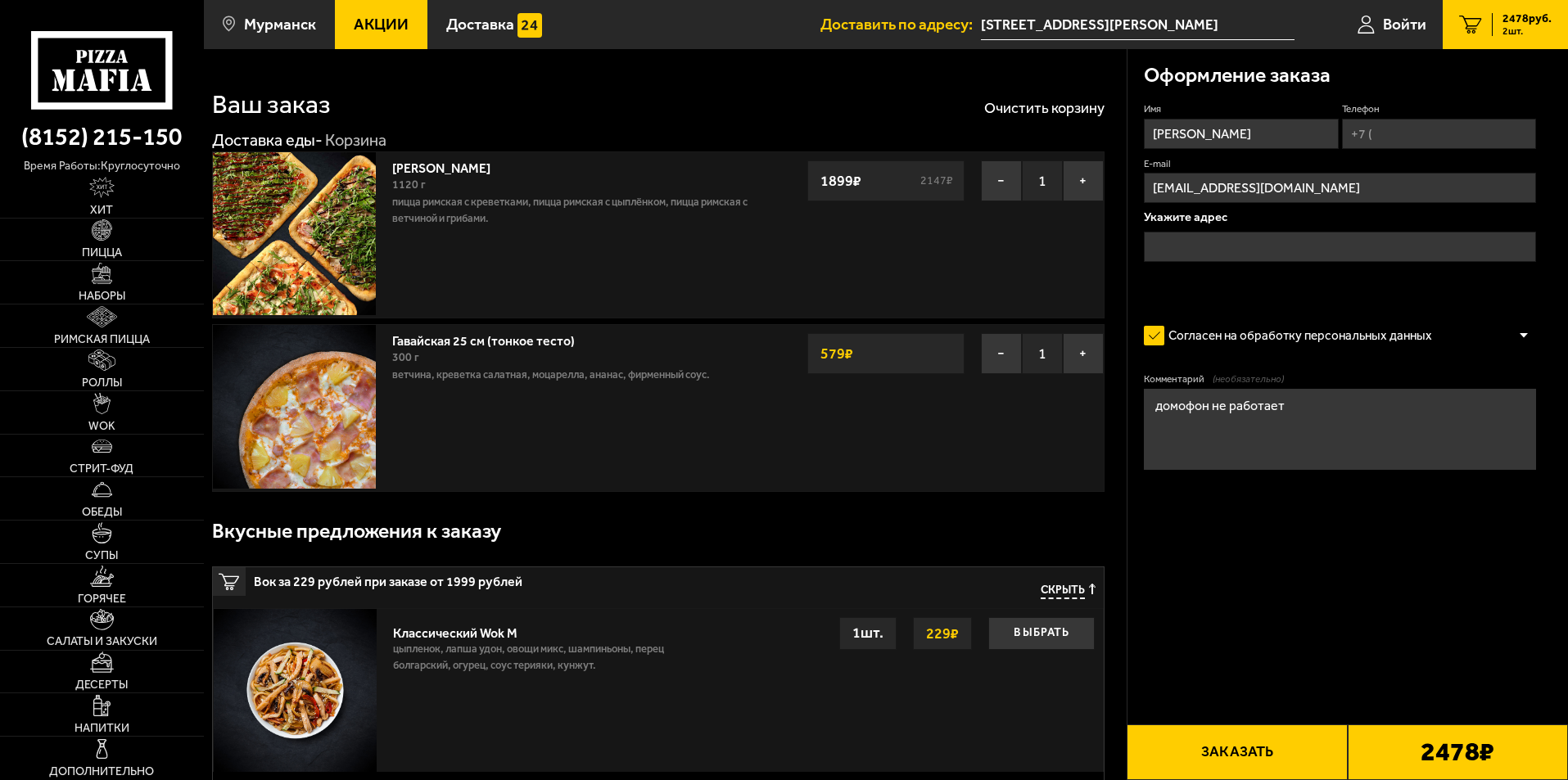
type input "[STREET_ADDRESS][PERSON_NAME]"
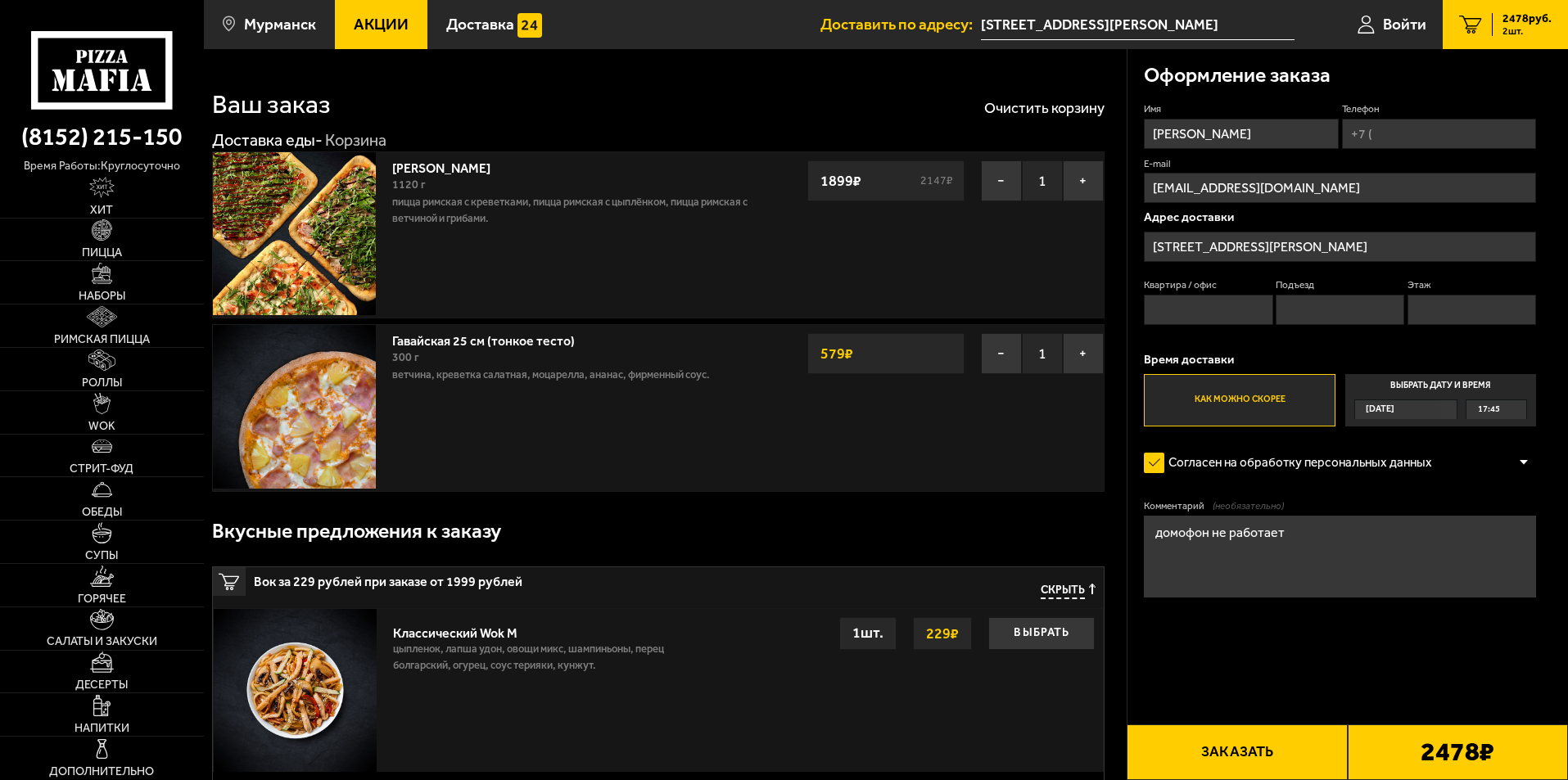
click at [1230, 305] on input "Квартира / офис" at bounding box center [1208, 309] width 129 height 30
click at [1430, 131] on input "Телефон" at bounding box center [1438, 133] width 194 height 30
type input "[PHONE_NUMBER]"
click at [1501, 106] on span "Применить скидку" at bounding box center [1479, 109] width 82 height 14
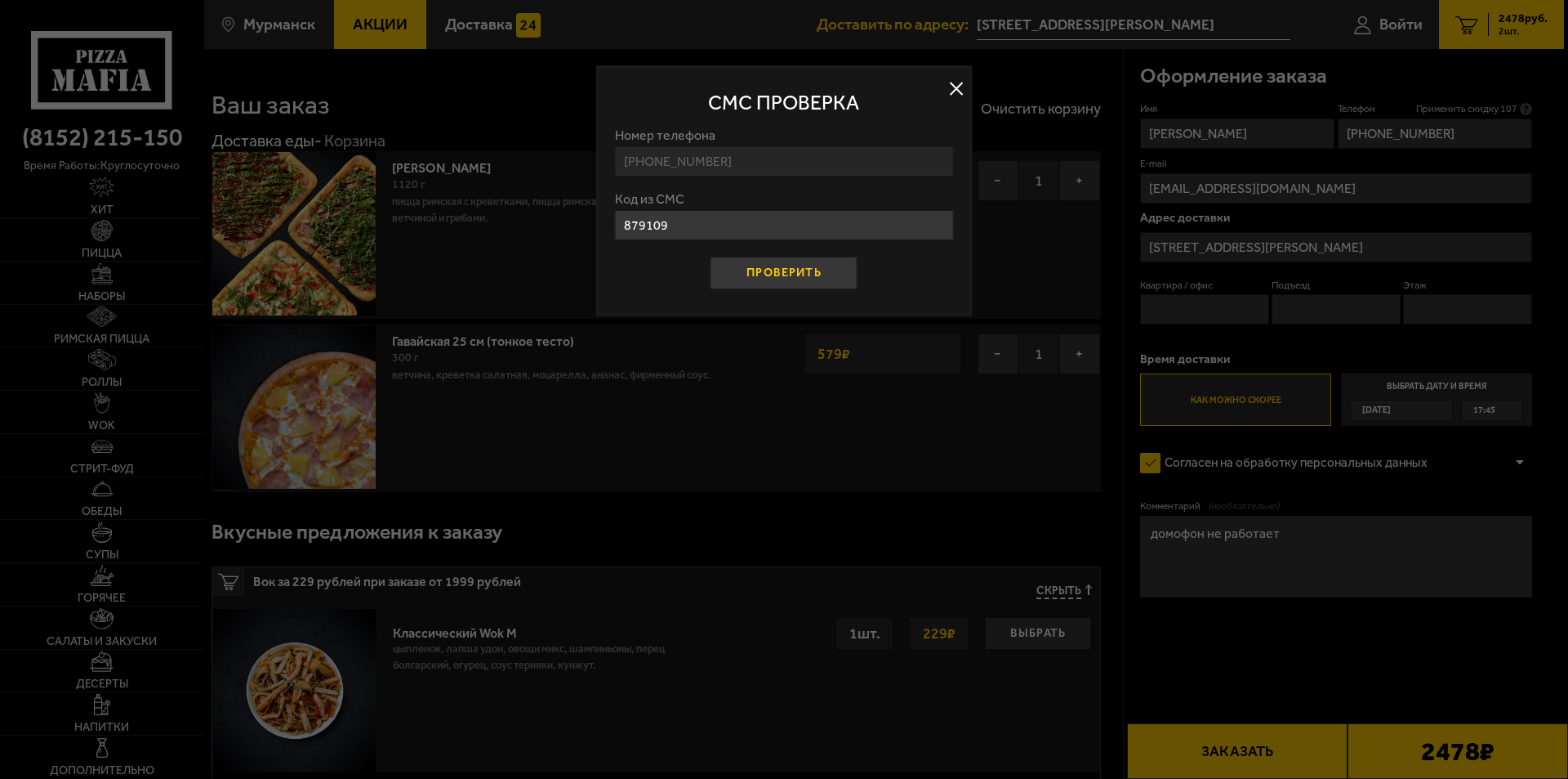
type input "879109"
click at [791, 266] on button "Проверить" at bounding box center [784, 273] width 147 height 33
type input "1"
type input "5"
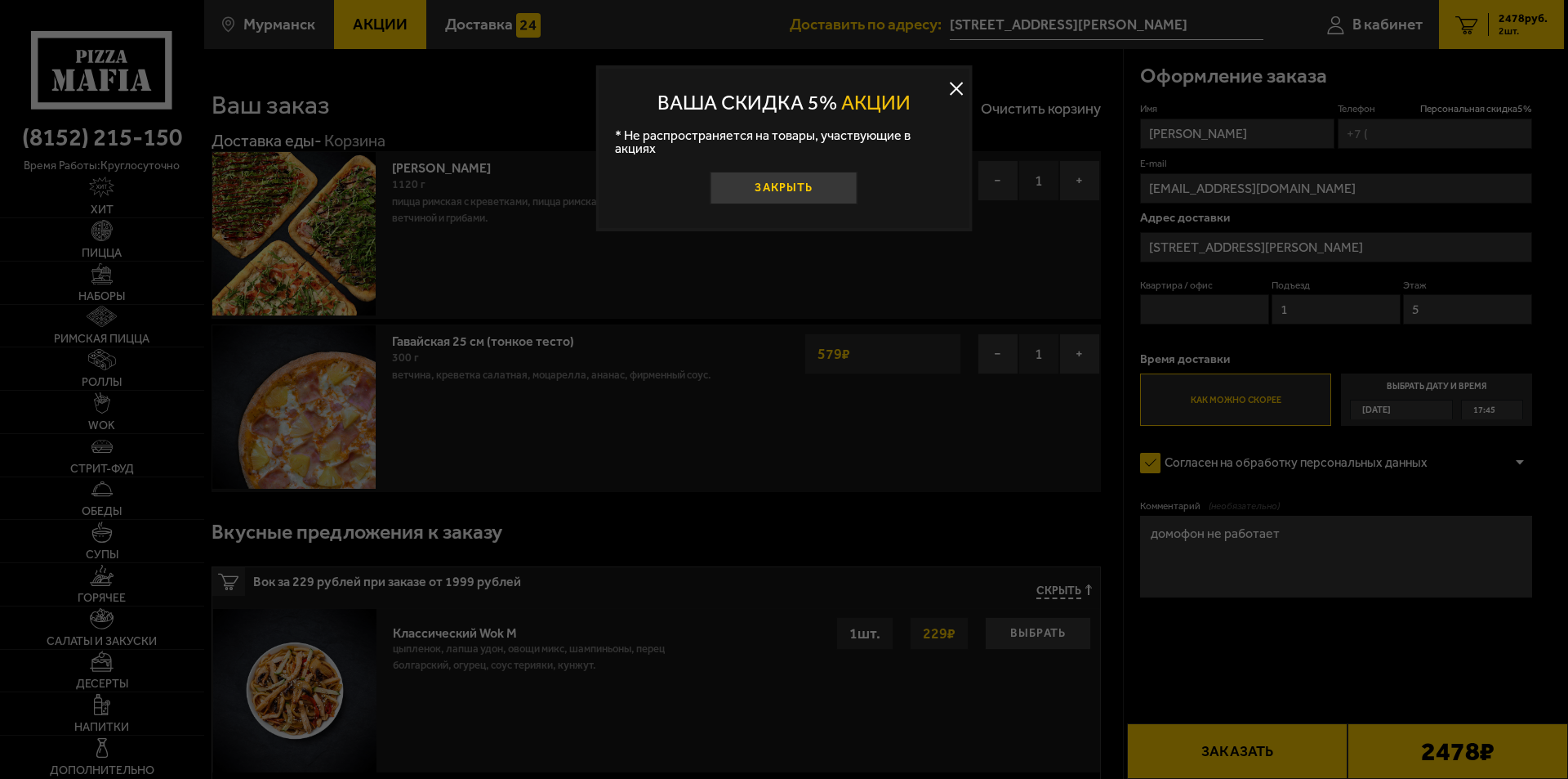
click at [847, 187] on button "Закрыть" at bounding box center [784, 188] width 147 height 33
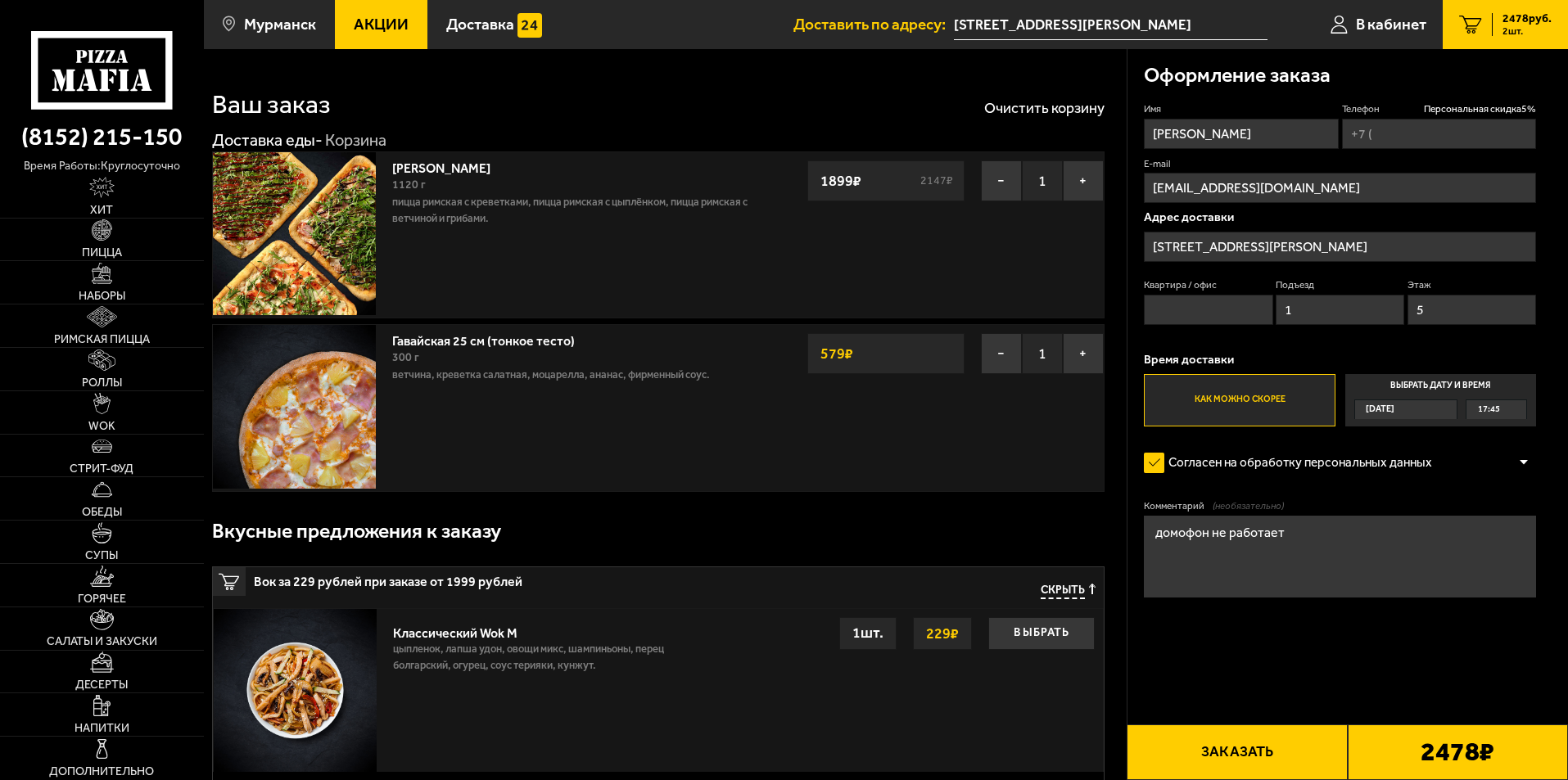
click at [1408, 145] on input "Телефон Персональная скидка 5 %" at bounding box center [1438, 133] width 194 height 30
click at [1396, 133] on input "Телефон Персональная скидка 5 %" at bounding box center [1438, 133] width 194 height 30
type input "[PHONE_NUMBER]"
click at [1231, 304] on input "Квартира / офис" at bounding box center [1208, 309] width 129 height 30
type input "19"
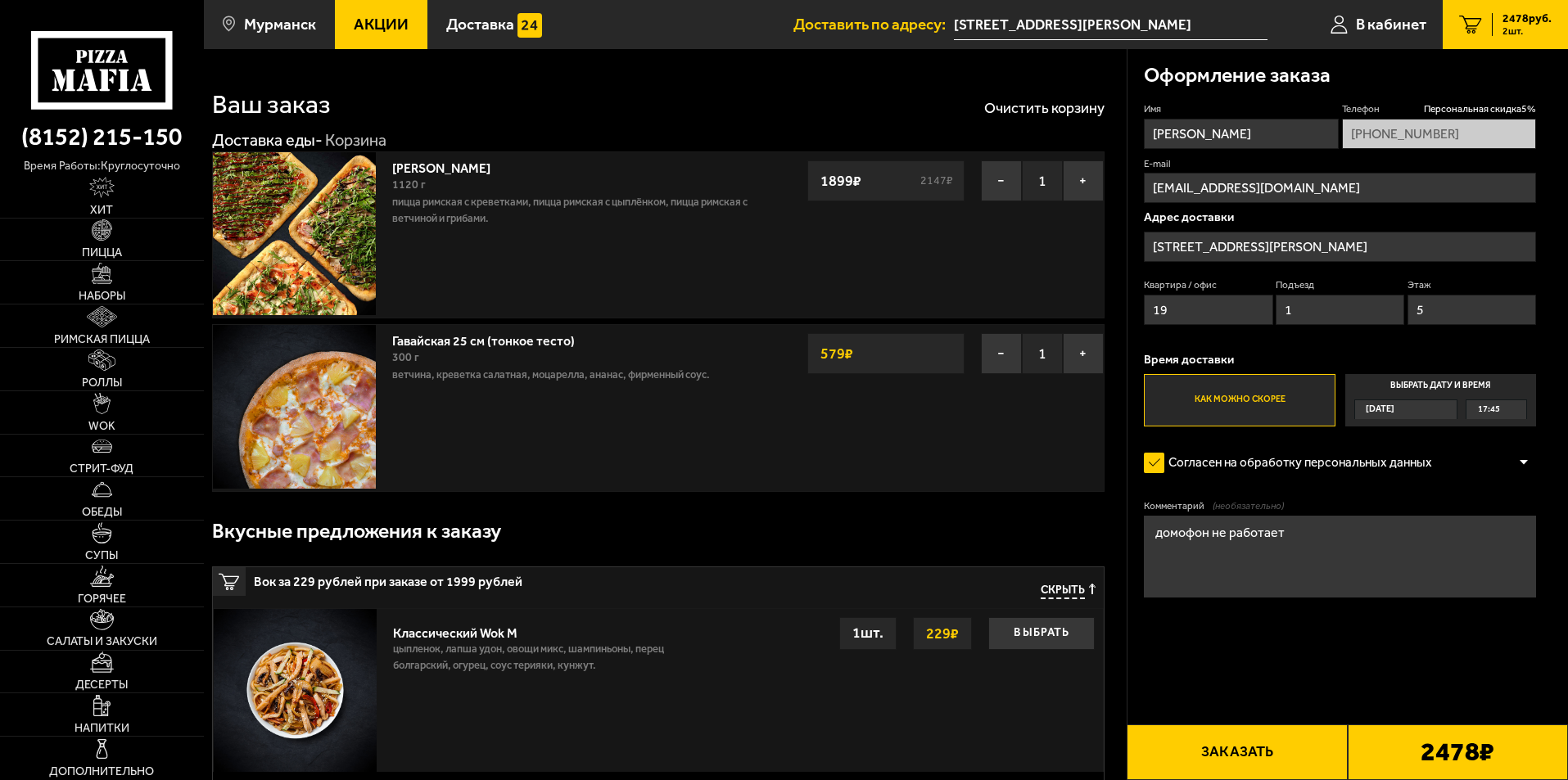
click at [1370, 312] on input "1" at bounding box center [1340, 309] width 129 height 30
click at [1457, 311] on input "5" at bounding box center [1472, 309] width 129 height 30
click at [1327, 544] on textarea "домофон не работает" at bounding box center [1340, 556] width 392 height 82
click at [1548, 229] on div "Оформление заказа Имя [PERSON_NAME] скидка 5 % [PHONE_NUMBER] E-mail [EMAIL_ADD…" at bounding box center [1348, 371] width 441 height 644
click at [1282, 746] on button "Заказать" at bounding box center [1236, 751] width 220 height 55
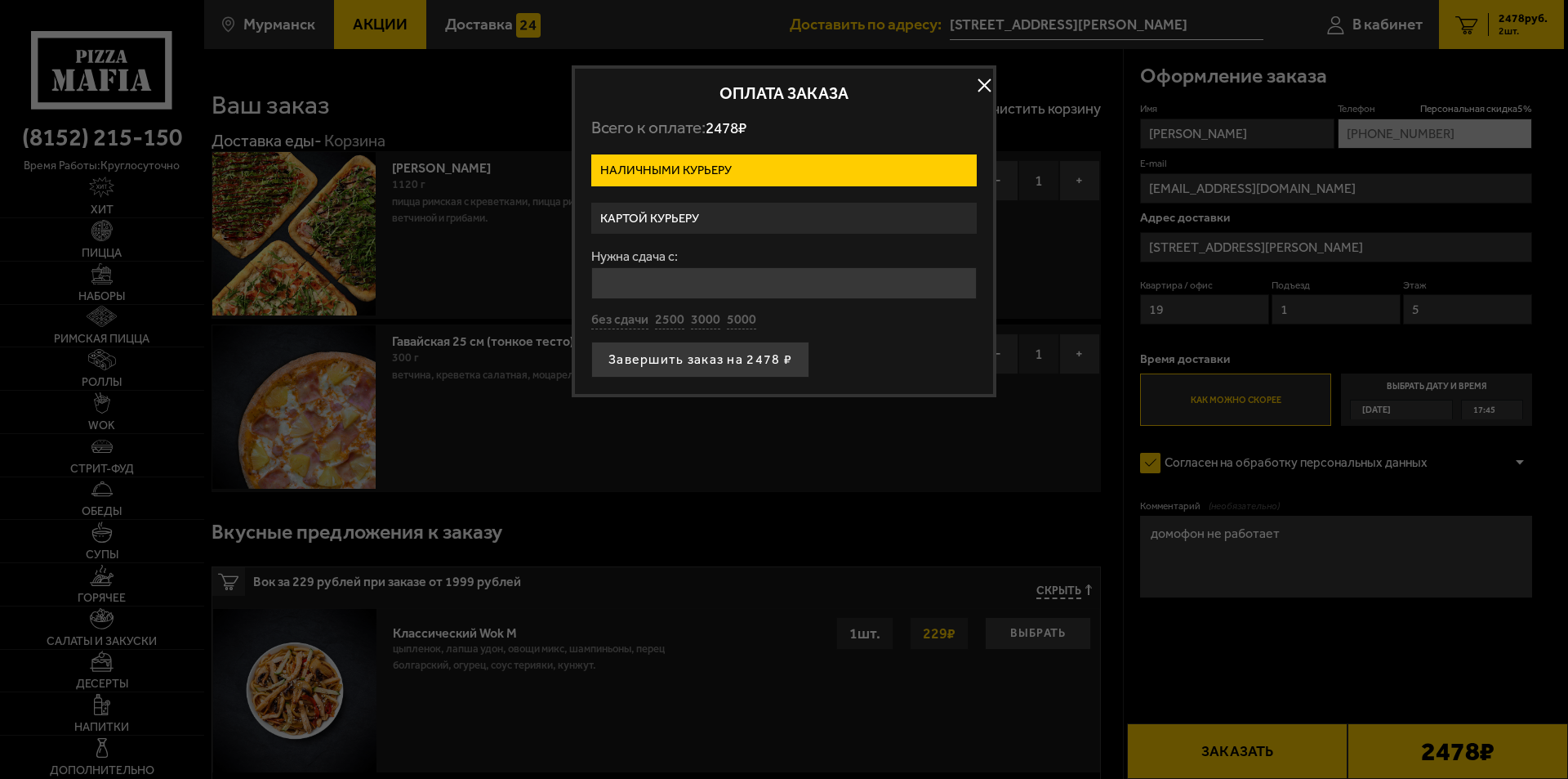
click at [868, 219] on label "Картой курьеру" at bounding box center [784, 218] width 385 height 32
click at [0, 0] on input "Картой курьеру" at bounding box center [0, 0] width 0 height 0
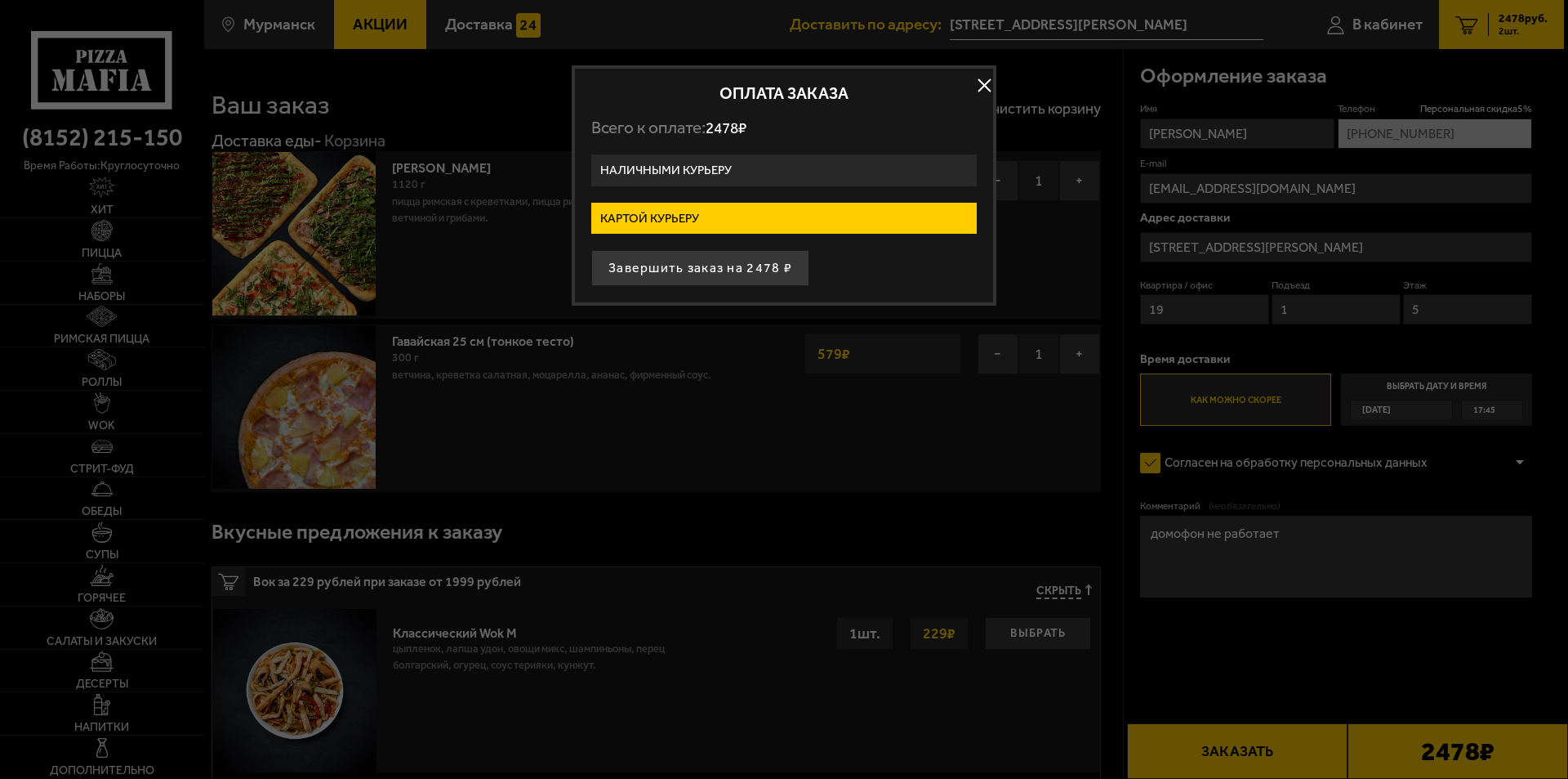
click at [852, 163] on label "Наличными курьеру" at bounding box center [784, 170] width 385 height 32
click at [0, 0] on input "Наличными курьеру" at bounding box center [0, 0] width 0 height 0
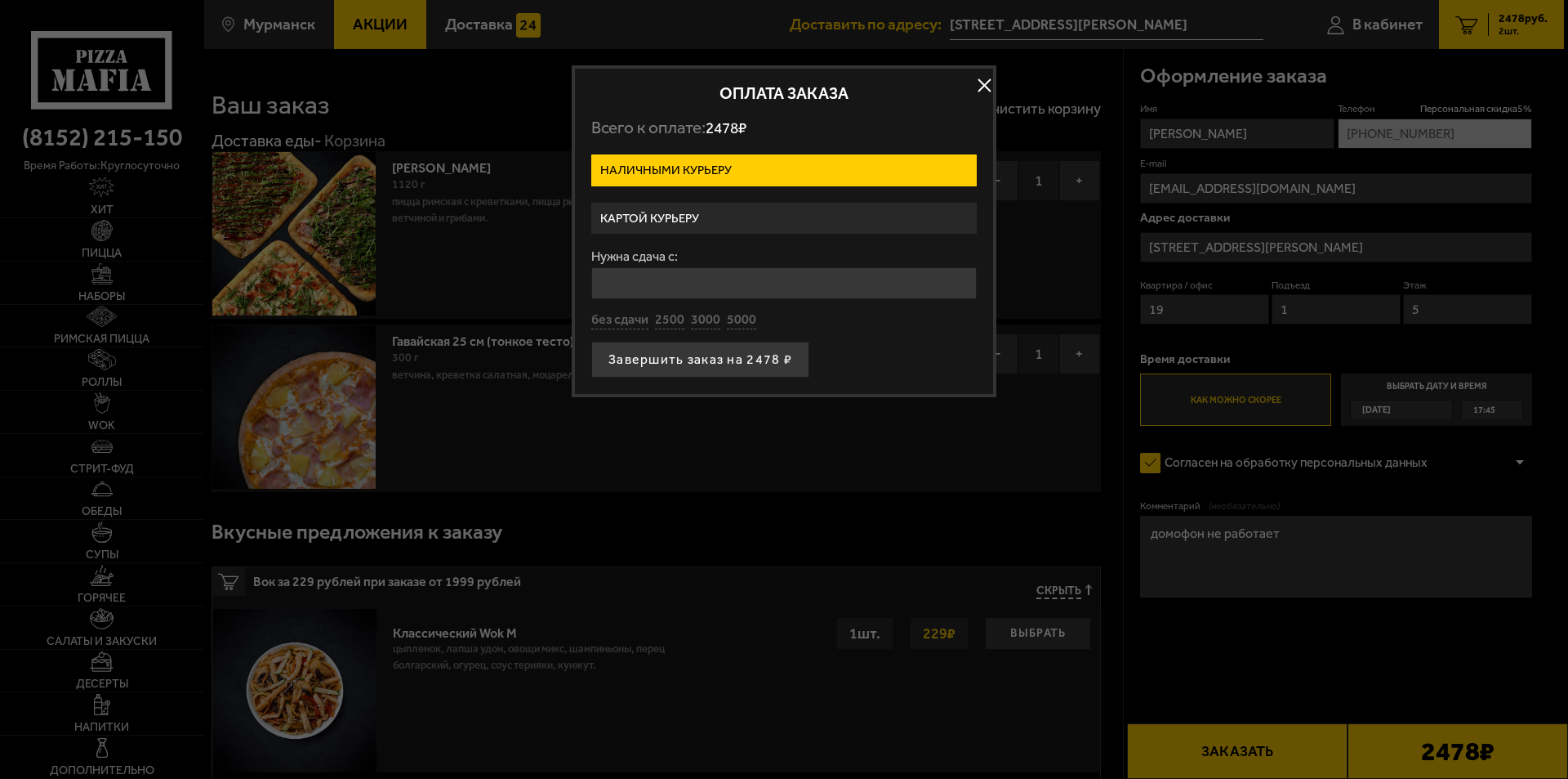
click at [797, 224] on label "Картой курьеру" at bounding box center [784, 218] width 385 height 32
click at [0, 0] on input "Картой курьеру" at bounding box center [0, 0] width 0 height 0
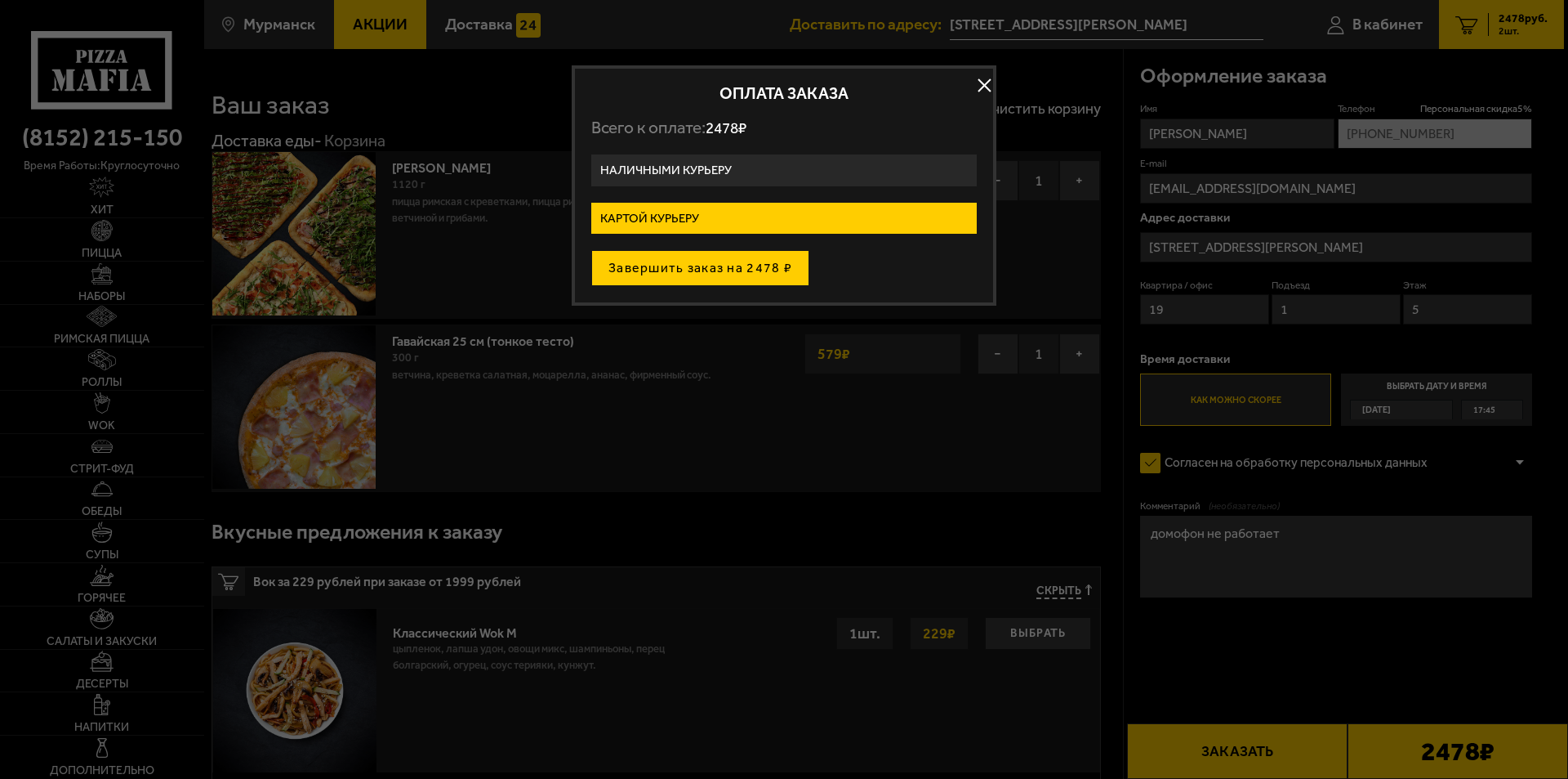
click at [781, 274] on button "Завершить заказ на 2478 ₽" at bounding box center [700, 268] width 218 height 36
